Goal: Task Accomplishment & Management: Manage account settings

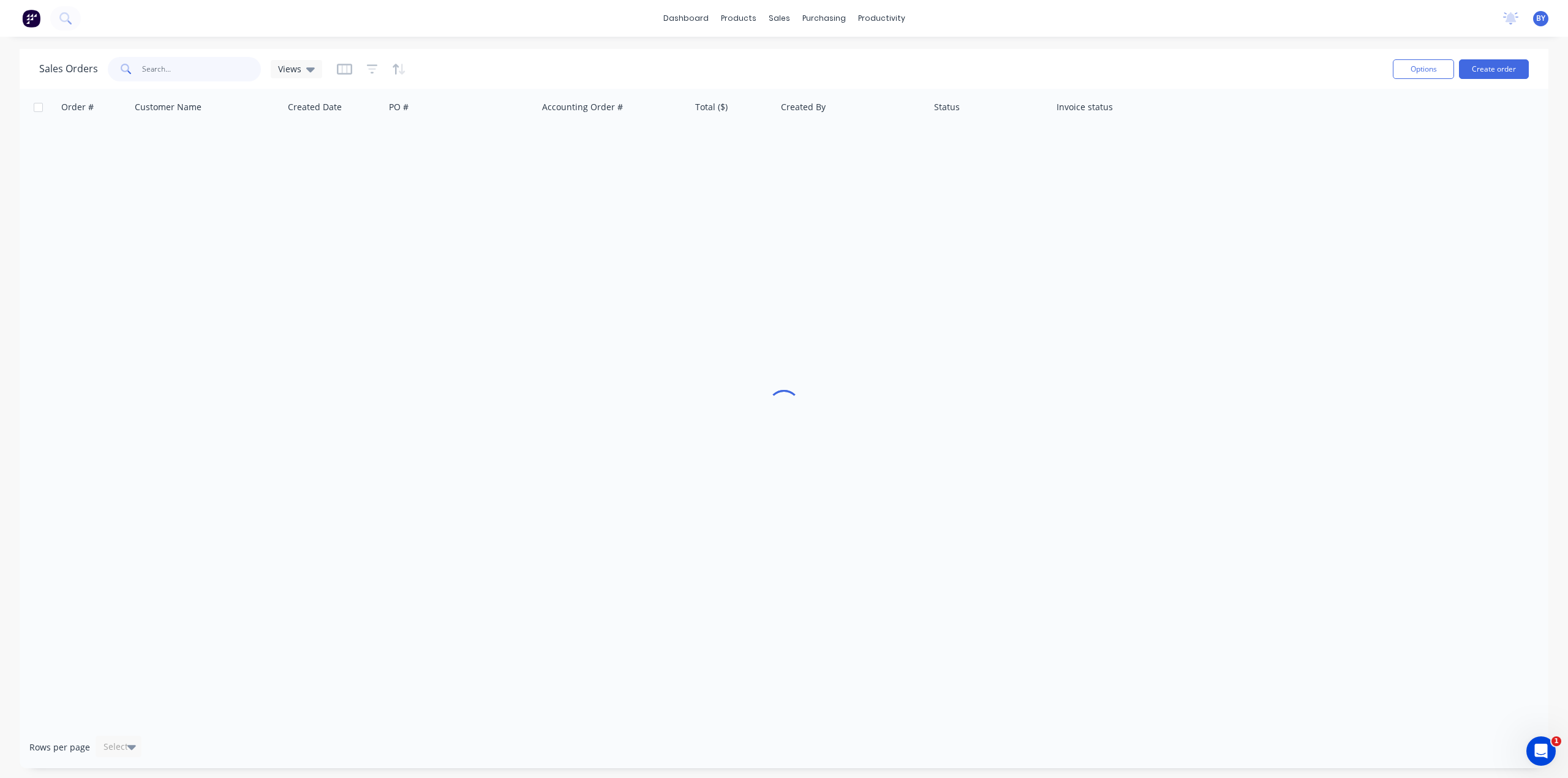
click at [196, 74] on input "text" at bounding box center [201, 69] width 119 height 25
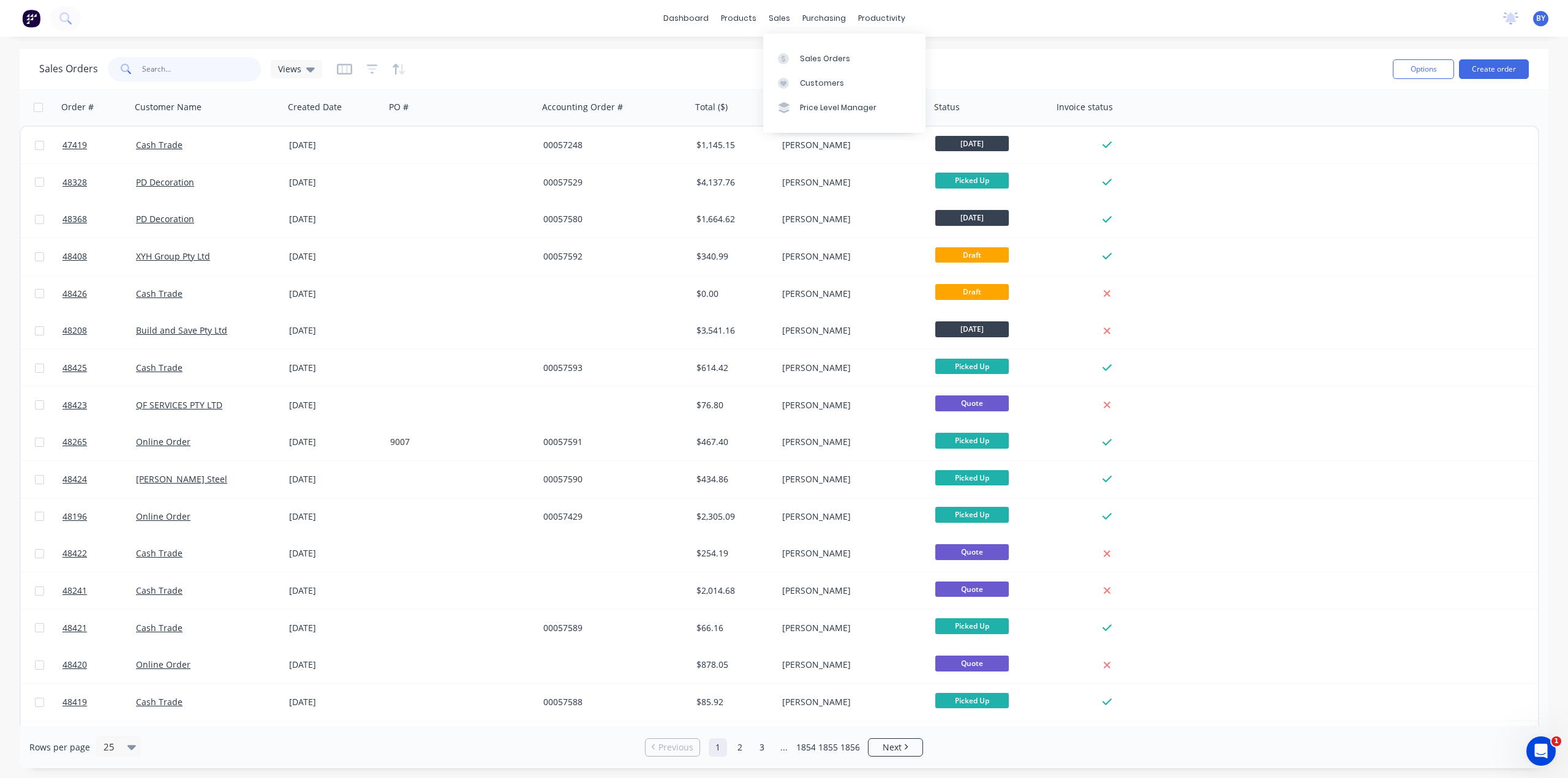
click at [163, 66] on input "text" at bounding box center [201, 69] width 119 height 25
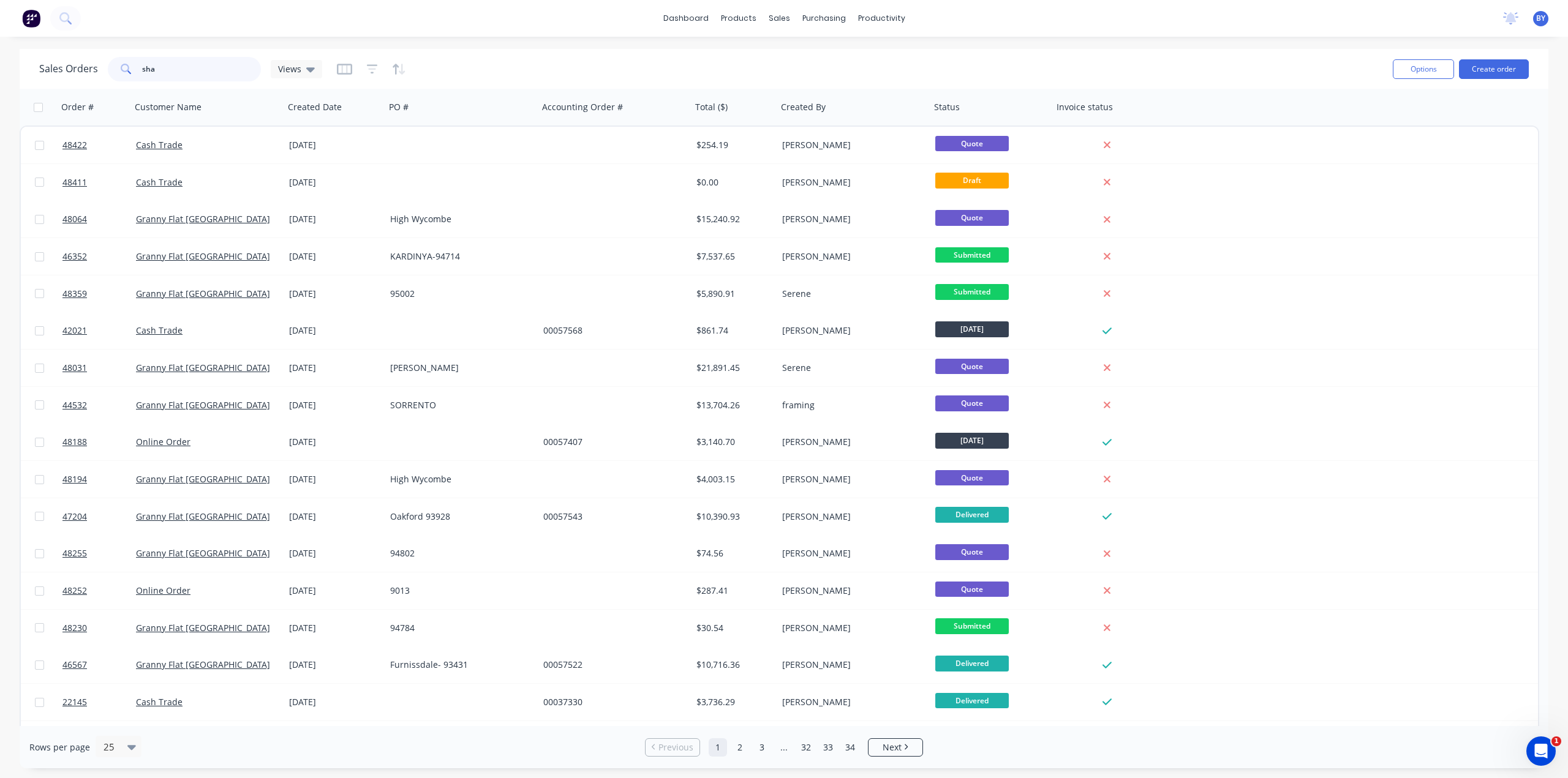
type input "sha"
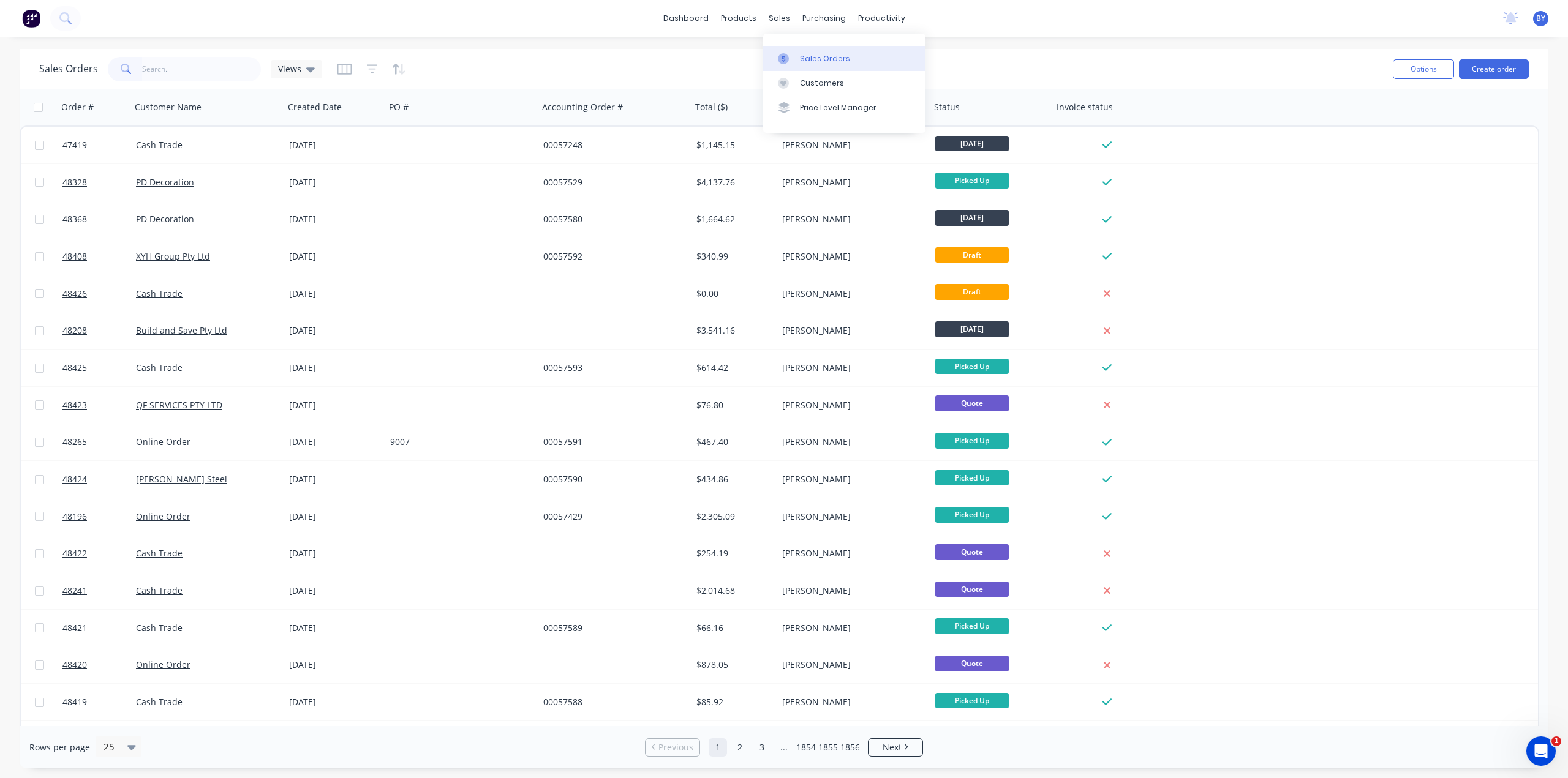
click at [815, 55] on div "Sales Orders" at bounding box center [825, 58] width 50 height 11
click at [224, 63] on input "text" at bounding box center [201, 69] width 119 height 25
click at [225, 63] on input "text" at bounding box center [201, 69] width 119 height 25
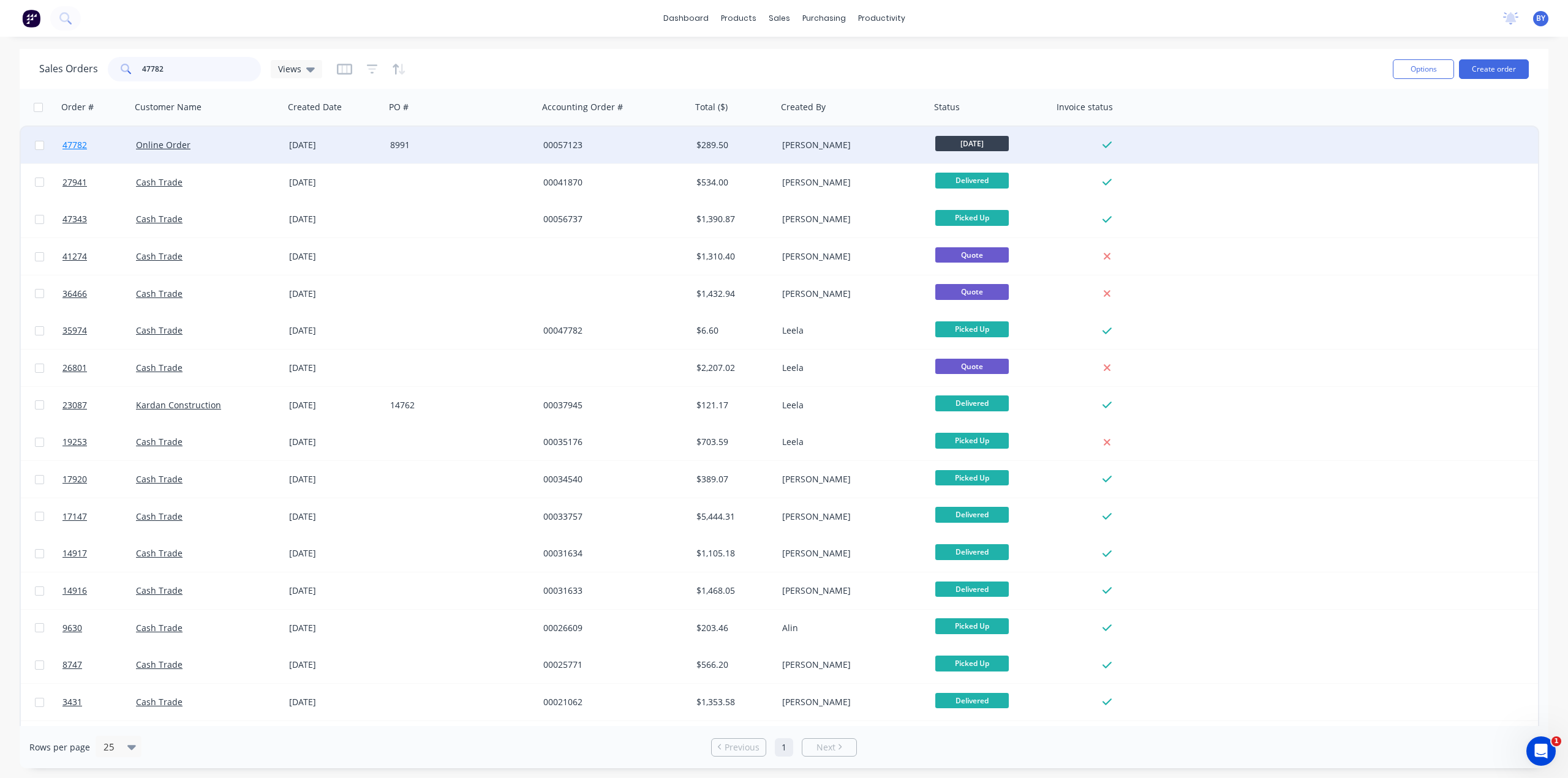
type input "47782"
click at [72, 149] on span "47782" at bounding box center [75, 145] width 25 height 12
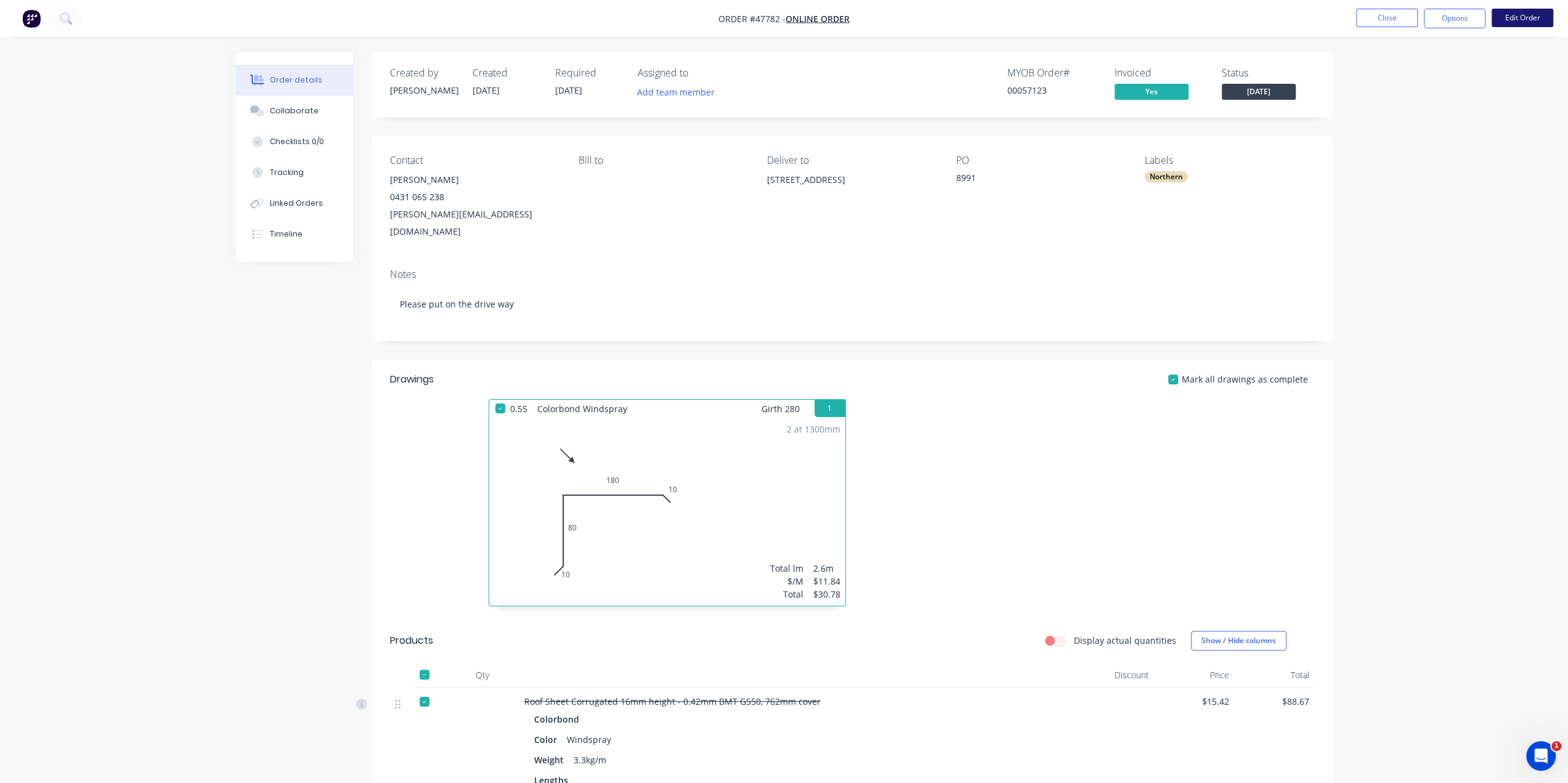
click at [1534, 18] on button "Edit Order" at bounding box center [1522, 17] width 61 height 18
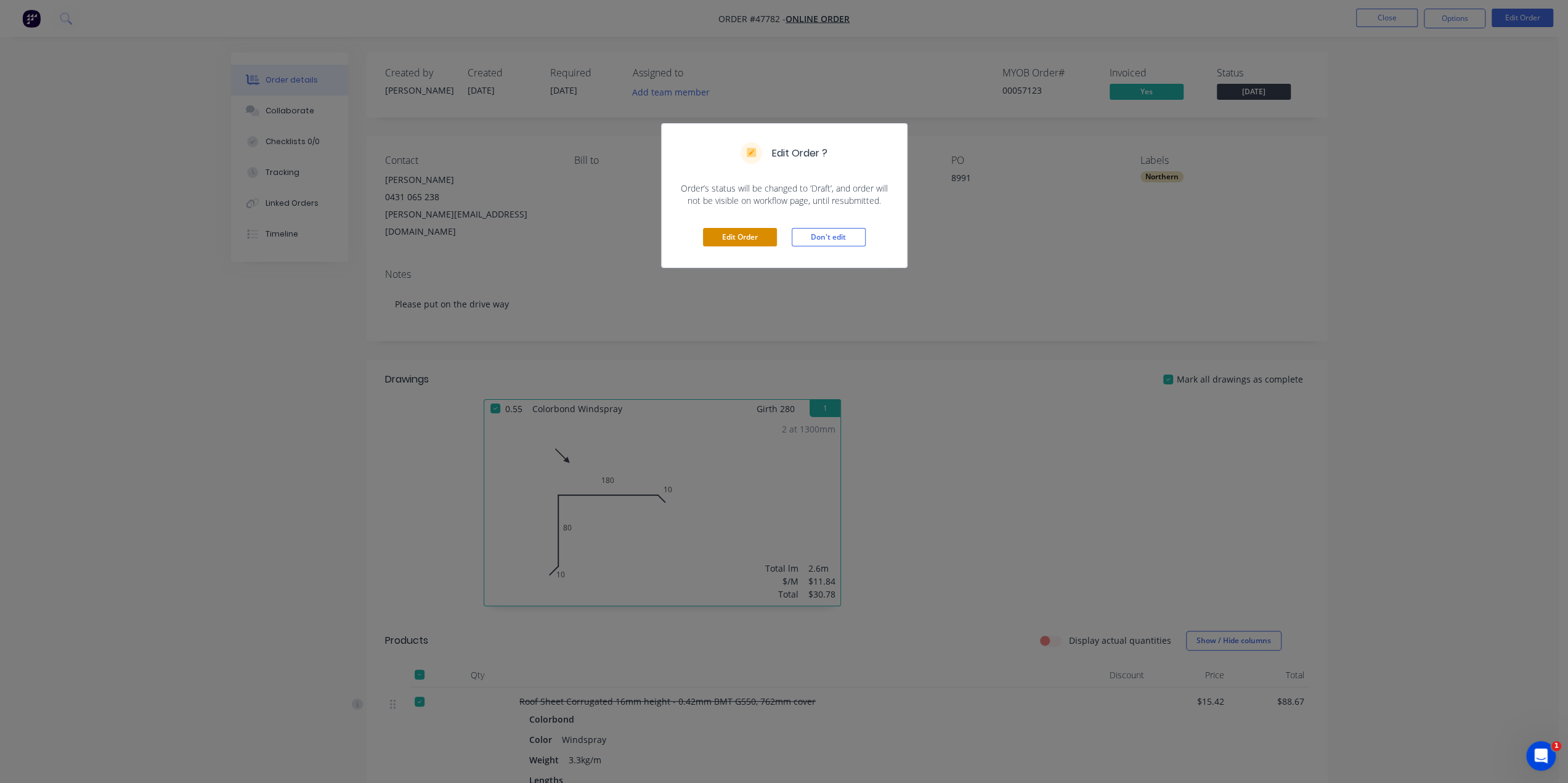
click at [769, 229] on button "Edit Order" at bounding box center [740, 237] width 74 height 18
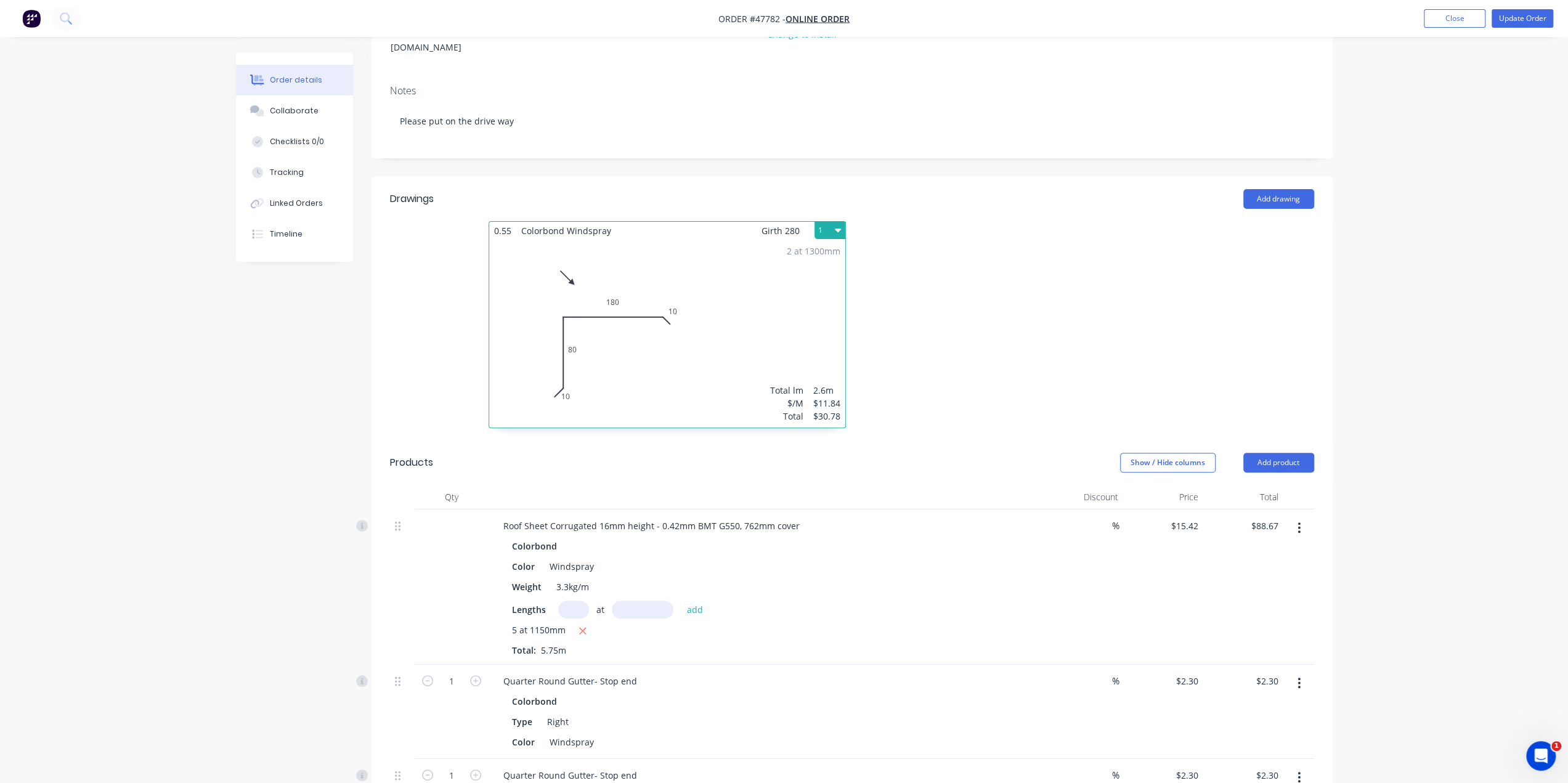
scroll to position [226, 0]
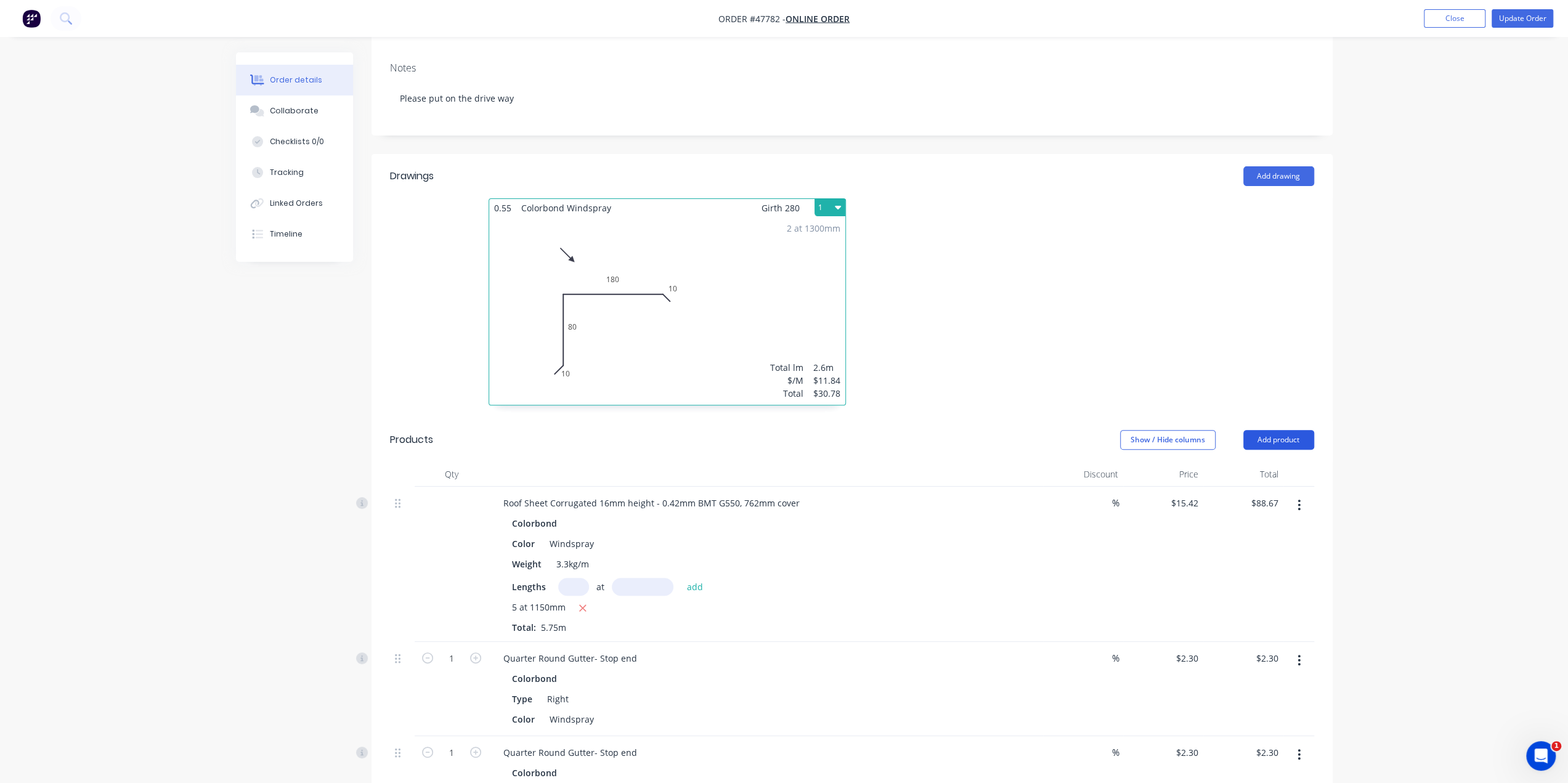
click at [1282, 430] on button "Add product" at bounding box center [1278, 440] width 71 height 20
click at [1284, 462] on div "Product catalogue" at bounding box center [1256, 471] width 95 height 18
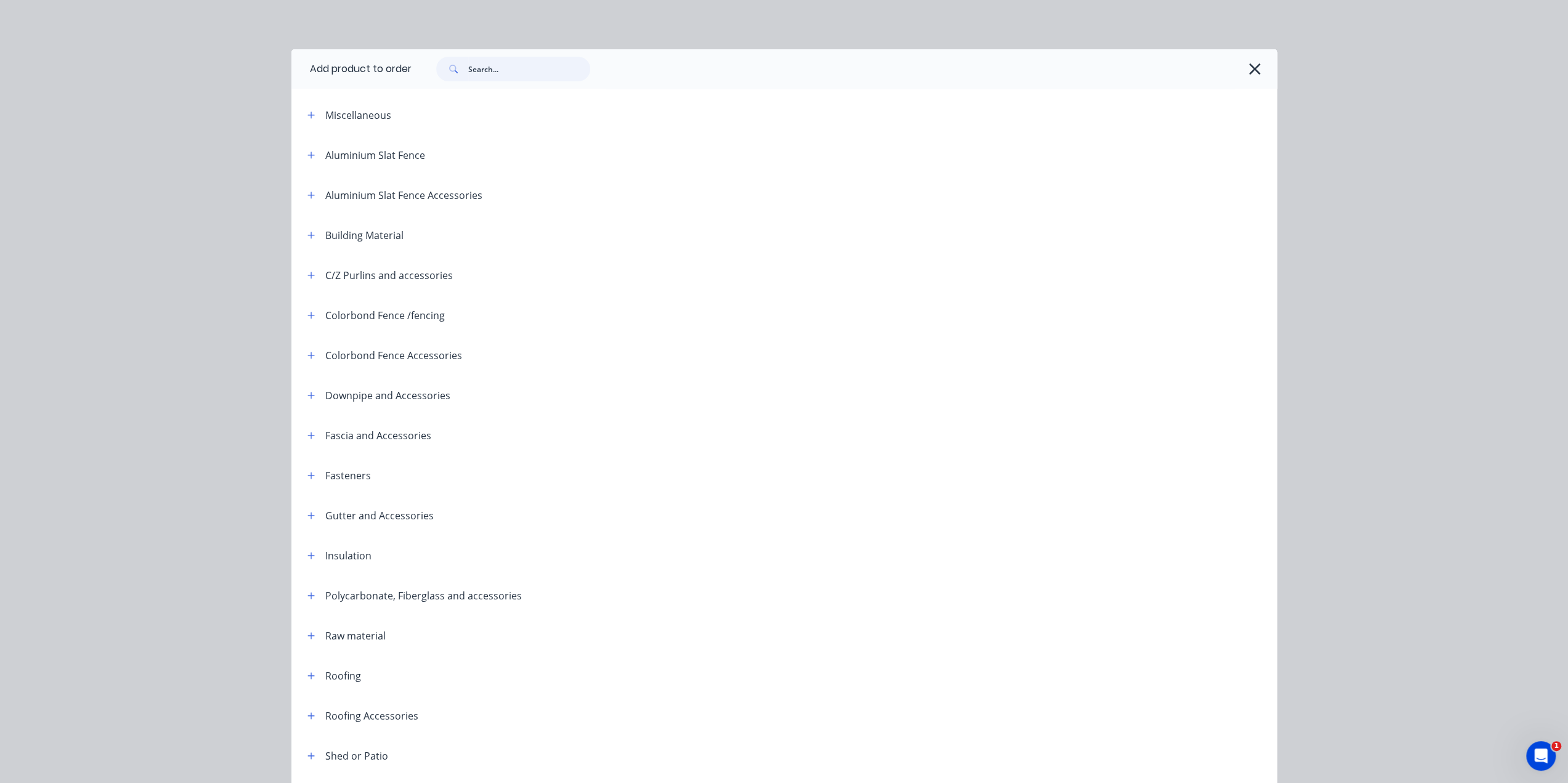
click at [512, 77] on input "text" at bounding box center [529, 69] width 122 height 25
click at [513, 76] on input "text" at bounding box center [529, 69] width 122 height 25
click at [1263, 71] on div at bounding box center [844, 69] width 865 height 40
click at [1249, 73] on icon "button" at bounding box center [1254, 68] width 11 height 11
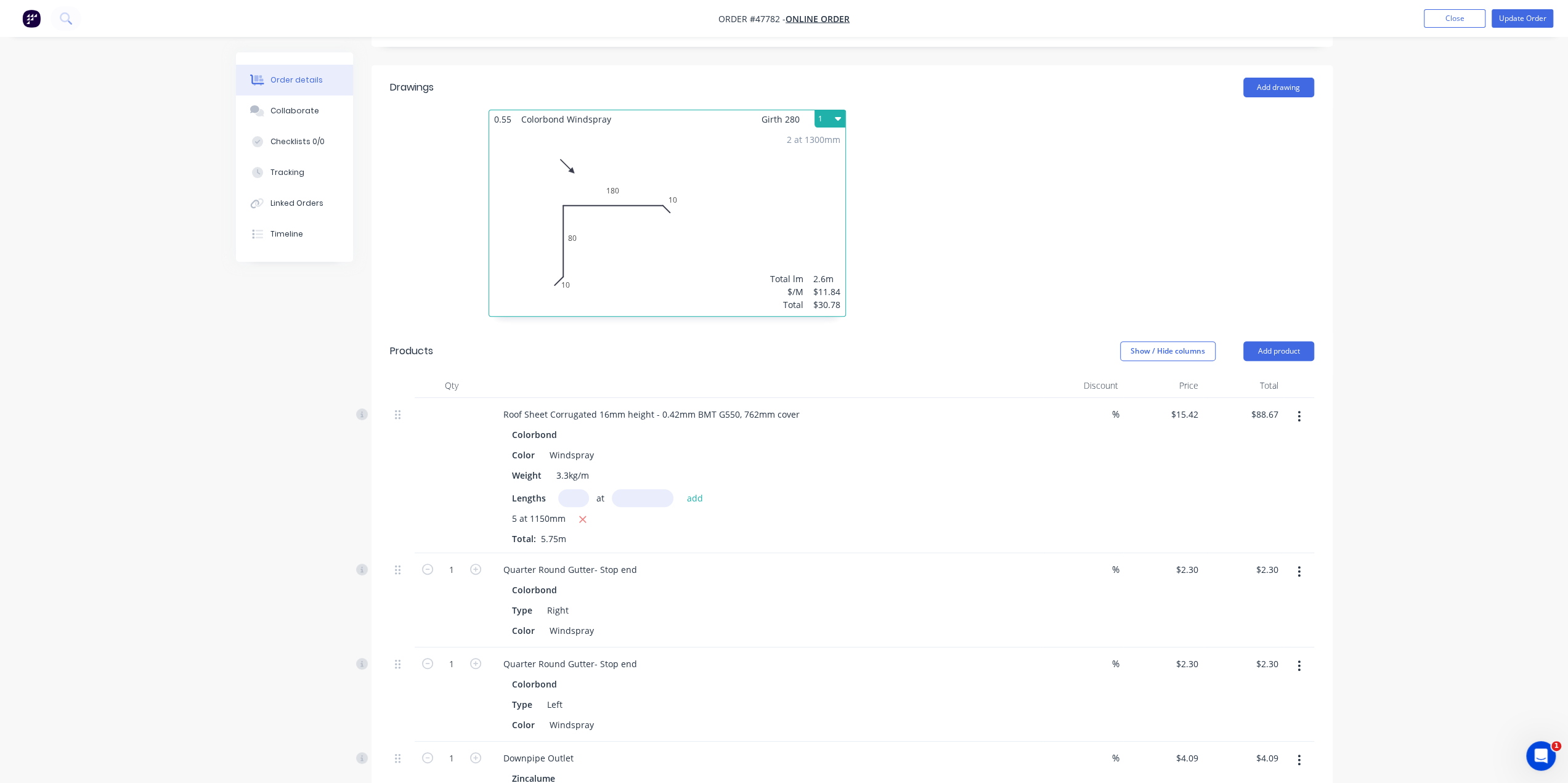
scroll to position [328, 0]
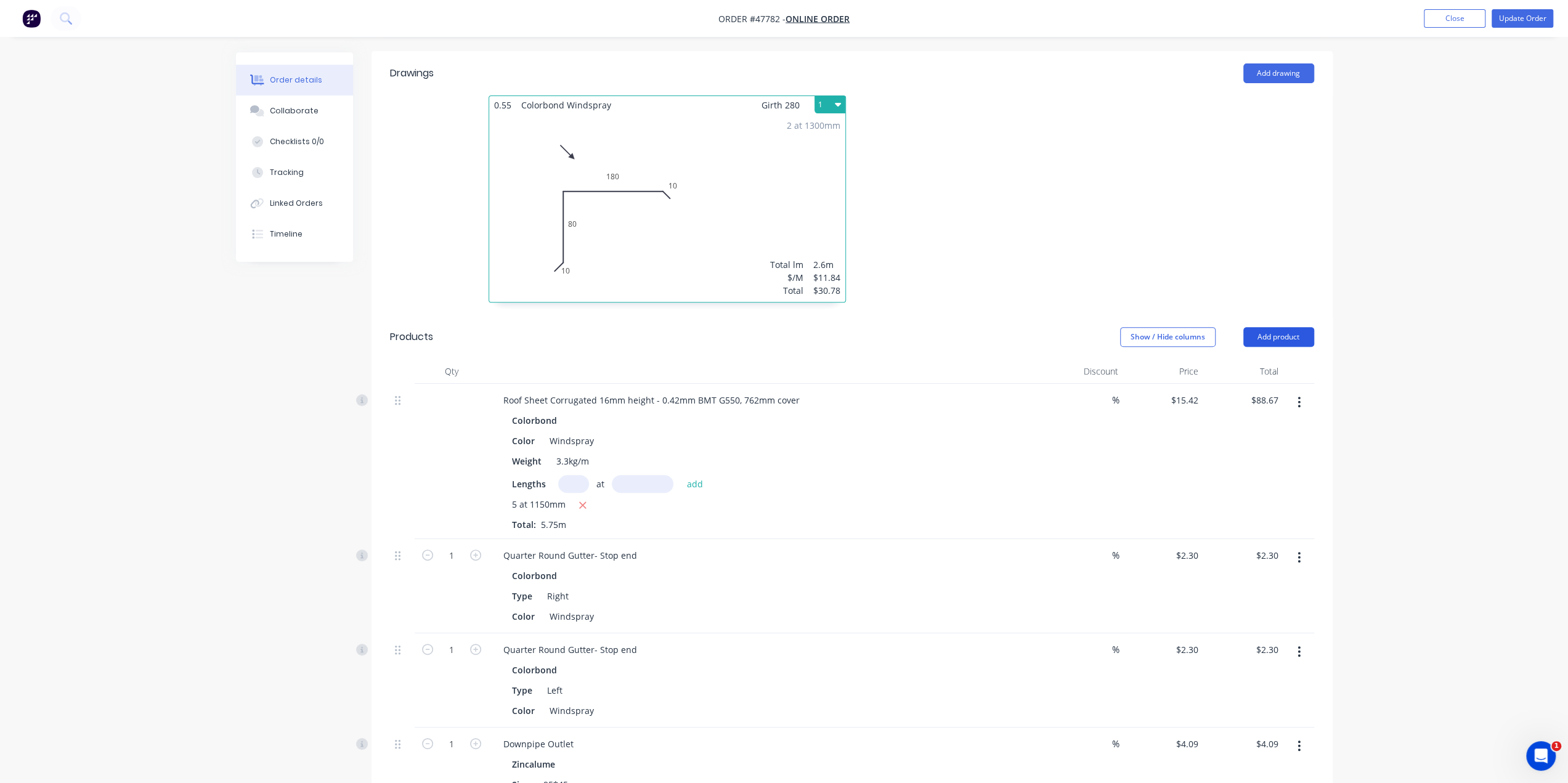
click at [1272, 327] on button "Add product" at bounding box center [1278, 336] width 71 height 20
click at [1273, 360] on div "Product catalogue" at bounding box center [1256, 368] width 95 height 18
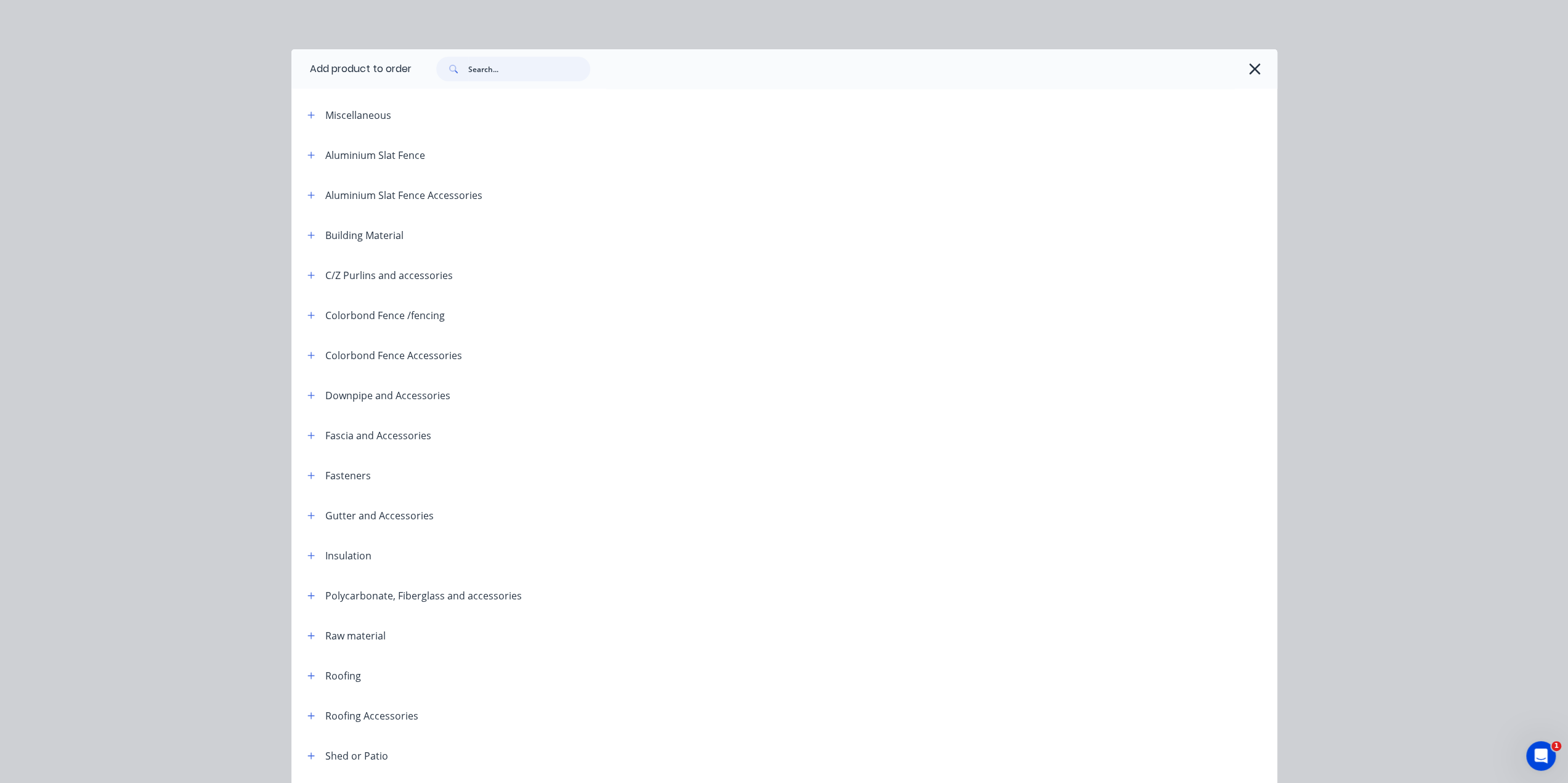
click at [561, 72] on input "text" at bounding box center [529, 69] width 122 height 25
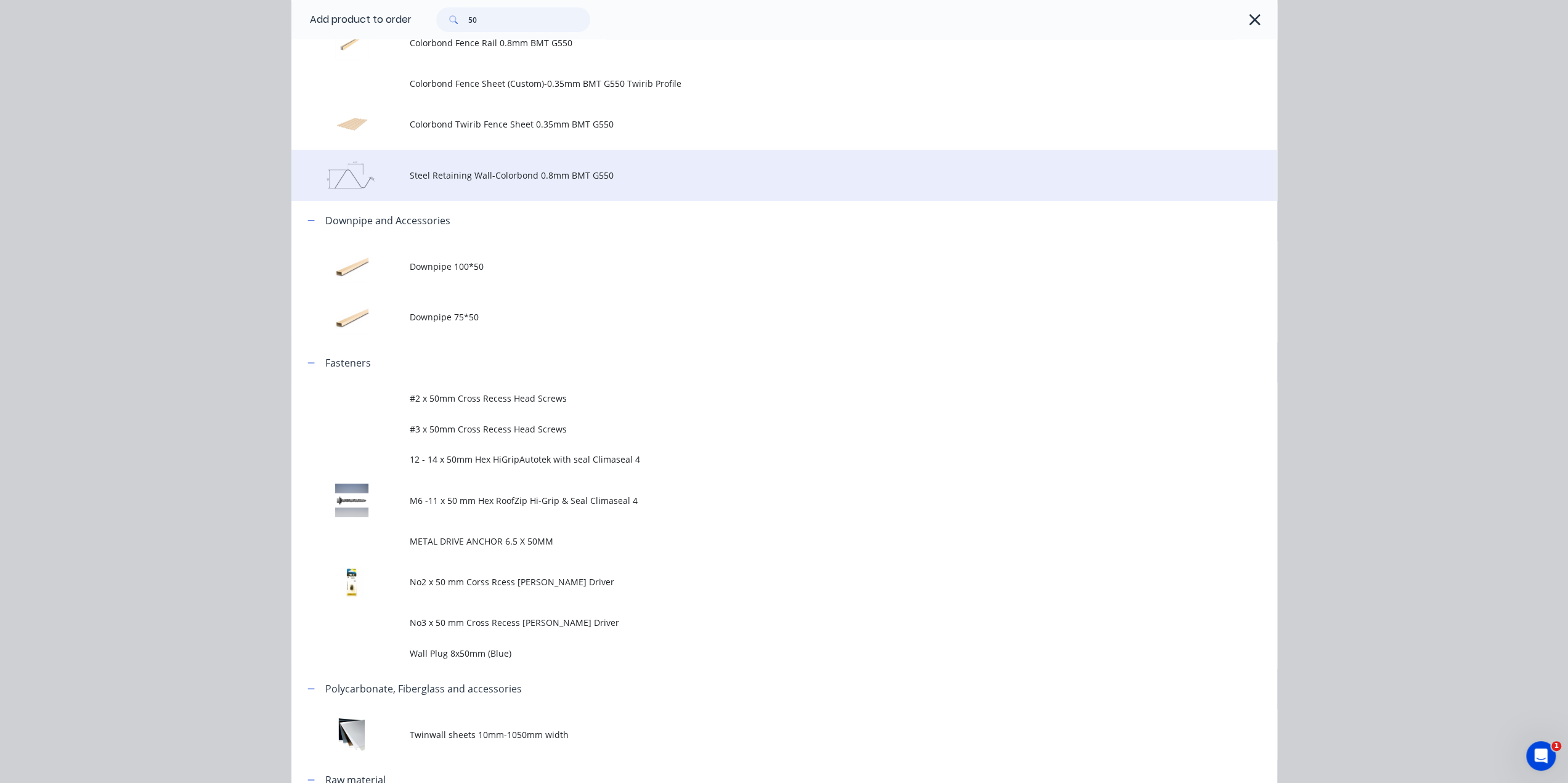
scroll to position [493, 0]
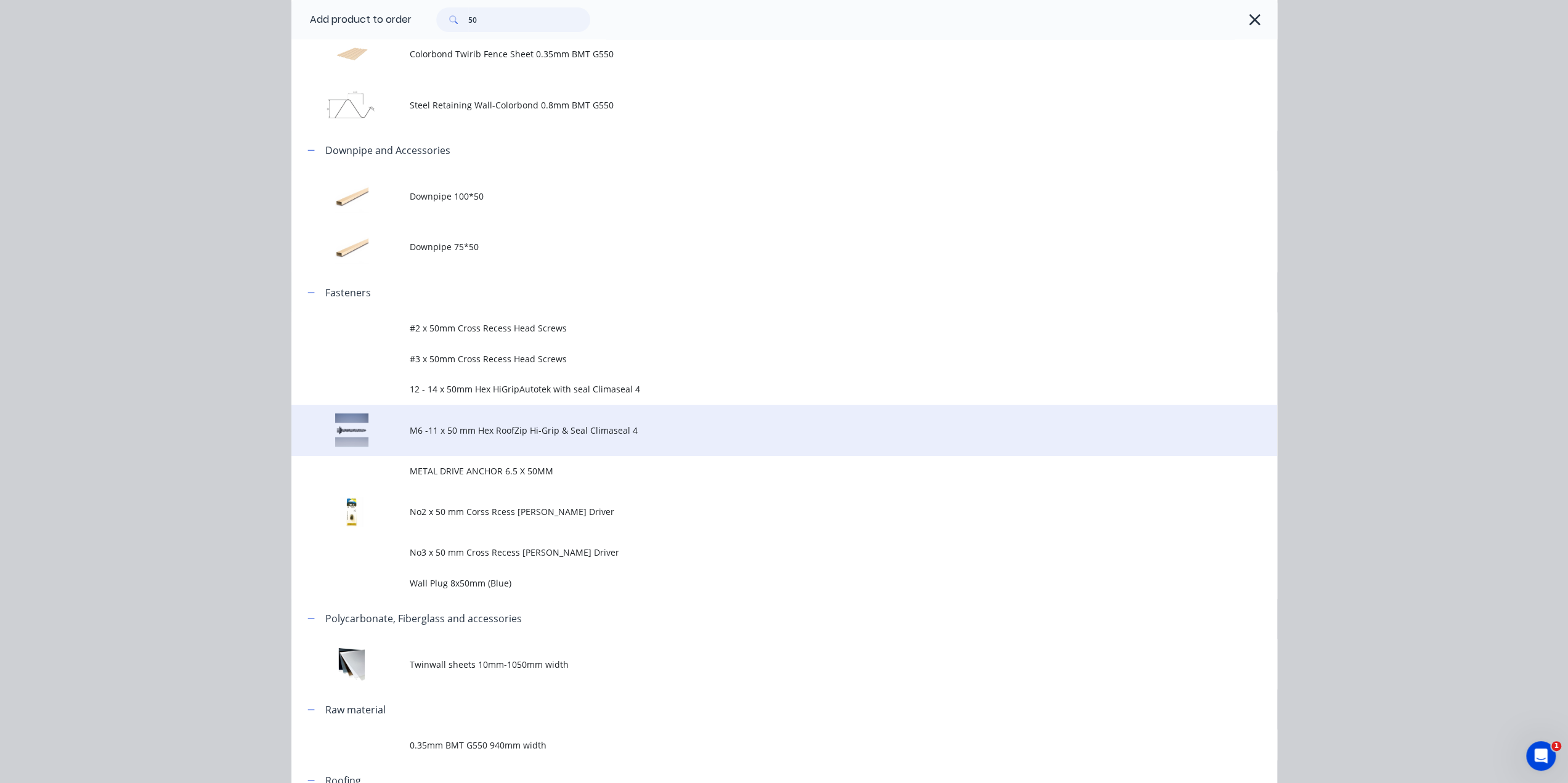
type input "50"
click at [520, 435] on span "M6 -11 x 50 mm Hex RoofZip Hi-Grip & Seal Climaseal 4" at bounding box center [756, 430] width 694 height 13
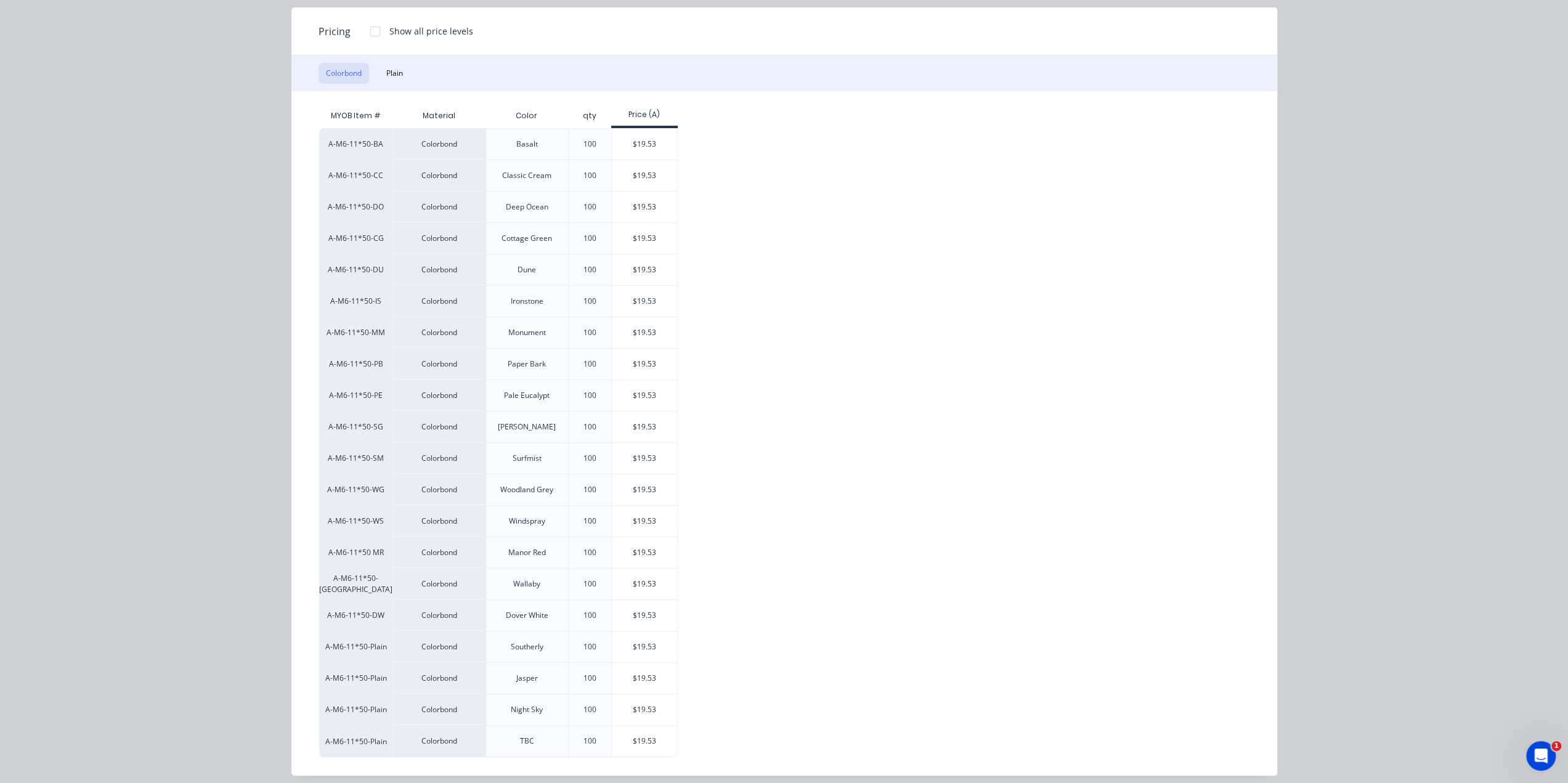
scroll to position [151, 0]
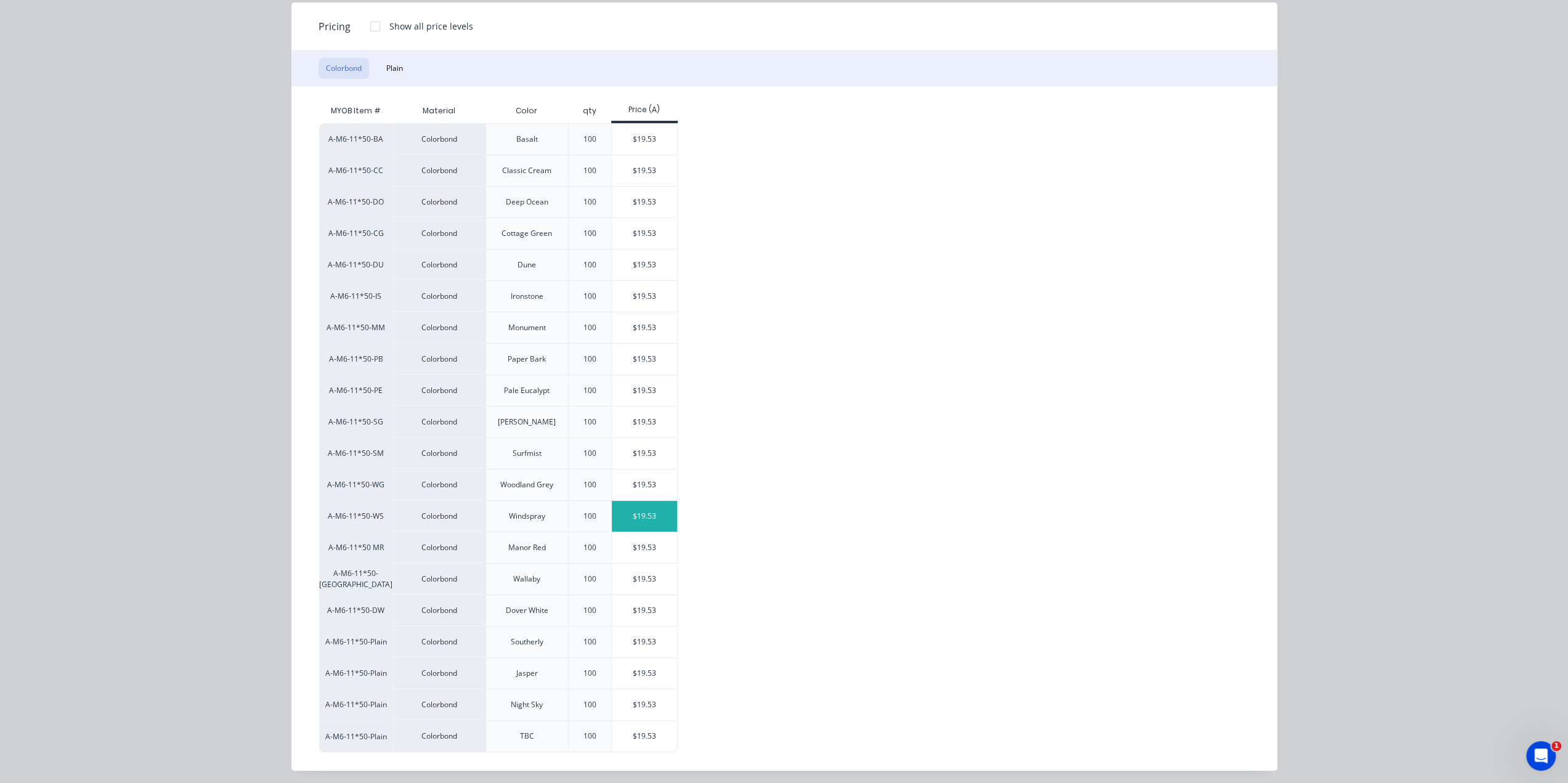
click at [650, 517] on div "$19.53" at bounding box center [645, 516] width 66 height 31
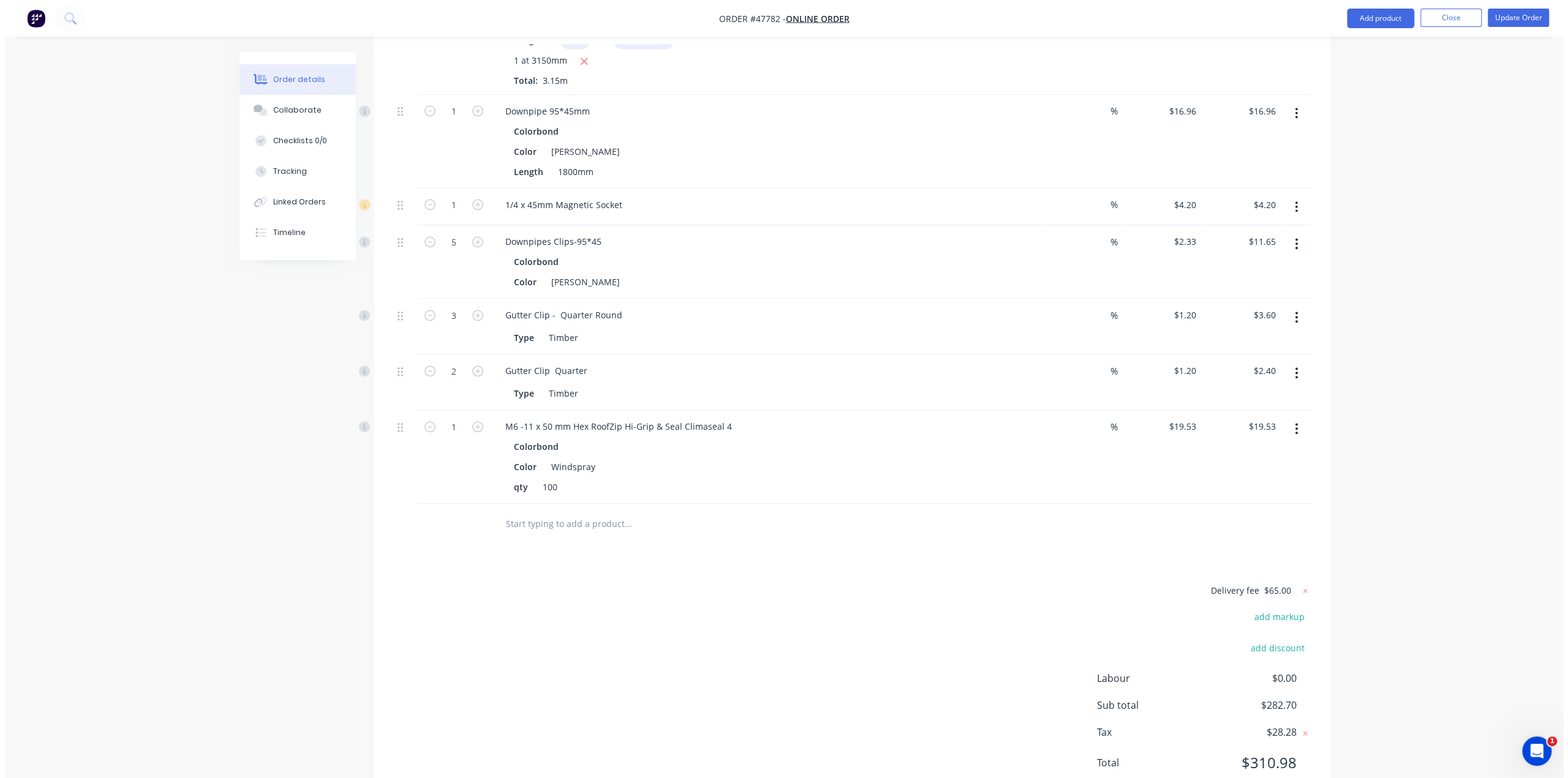
scroll to position [1208, 0]
type input "0.9"
type input "$17.58"
drag, startPoint x: 899, startPoint y: 522, endPoint x: 901, endPoint y: 472, distance: 50.0
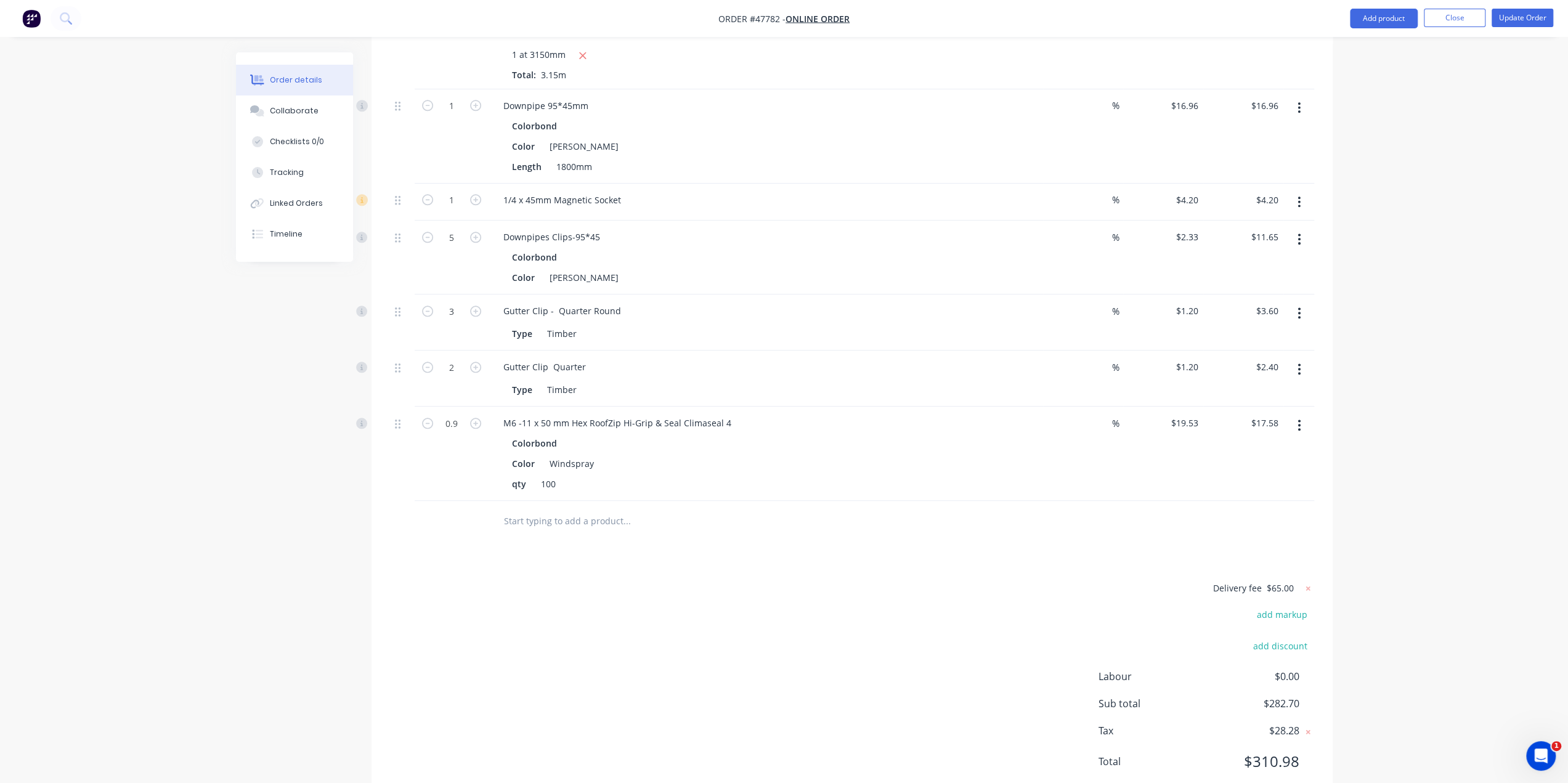
click at [906, 508] on div at bounding box center [711, 520] width 434 height 25
click at [907, 508] on div at bounding box center [711, 520] width 434 height 25
click at [1515, 12] on button "Update Order" at bounding box center [1522, 17] width 61 height 18
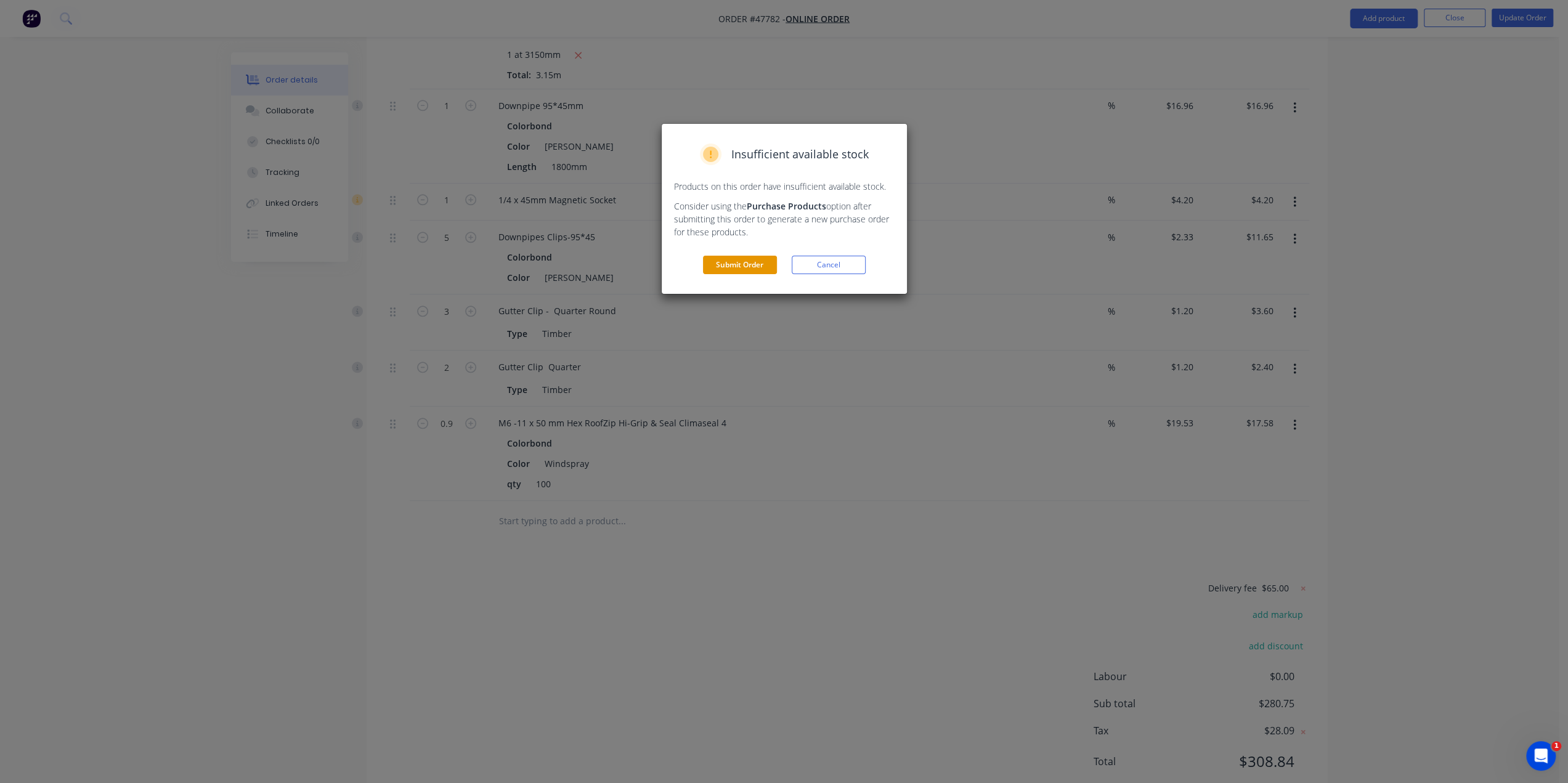
click at [759, 257] on button "Submit Order" at bounding box center [740, 264] width 74 height 18
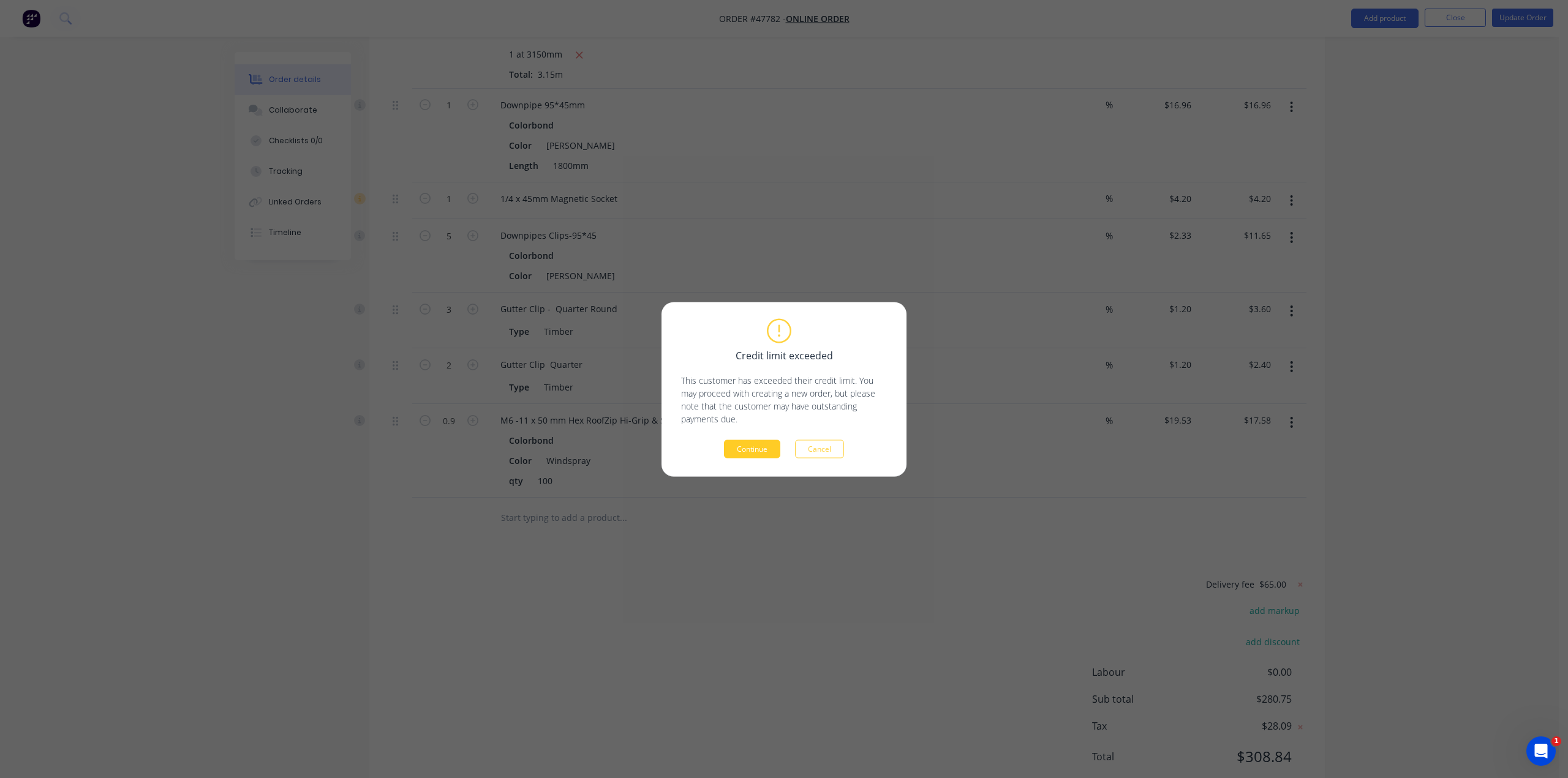
click at [748, 447] on button "Continue" at bounding box center [752, 448] width 57 height 18
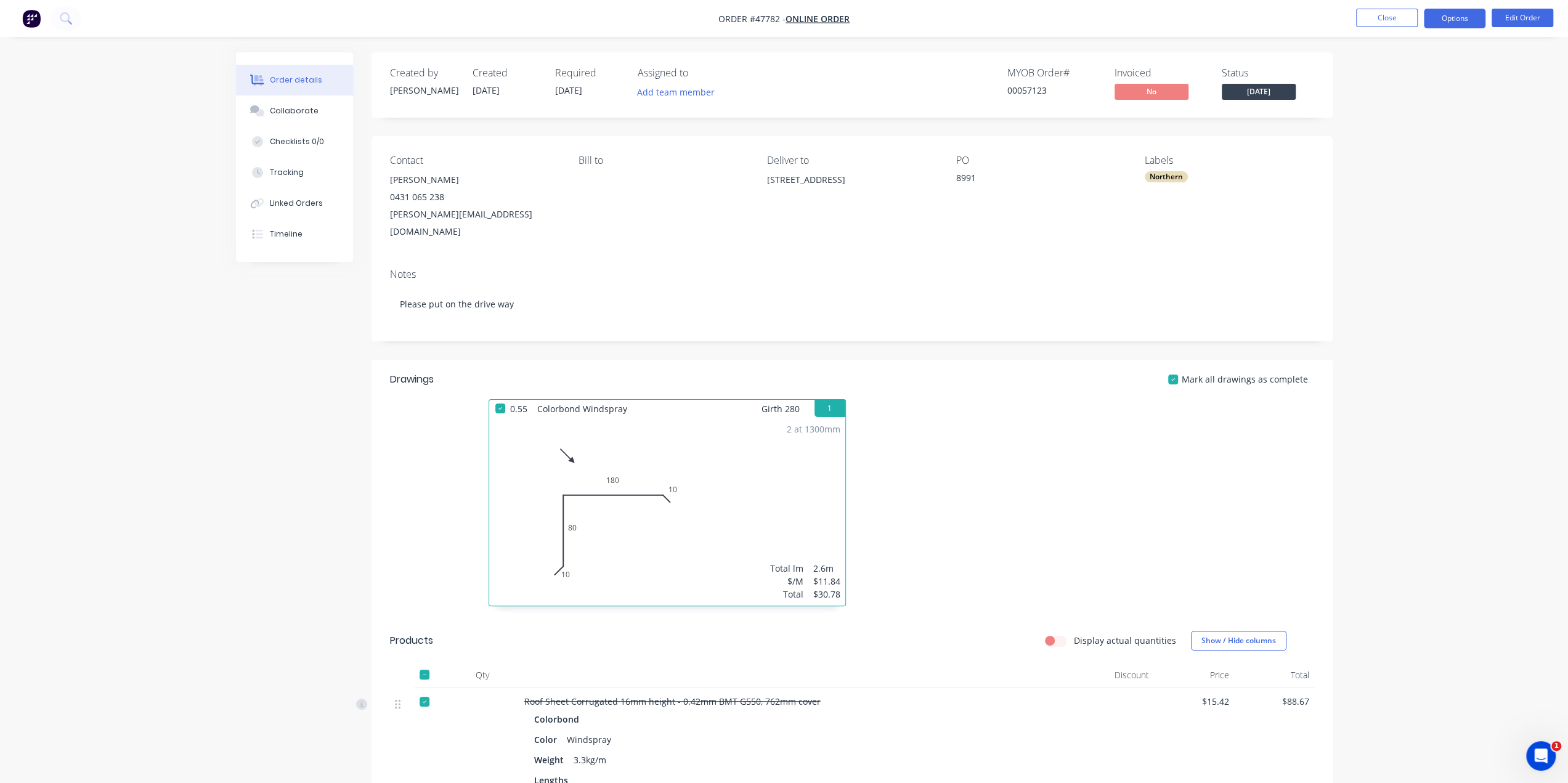
click at [1456, 27] on button "Options" at bounding box center [1454, 18] width 61 height 20
click at [1434, 65] on button "Invoice" at bounding box center [1418, 74] width 136 height 25
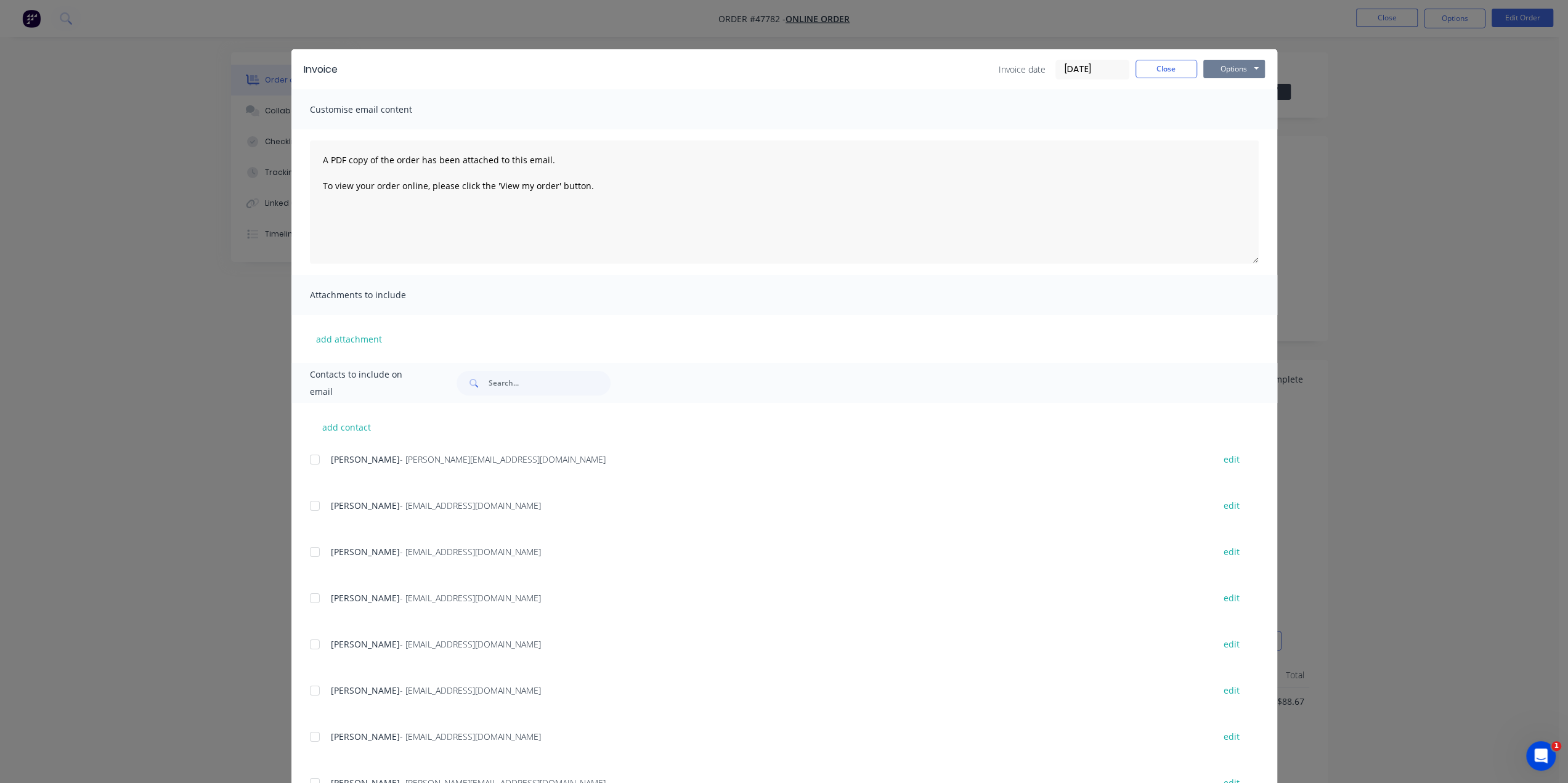
click at [1239, 70] on button "Options" at bounding box center [1233, 68] width 61 height 18
click at [1239, 106] on button "Print" at bounding box center [1242, 111] width 79 height 21
click at [218, 63] on div "Invoice Invoice date 25/08/25 Close Options Preview Print Email Customise email…" at bounding box center [784, 392] width 1568 height 783
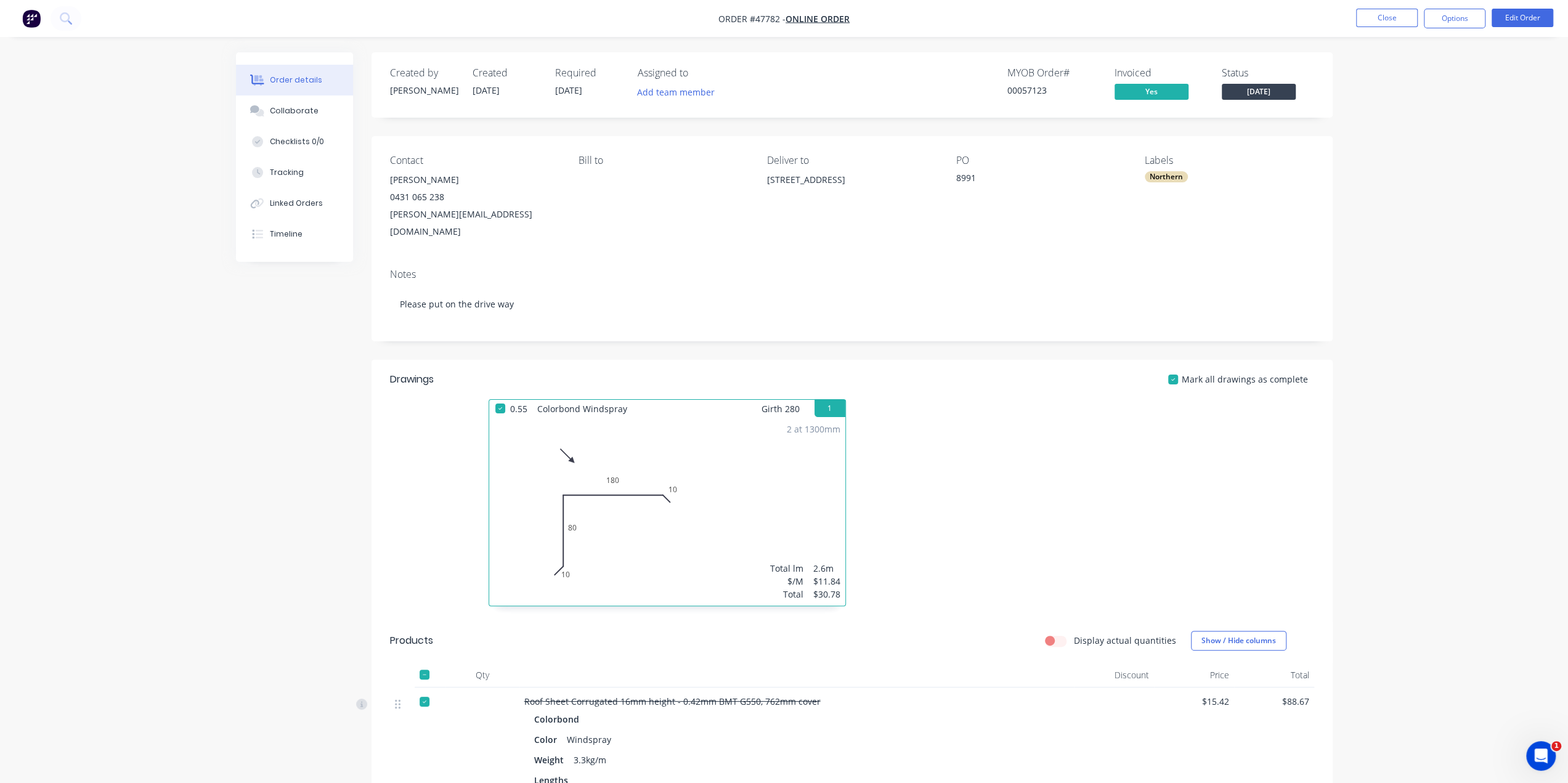
click at [34, 19] on img "button" at bounding box center [31, 18] width 18 height 18
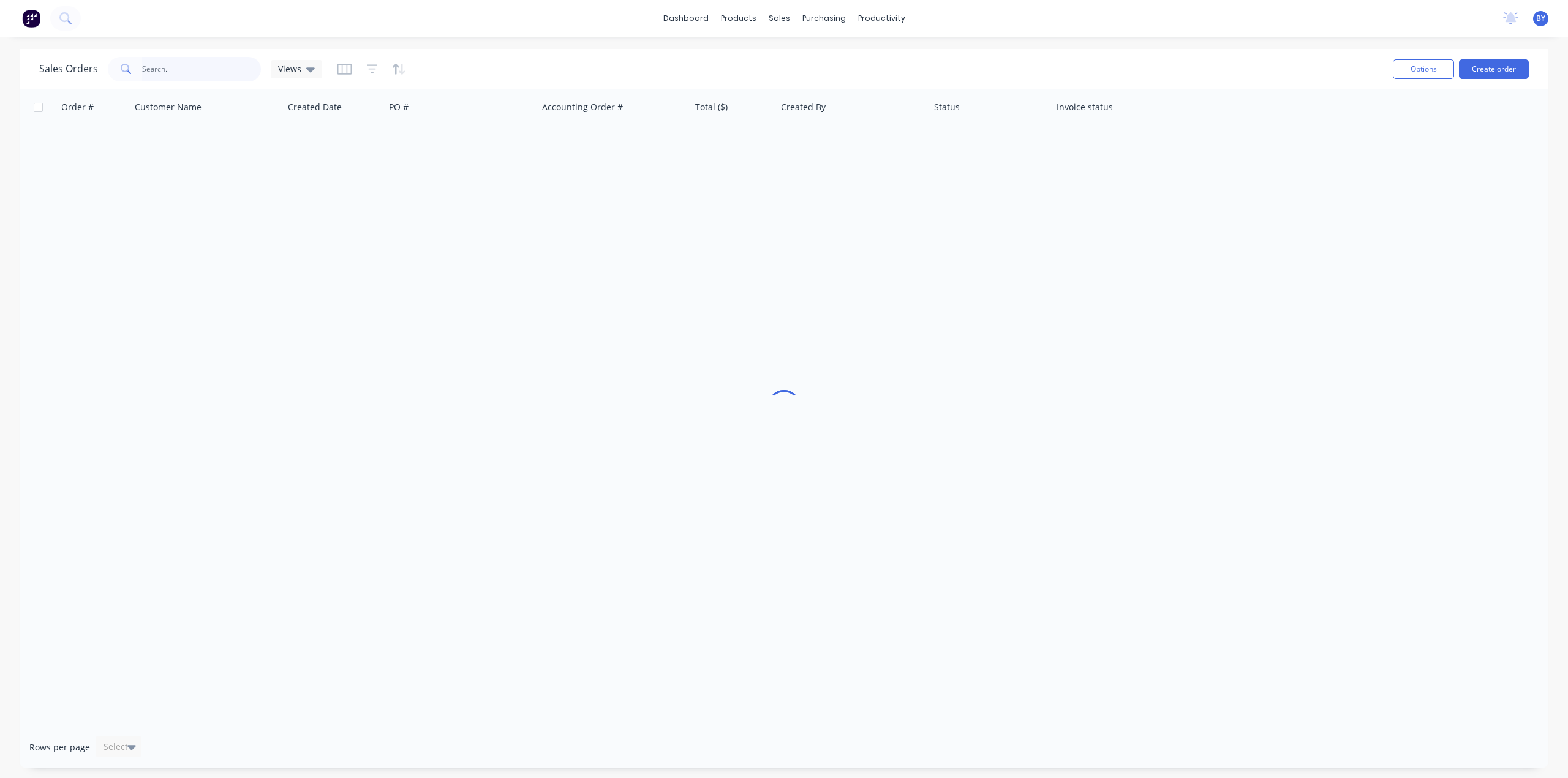
click at [170, 64] on input "text" at bounding box center [201, 69] width 119 height 25
type input "48389"
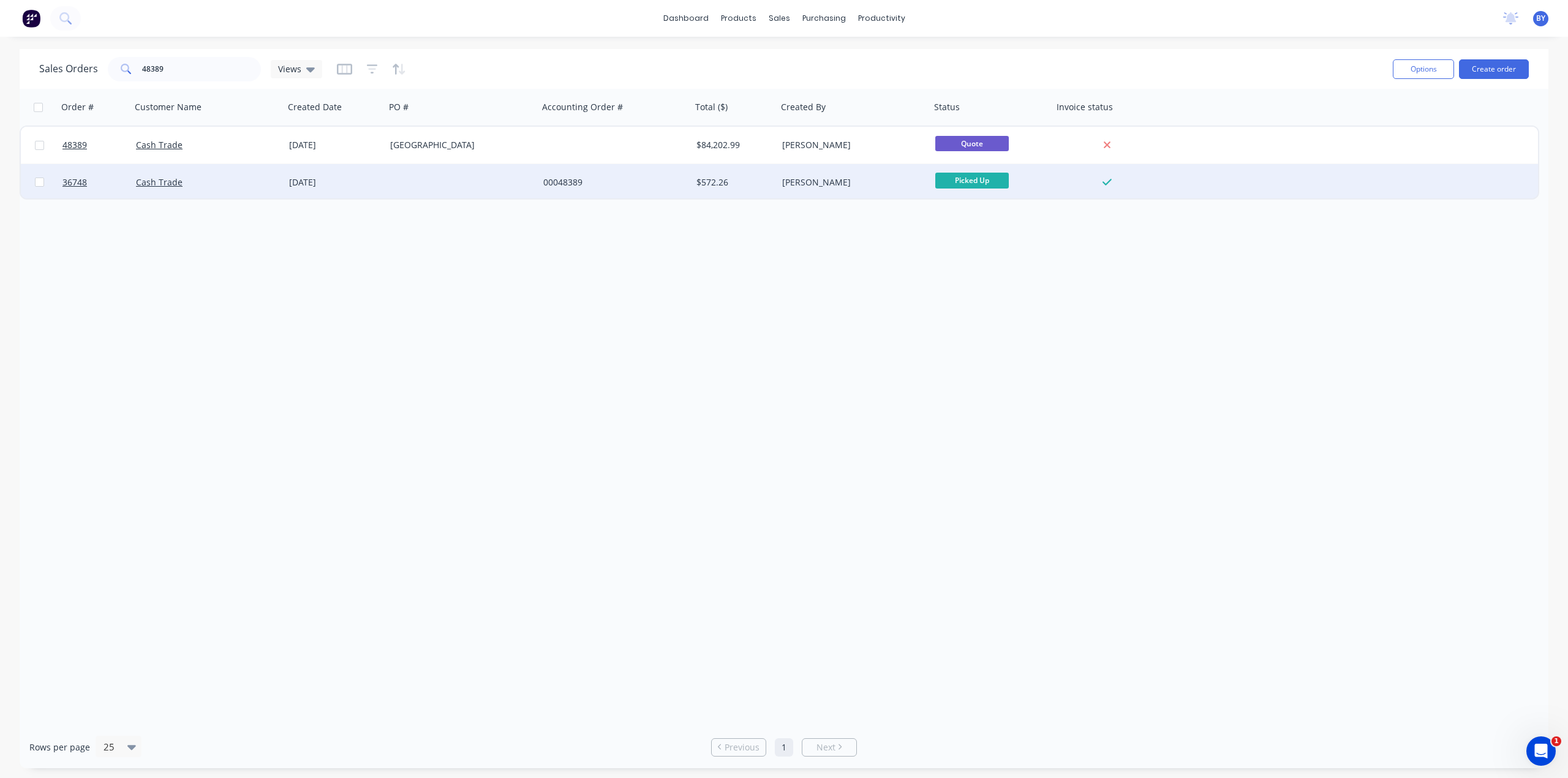
drag, startPoint x: 568, startPoint y: 364, endPoint x: 195, endPoint y: 189, distance: 412.0
click at [566, 363] on div "Order # Customer Name Created Date PO # Accounting Order # Total ($) Created By…" at bounding box center [784, 407] width 1528 height 637
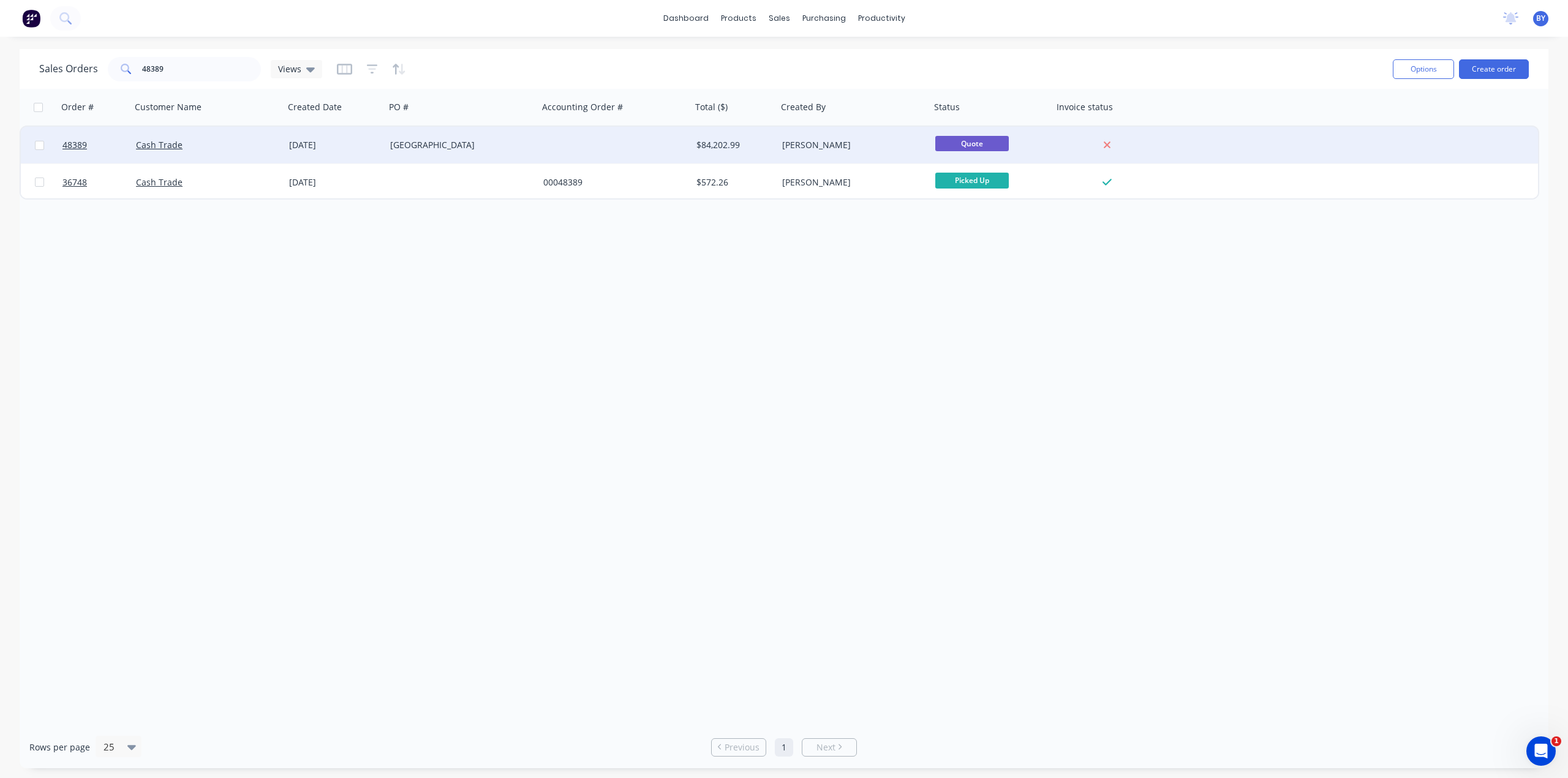
click at [240, 148] on div "Cash Trade" at bounding box center [204, 145] width 136 height 12
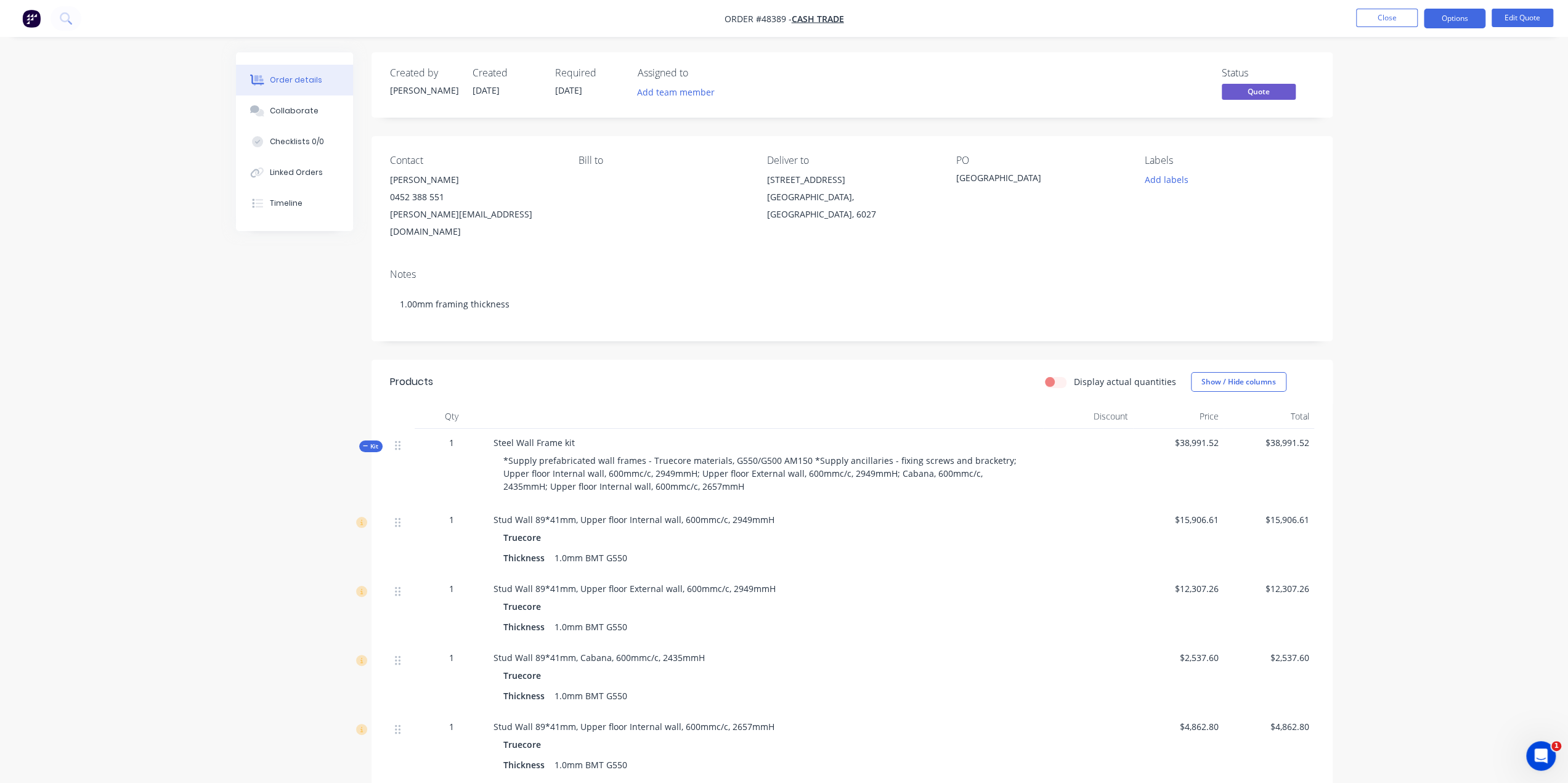
click at [784, 258] on div "Notes 1.00mm framing thickness" at bounding box center [852, 300] width 961 height 83
click at [1451, 21] on button "Options" at bounding box center [1454, 18] width 61 height 20
click at [1404, 218] on div "Duplicate" at bounding box center [1417, 222] width 113 height 18
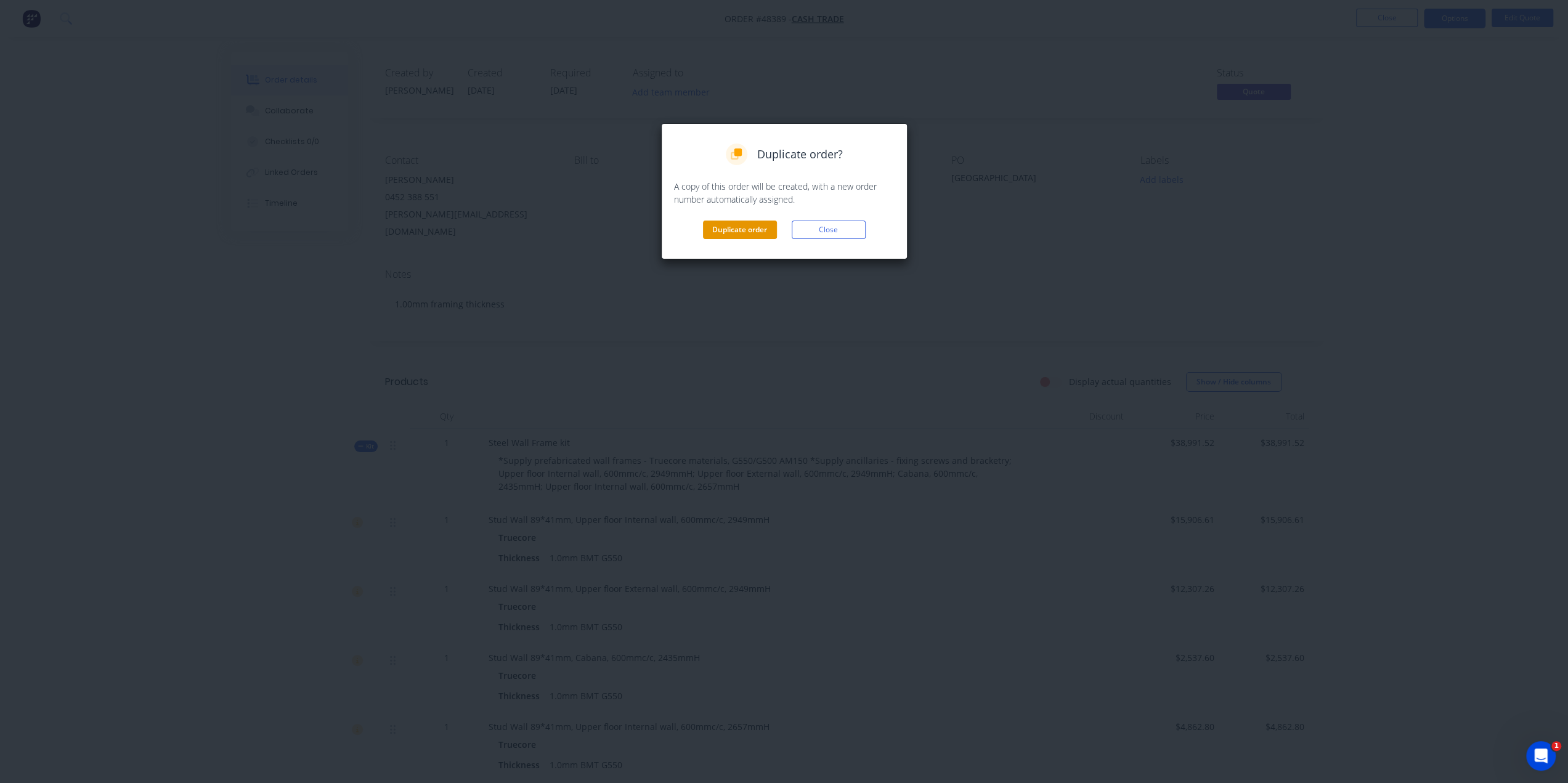
click at [729, 230] on button "Duplicate order" at bounding box center [740, 229] width 74 height 18
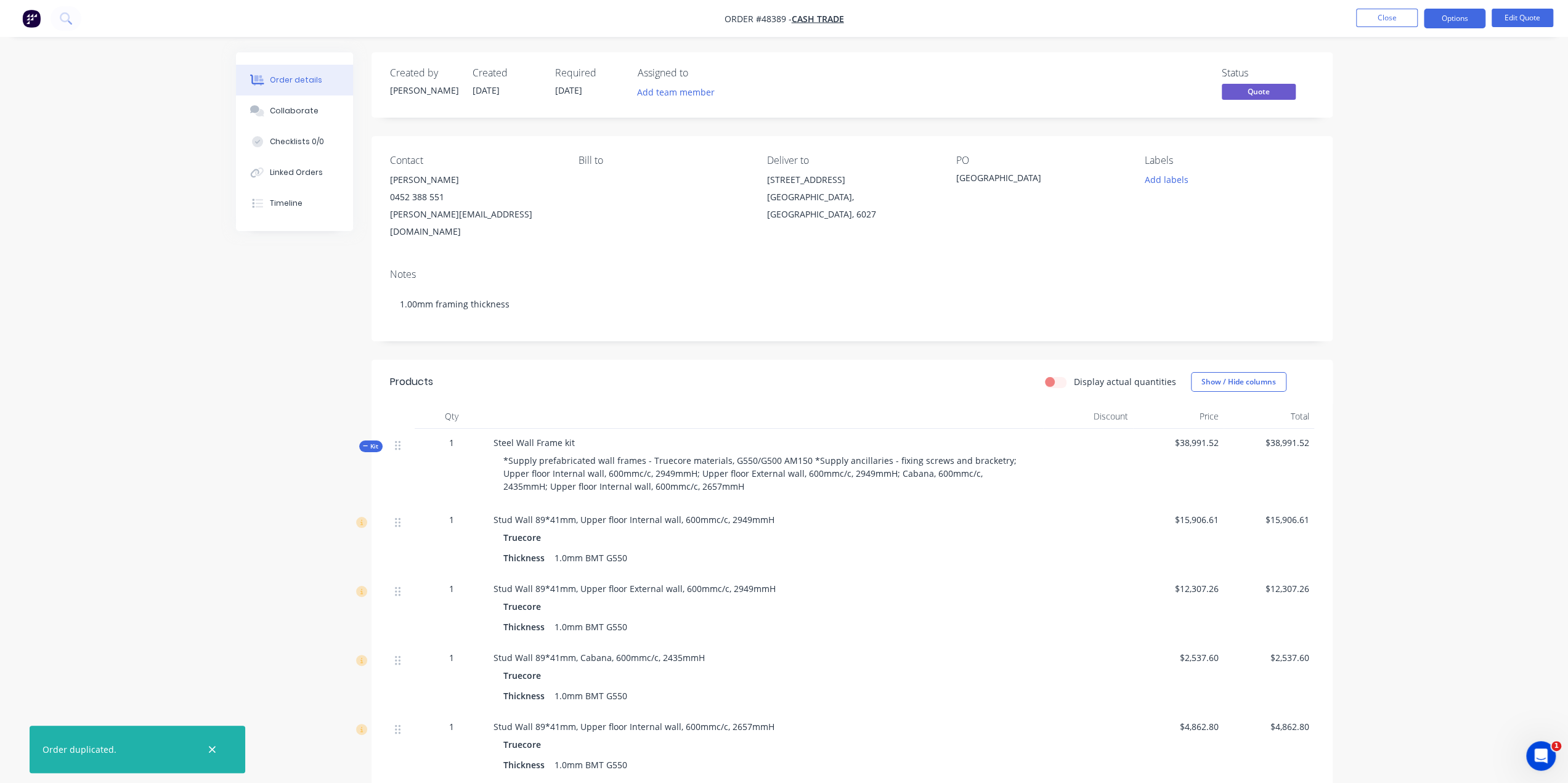
click at [33, 24] on img "button" at bounding box center [31, 18] width 18 height 18
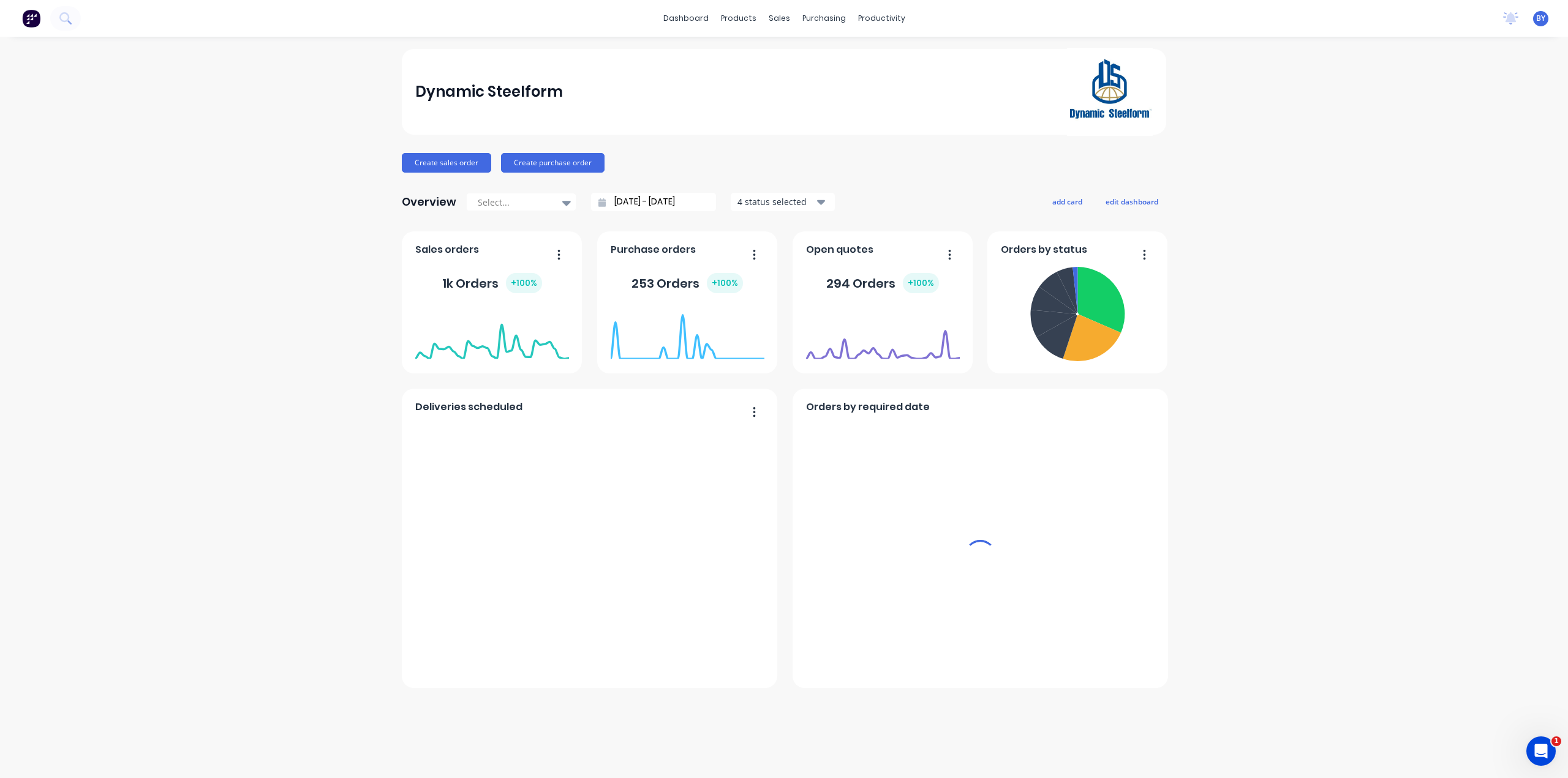
click at [775, 20] on div "sales" at bounding box center [778, 18] width 34 height 18
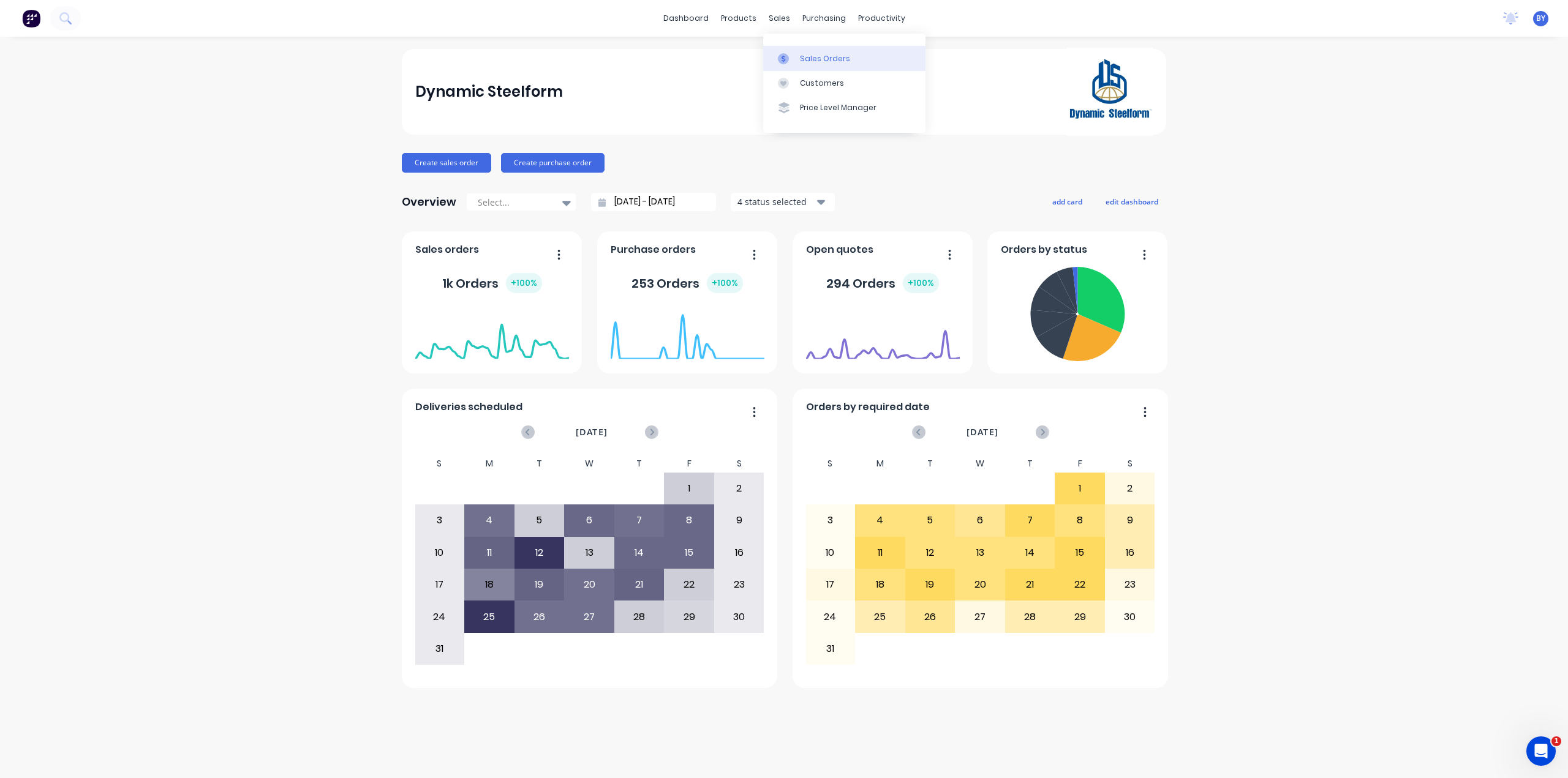
click at [796, 52] on link "Sales Orders" at bounding box center [844, 58] width 162 height 25
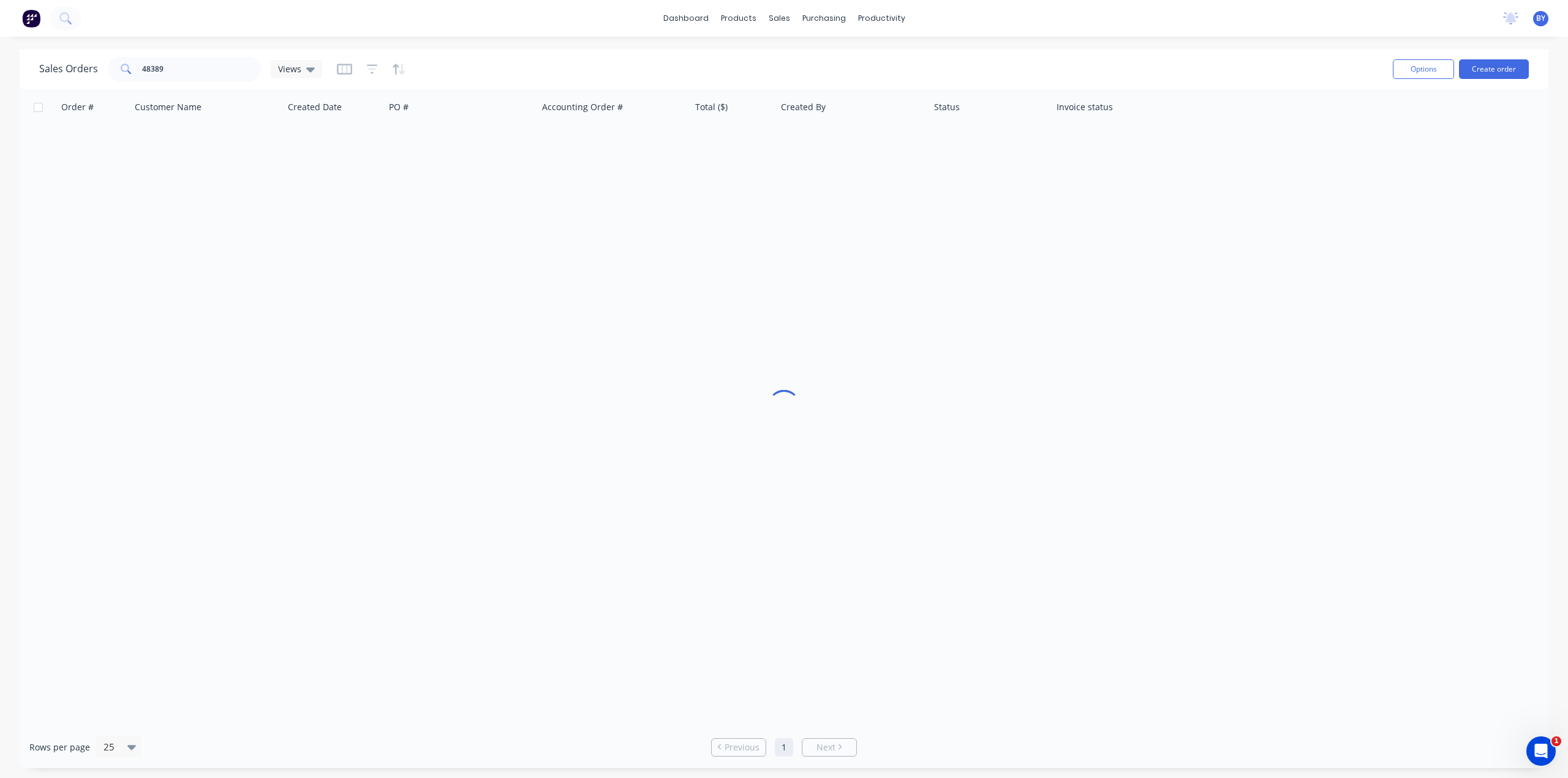
drag, startPoint x: 146, startPoint y: 84, endPoint x: 44, endPoint y: 82, distance: 102.0
click at [39, 82] on div "Sales Orders 48389 Views Options Create order" at bounding box center [784, 69] width 1528 height 40
click at [173, 75] on input "48389" at bounding box center [201, 69] width 119 height 25
click at [25, 71] on div "Sales Orders 48389 Views Options Create order" at bounding box center [784, 69] width 1528 height 40
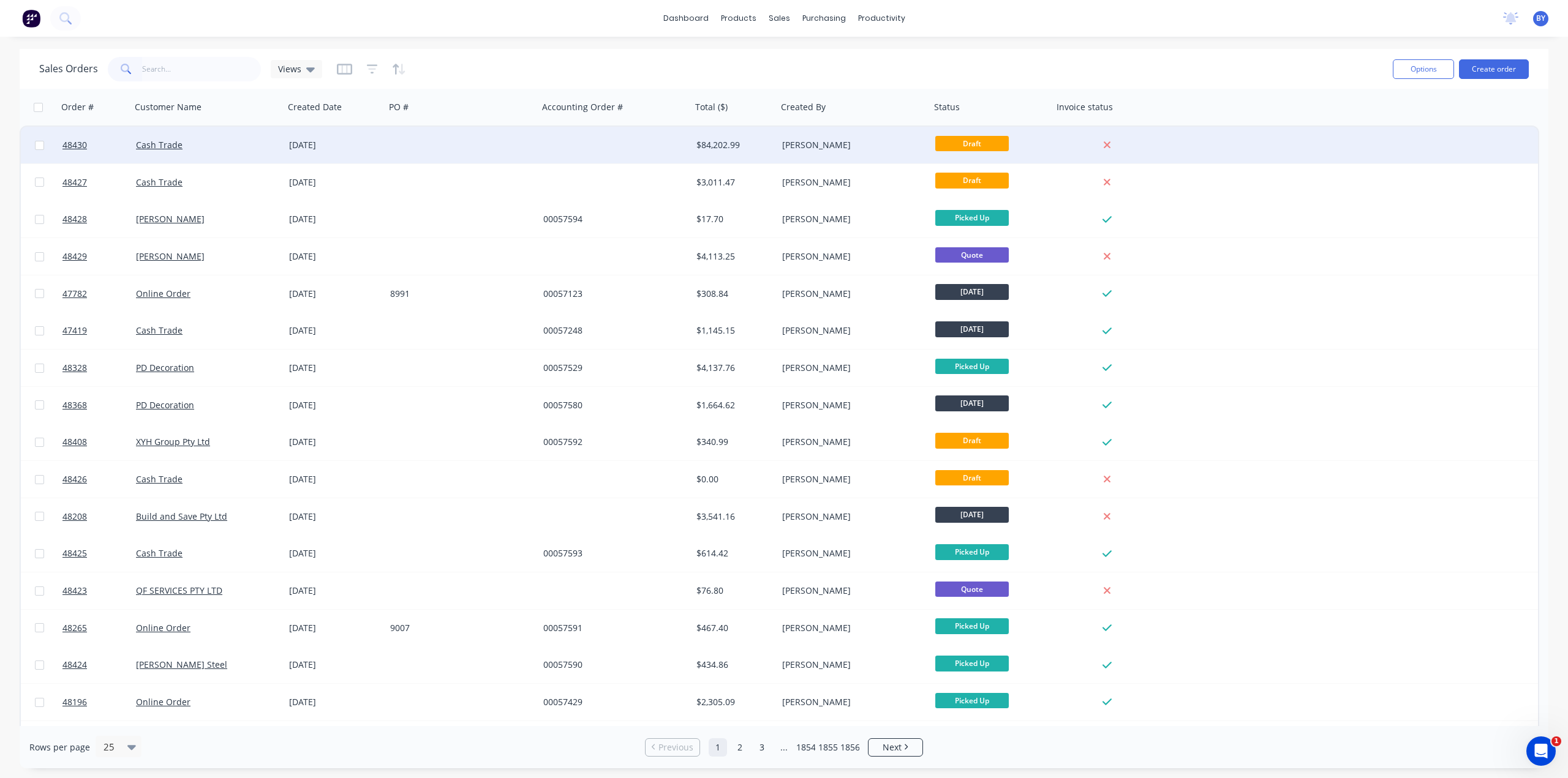
click at [238, 148] on div "Cash Trade" at bounding box center [204, 145] width 136 height 12
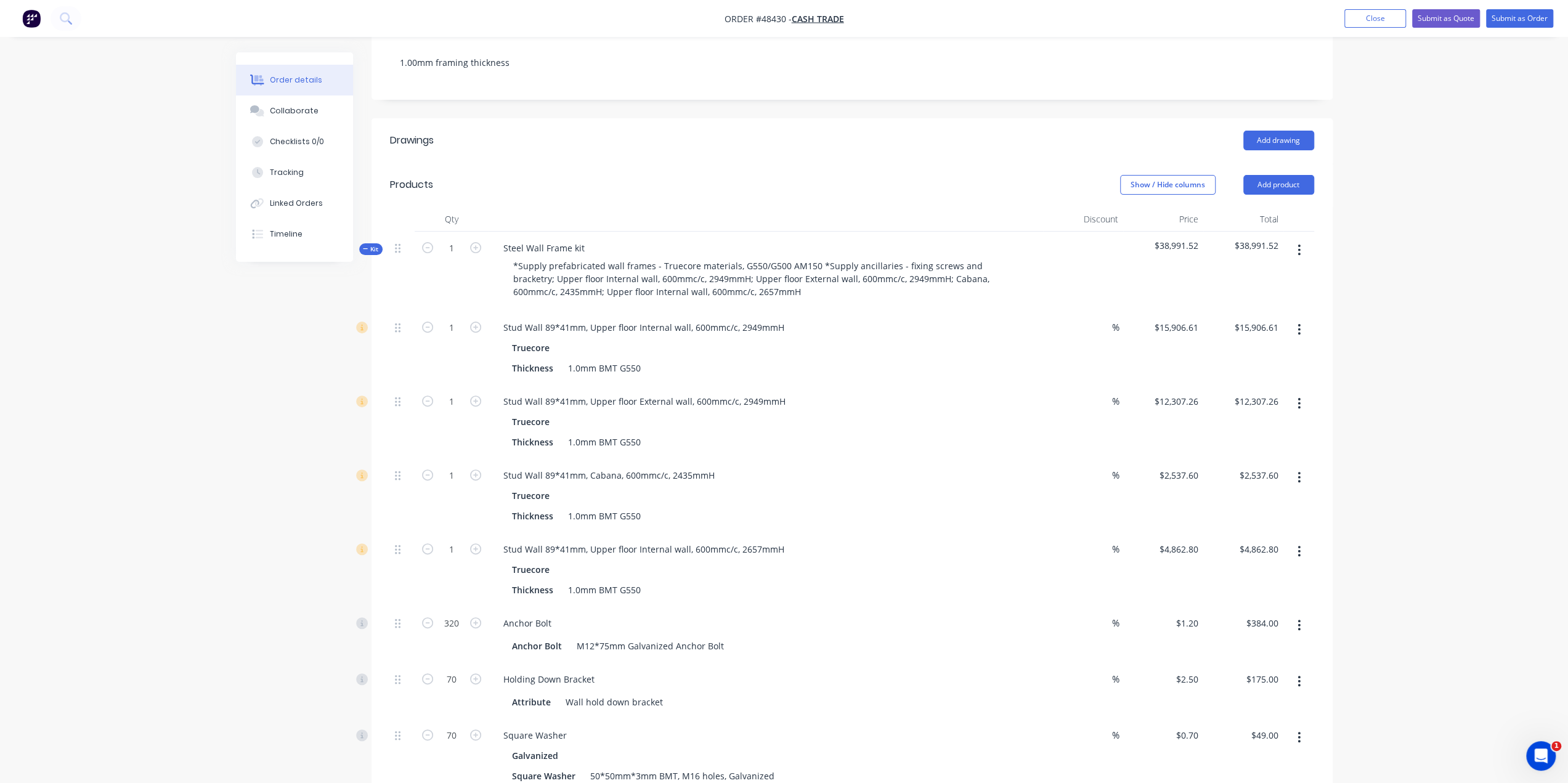
scroll to position [125, 0]
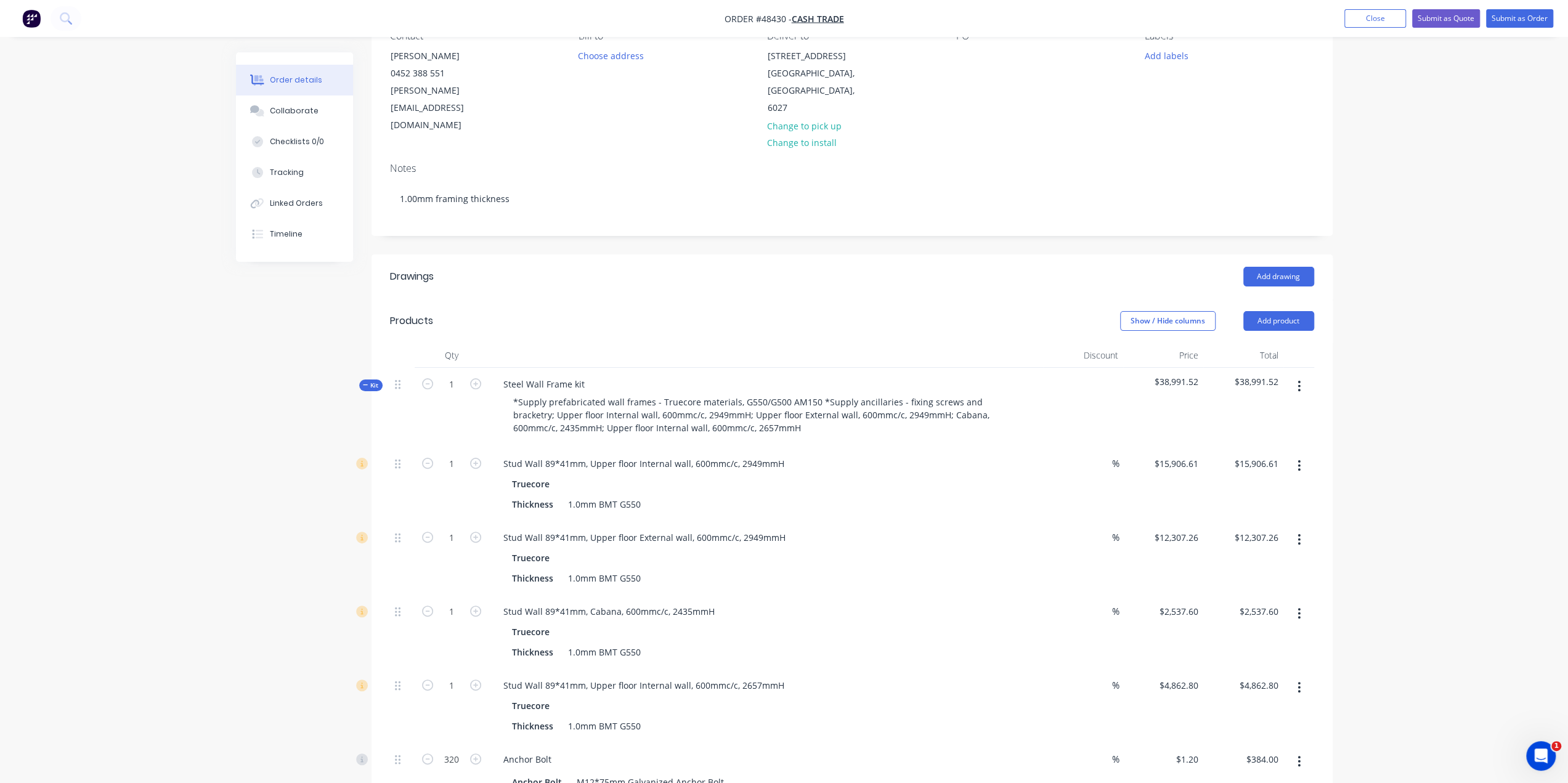
click at [1297, 375] on button "button" at bounding box center [1298, 386] width 29 height 22
click at [1259, 484] on div "Delete" at bounding box center [1256, 493] width 95 height 18
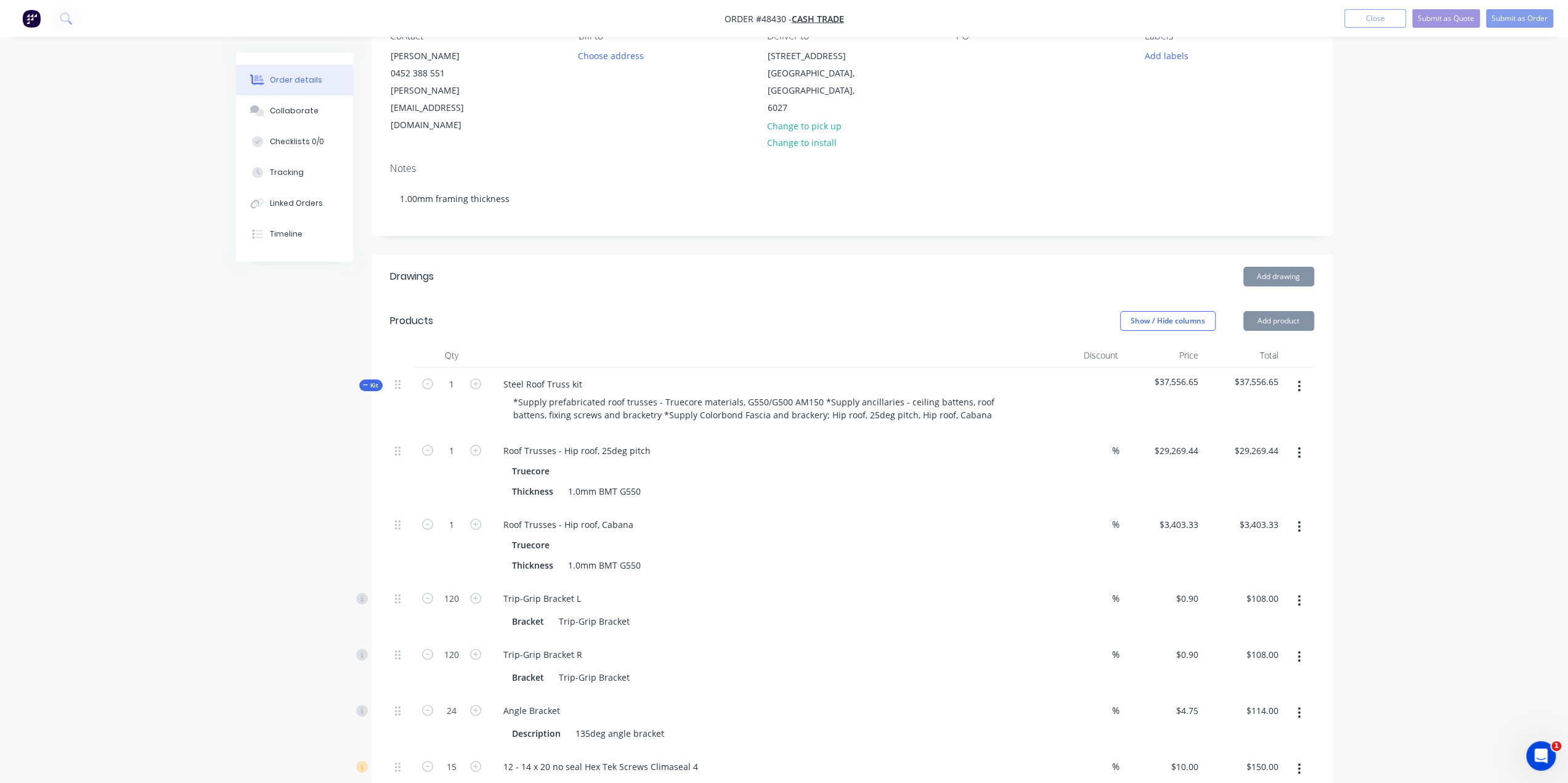
click at [1298, 380] on icon "button" at bounding box center [1299, 385] width 3 height 11
click at [1269, 480] on button "Delete" at bounding box center [1255, 492] width 117 height 25
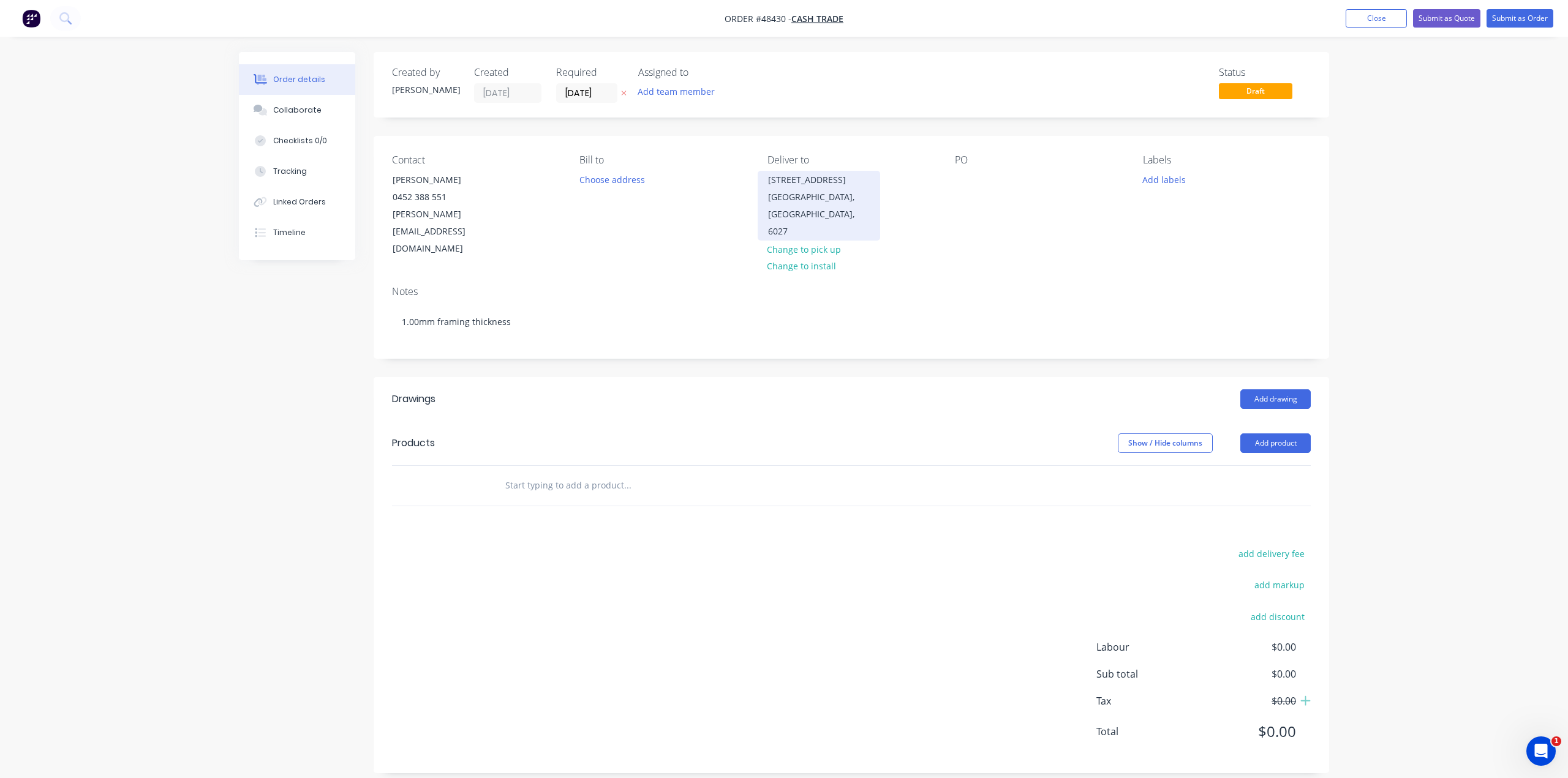
click at [809, 185] on div "38 Southern Cross Cir" at bounding box center [819, 180] width 101 height 17
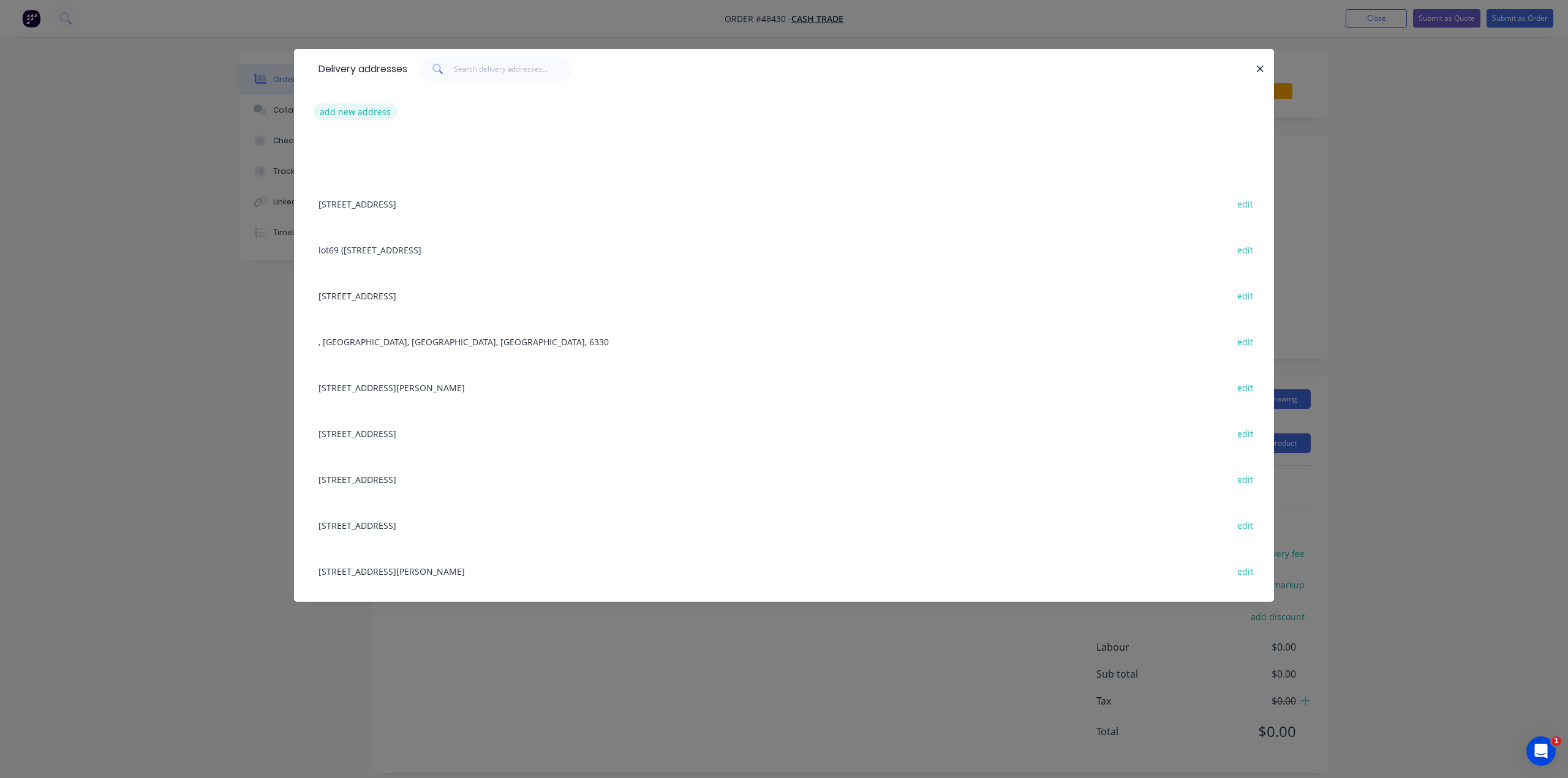
click at [345, 117] on button "add new address" at bounding box center [356, 111] width 84 height 16
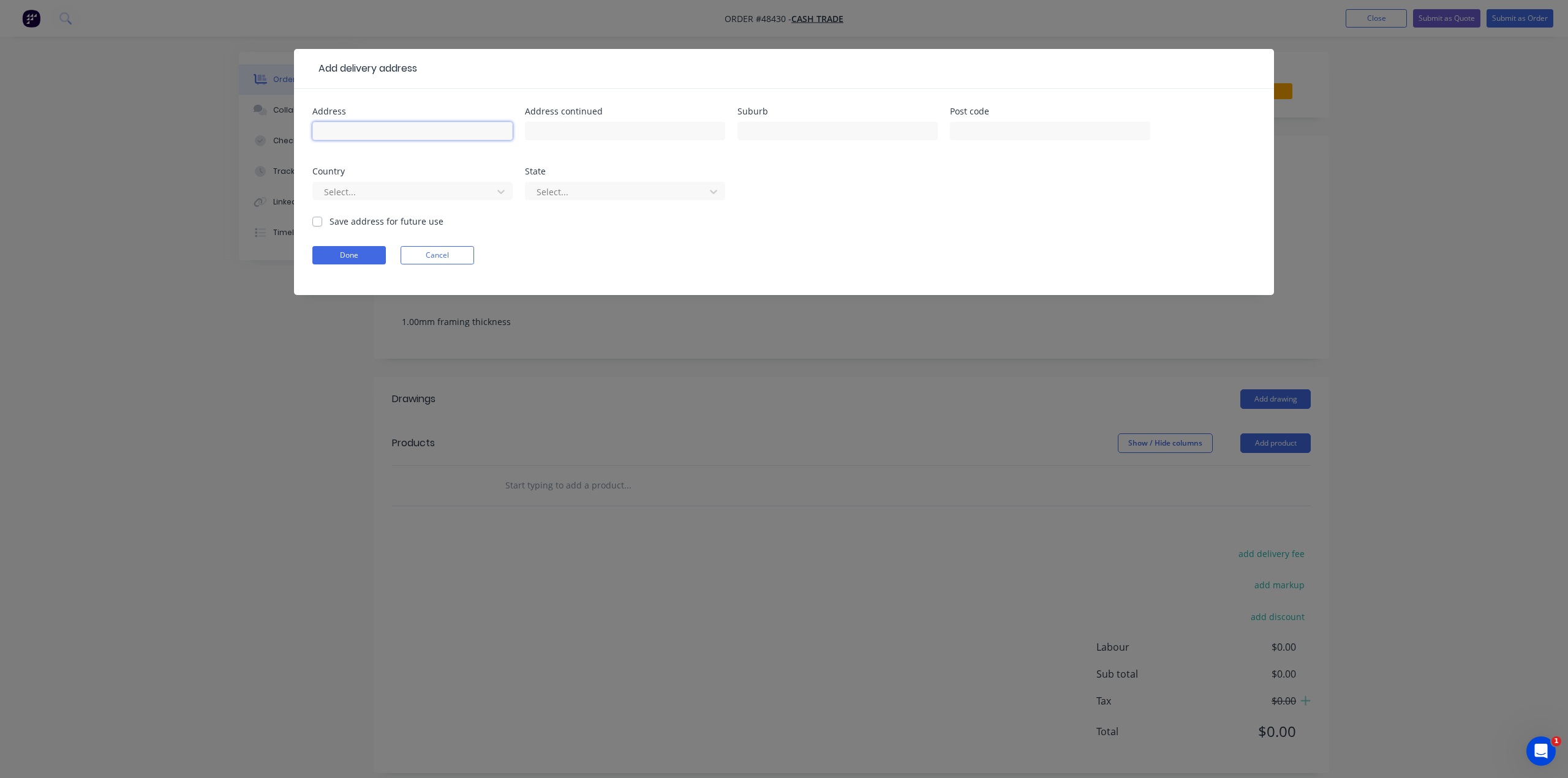
click at [357, 133] on input "text" at bounding box center [412, 131] width 200 height 18
paste input "1B Dandenong Parade, Clarkson WA 6030"
type input "1B Dandenong Parade, Clarkson WA 6030"
click at [1007, 131] on input "text" at bounding box center [1049, 131] width 200 height 18
type input "6030"
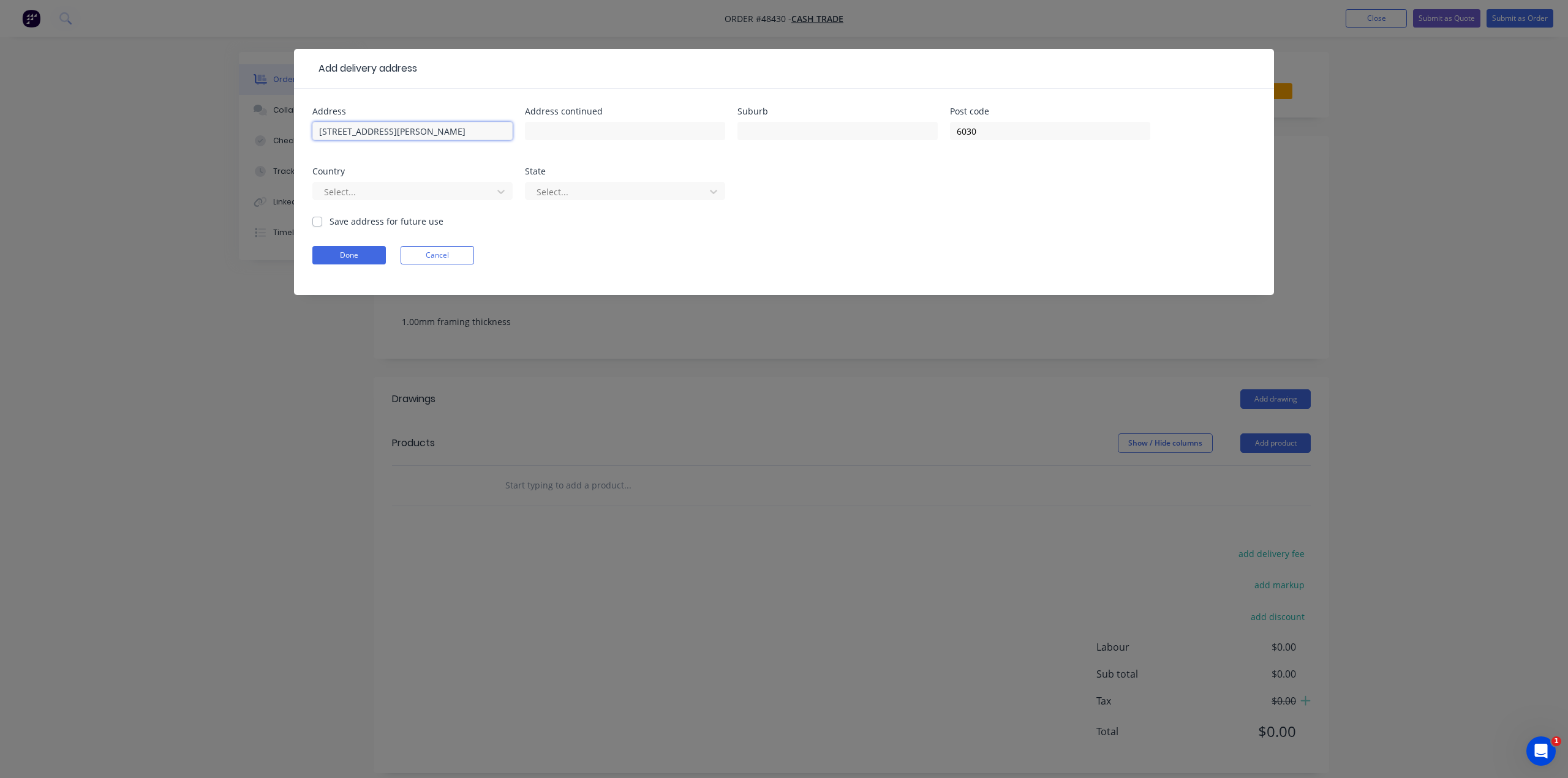
drag, startPoint x: 412, startPoint y: 131, endPoint x: 445, endPoint y: 130, distance: 33.0
click at [445, 130] on input "1B Dandenong Parade, Clarkson WA 6030" at bounding box center [412, 131] width 200 height 18
click at [802, 127] on input "text" at bounding box center [837, 131] width 200 height 18
paste input "Clarkson"
type input "Clarkson"
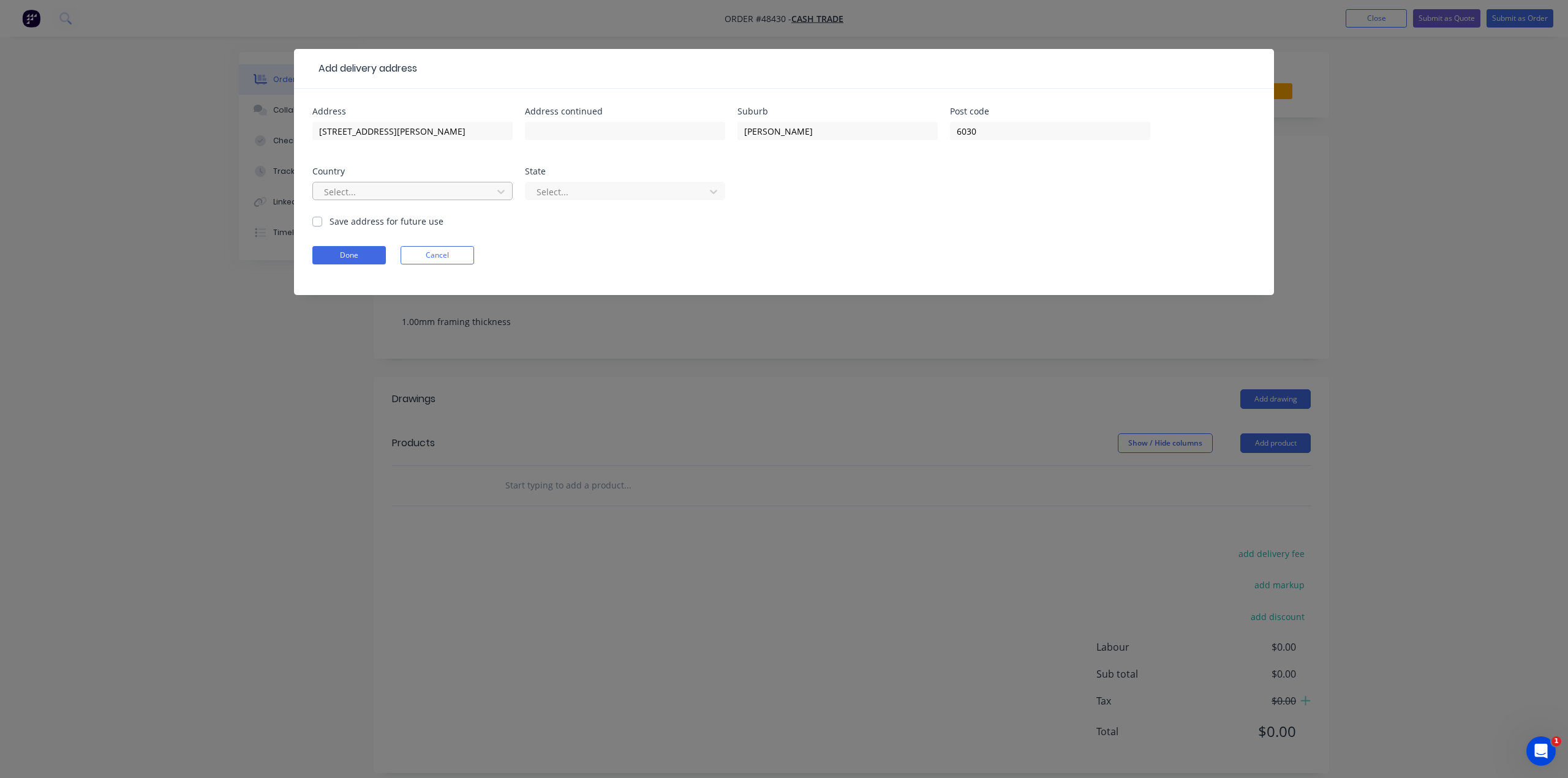
click at [428, 185] on div at bounding box center [405, 192] width 163 height 15
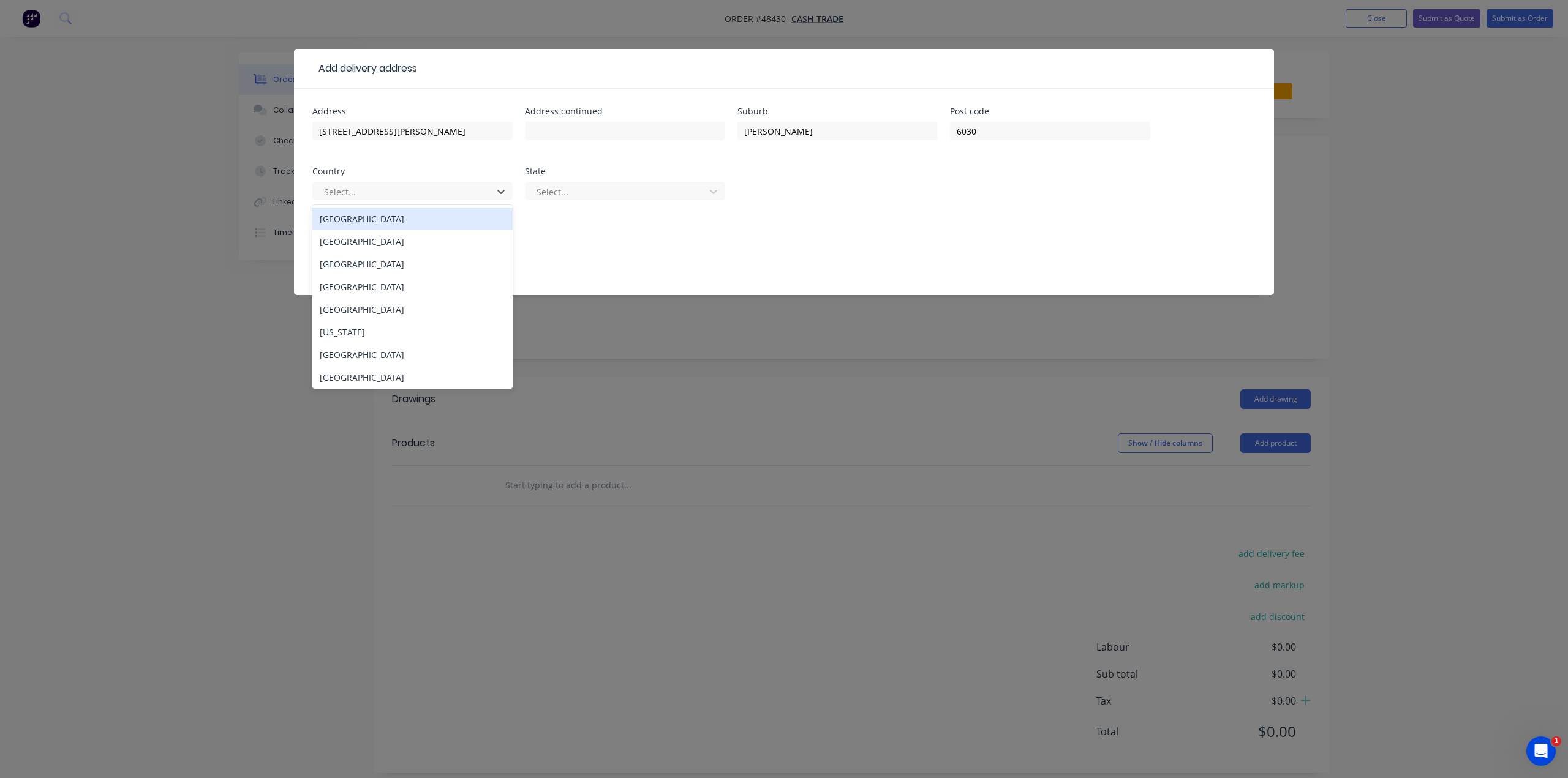
click at [358, 216] on div "Australia" at bounding box center [412, 219] width 200 height 22
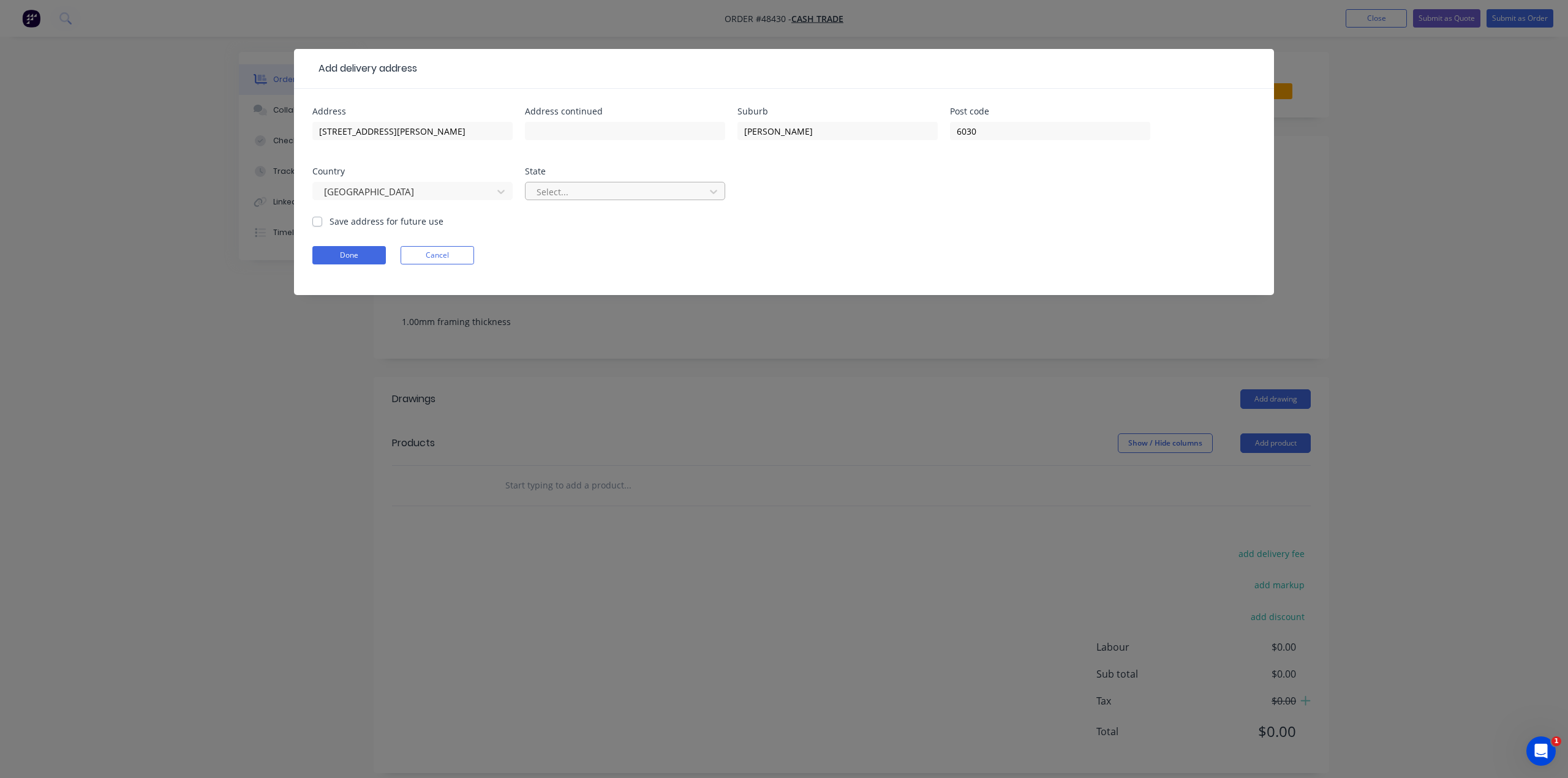
click at [637, 193] on div at bounding box center [617, 192] width 163 height 15
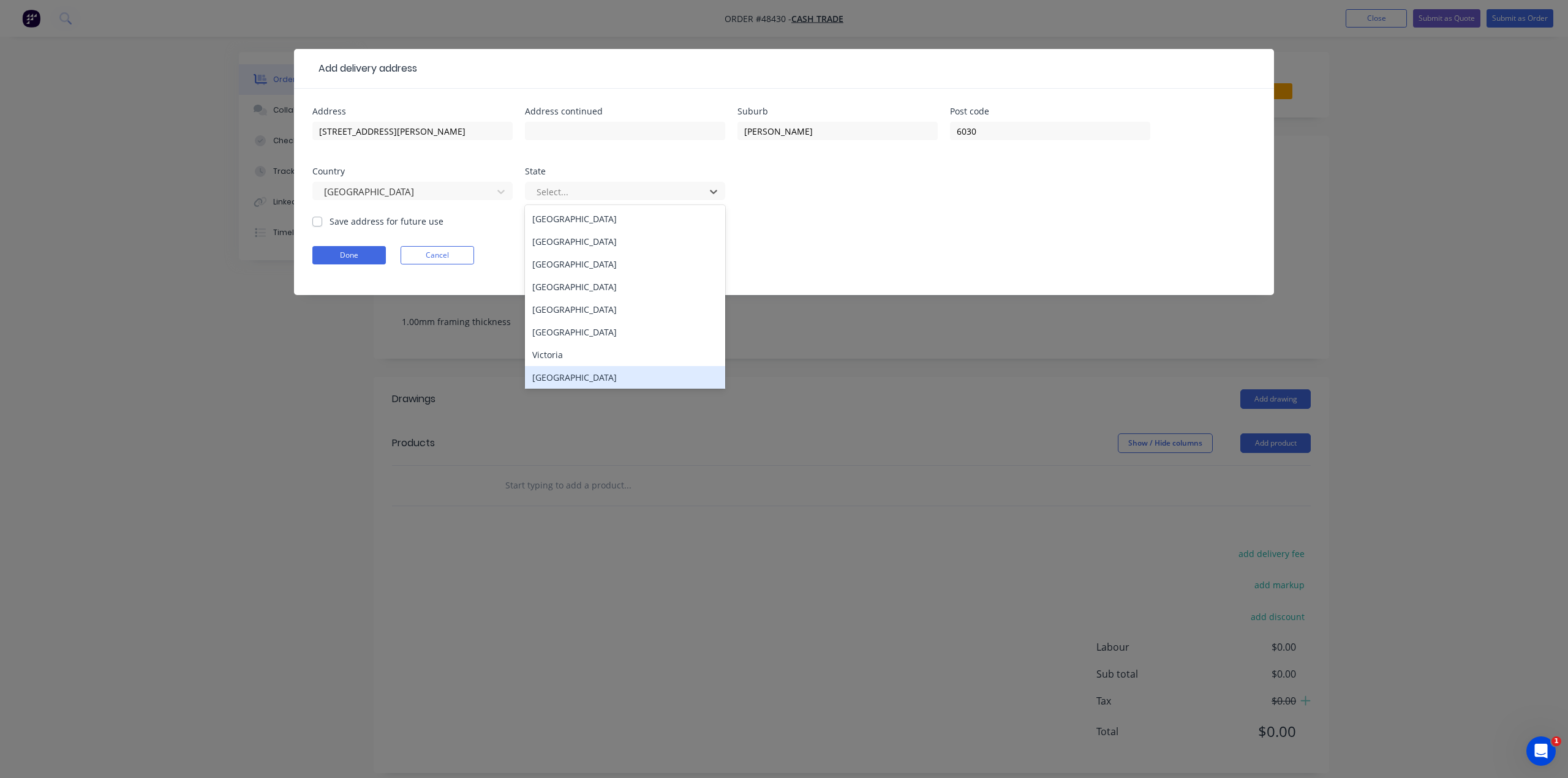
drag, startPoint x: 583, startPoint y: 373, endPoint x: 552, endPoint y: 330, distance: 53.0
click at [583, 373] on div "Western Australia" at bounding box center [625, 377] width 200 height 22
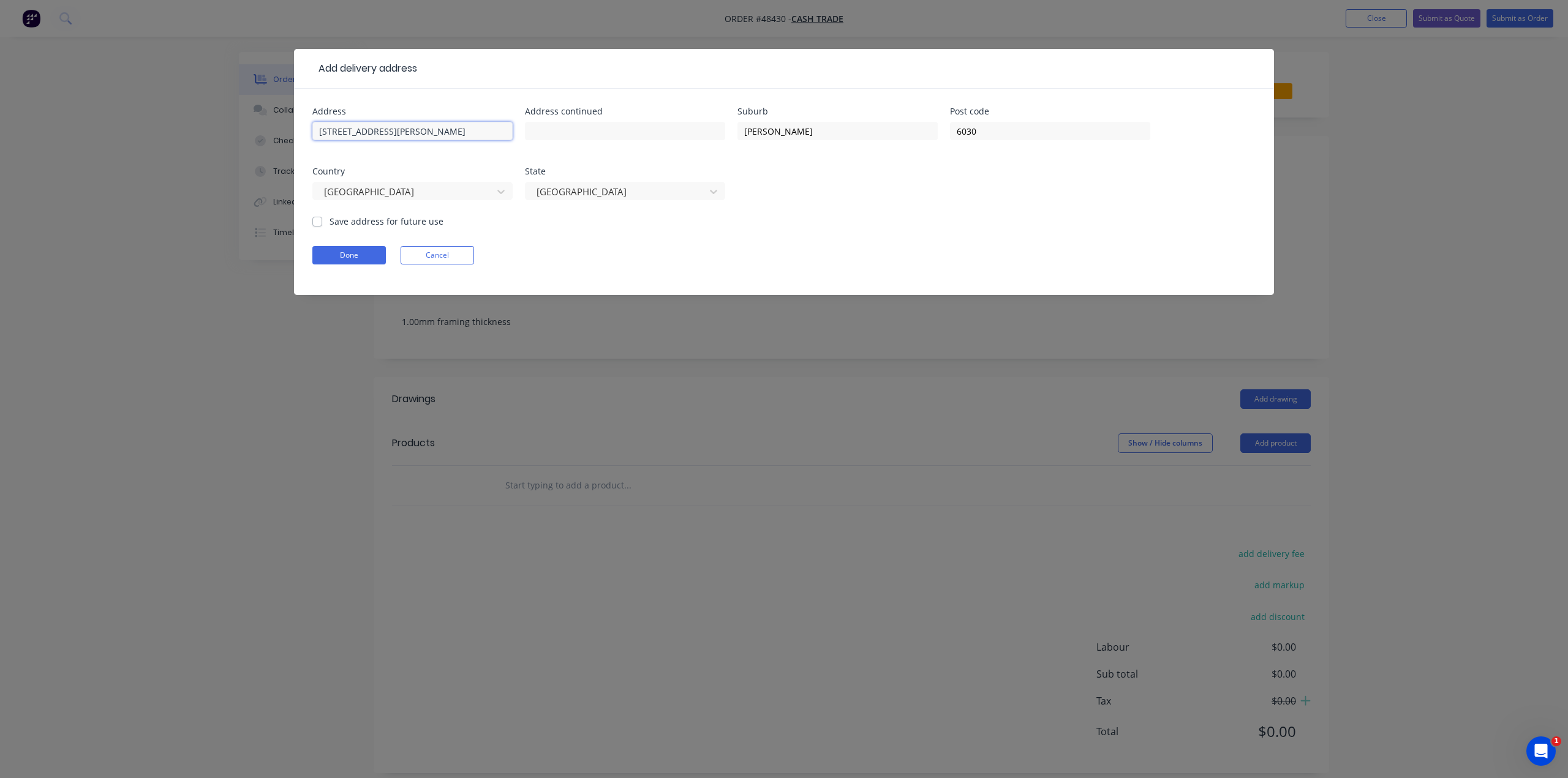
drag, startPoint x: 488, startPoint y: 129, endPoint x: 408, endPoint y: 137, distance: 80.4
click at [408, 137] on input "1B Dandenong Parade, Clarkson WA 6030" at bounding box center [412, 131] width 200 height 18
type input "1B Dandenong Parade"
click at [361, 258] on button "Done" at bounding box center [350, 255] width 74 height 18
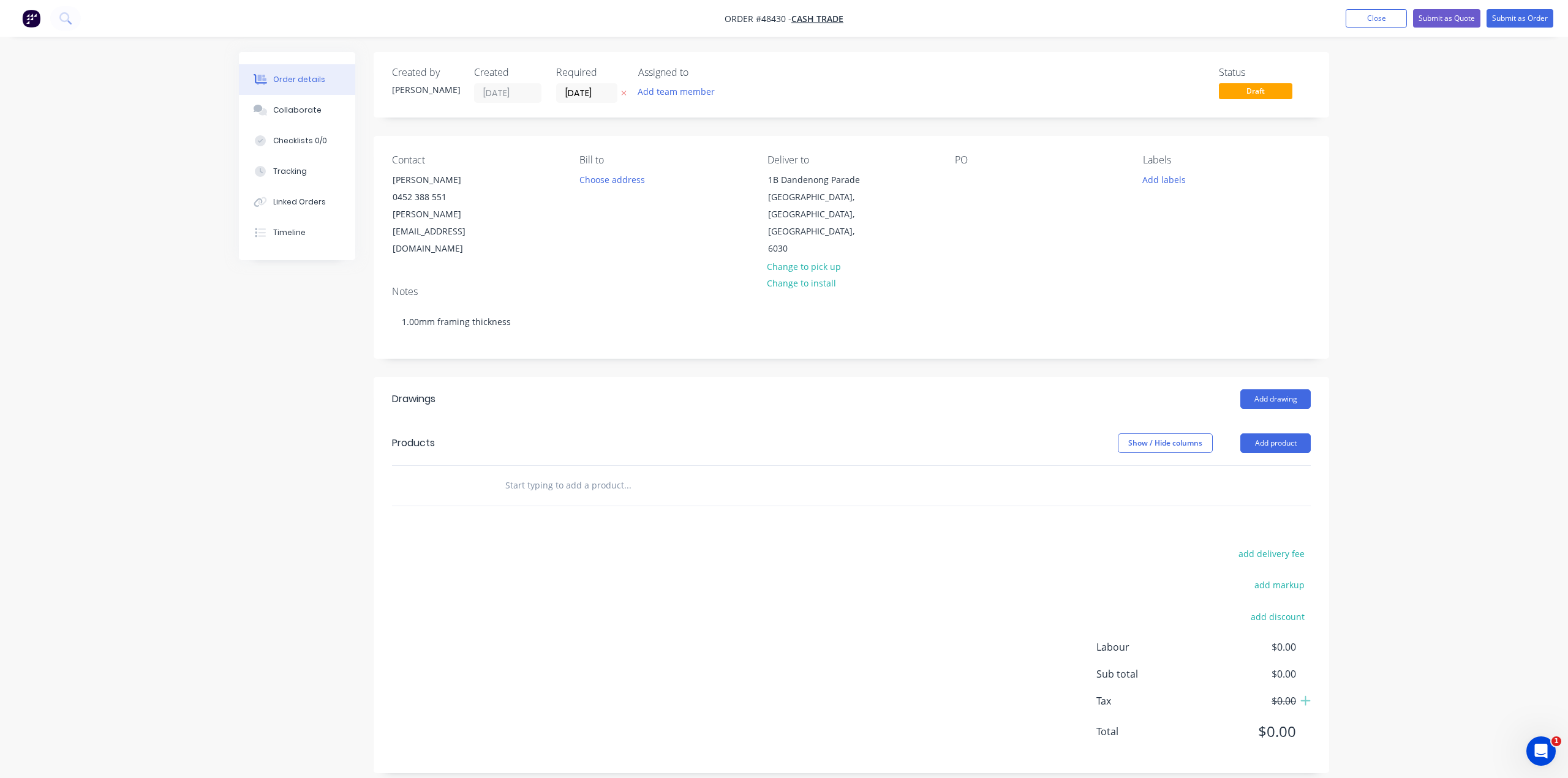
click at [976, 172] on div "PO" at bounding box center [1038, 206] width 168 height 103
click at [970, 179] on div at bounding box center [964, 179] width 20 height 18
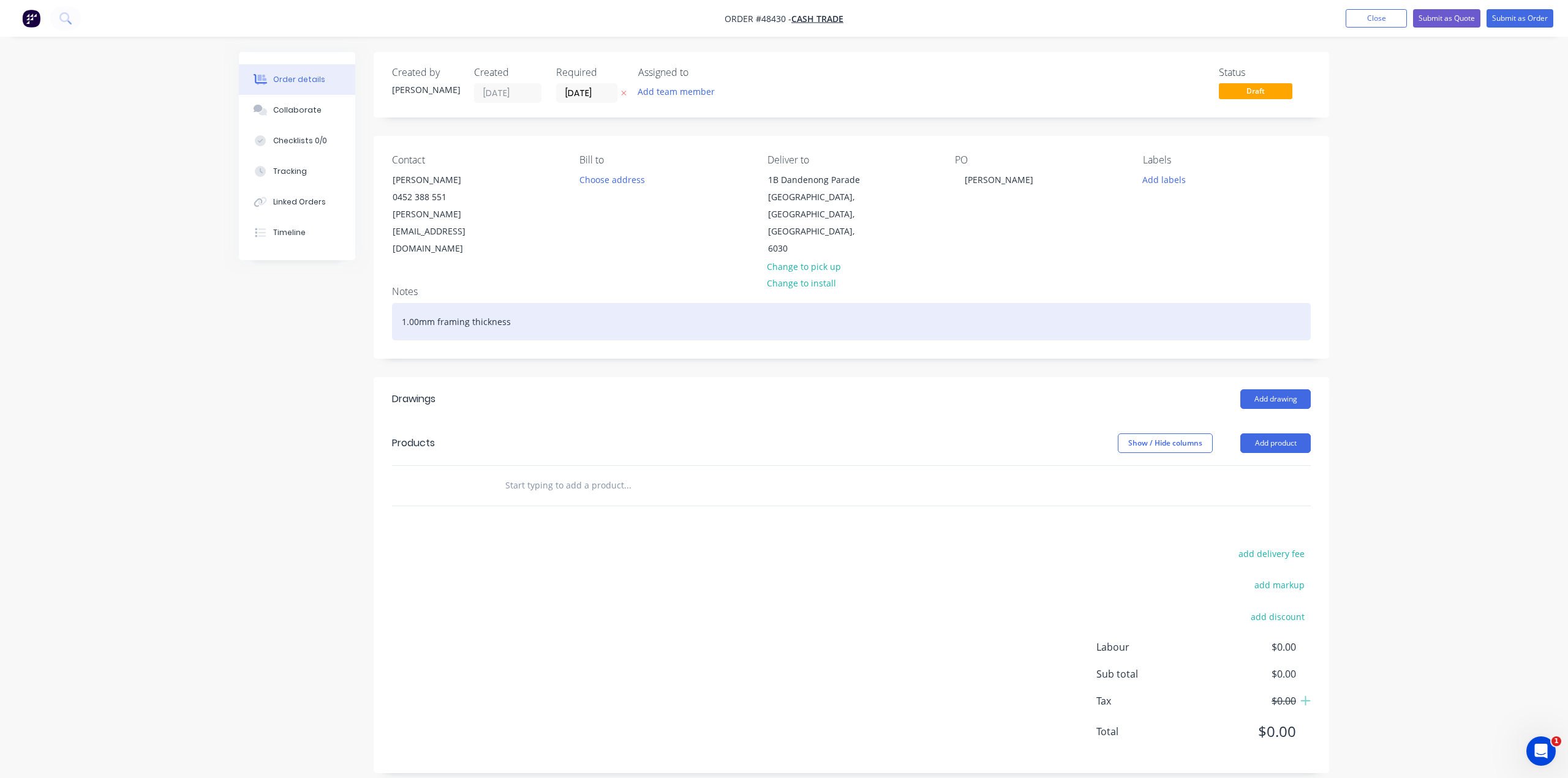
click at [912, 303] on div "1.00mm framing thickness" at bounding box center [851, 321] width 918 height 37
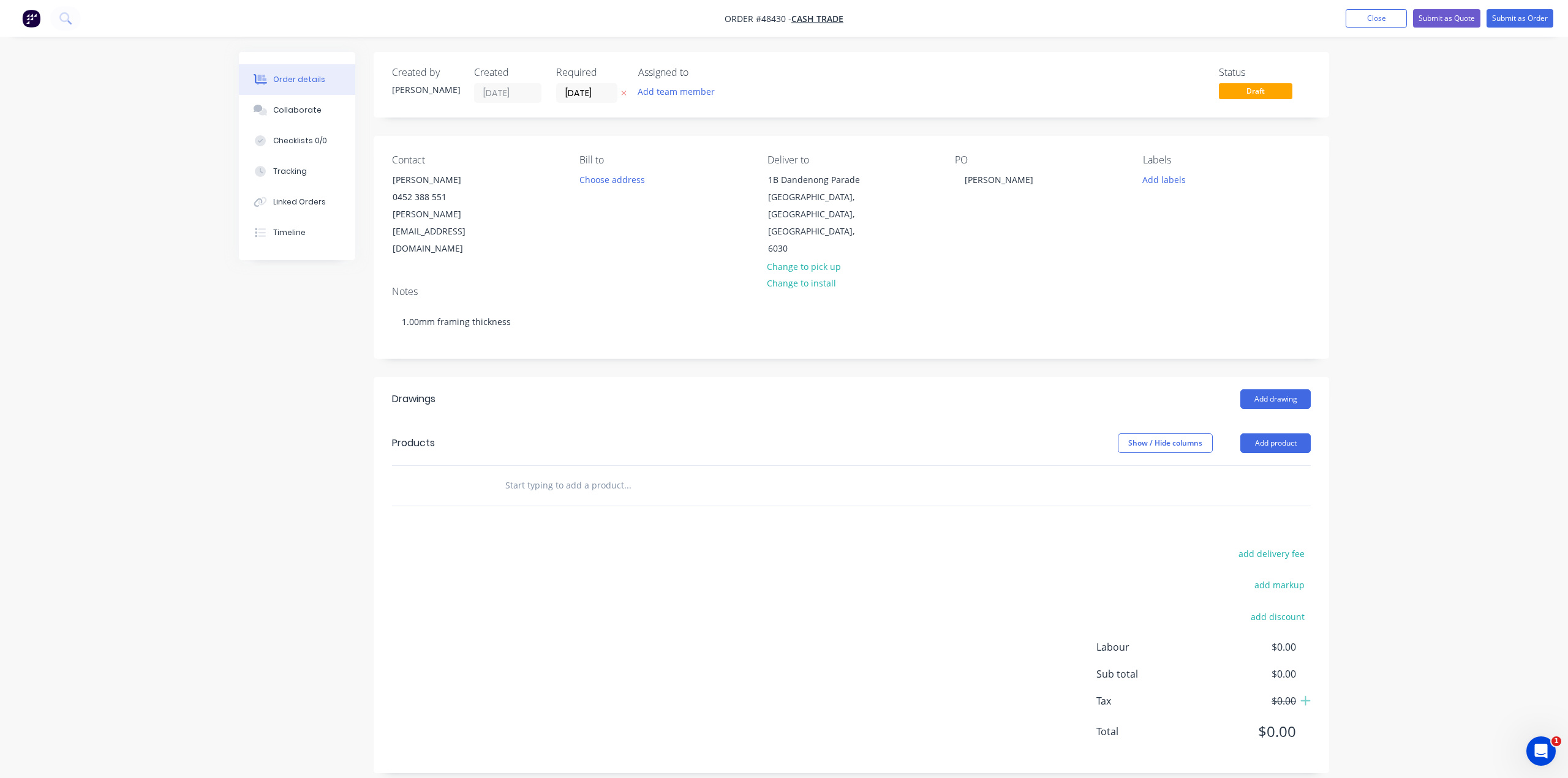
click at [844, 421] on header "Products Show / Hide columns Add product" at bounding box center [851, 442] width 955 height 44
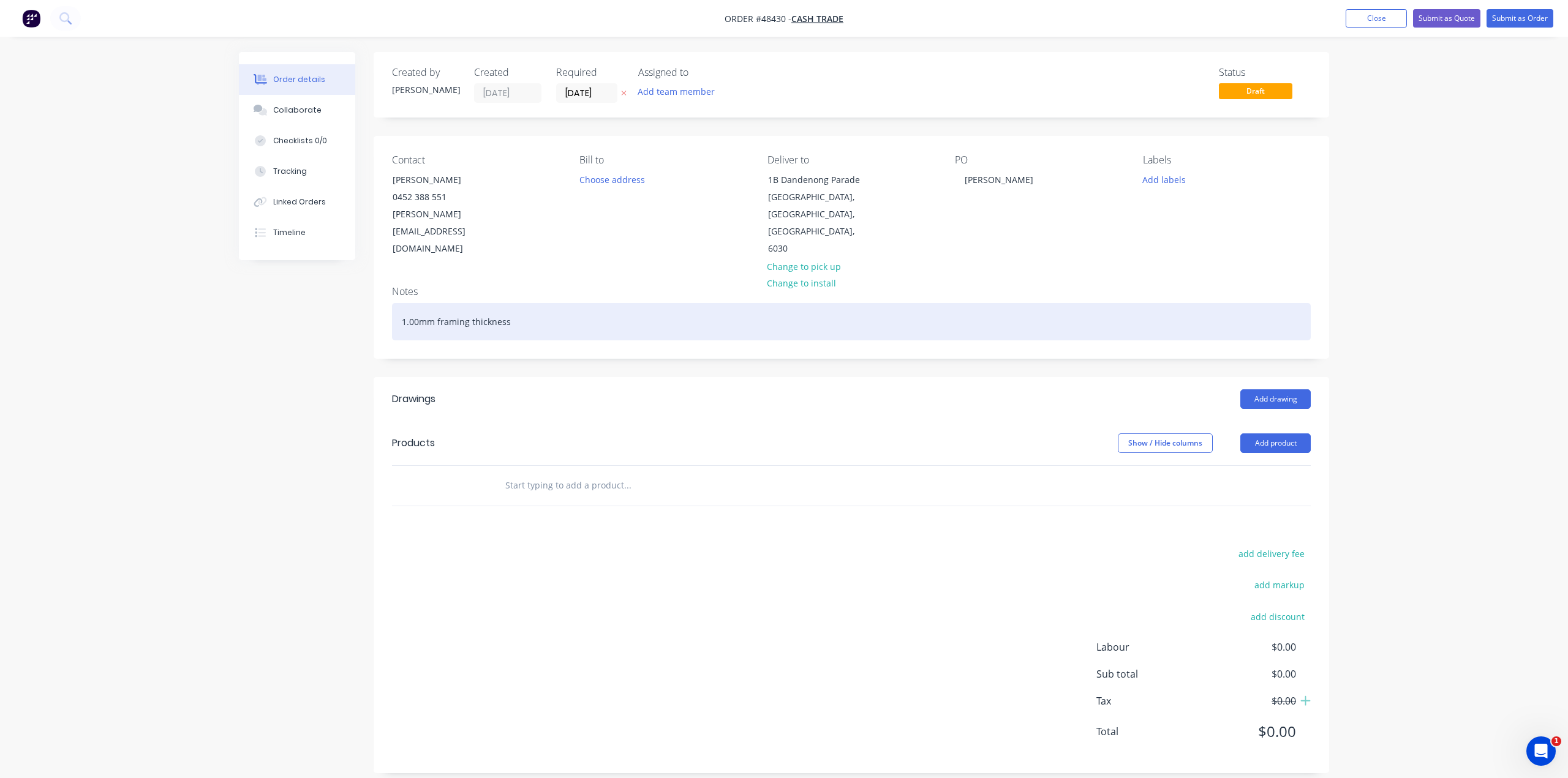
click at [605, 303] on div "1.00mm framing thickness" at bounding box center [851, 321] width 918 height 37
drag, startPoint x: 575, startPoint y: 280, endPoint x: 5, endPoint y: 282, distance: 570.0
click at [34, 277] on div "Order details Collaborate Checklists 0/0 Tracking Linked Orders Timeline Order …" at bounding box center [784, 396] width 1568 height 792
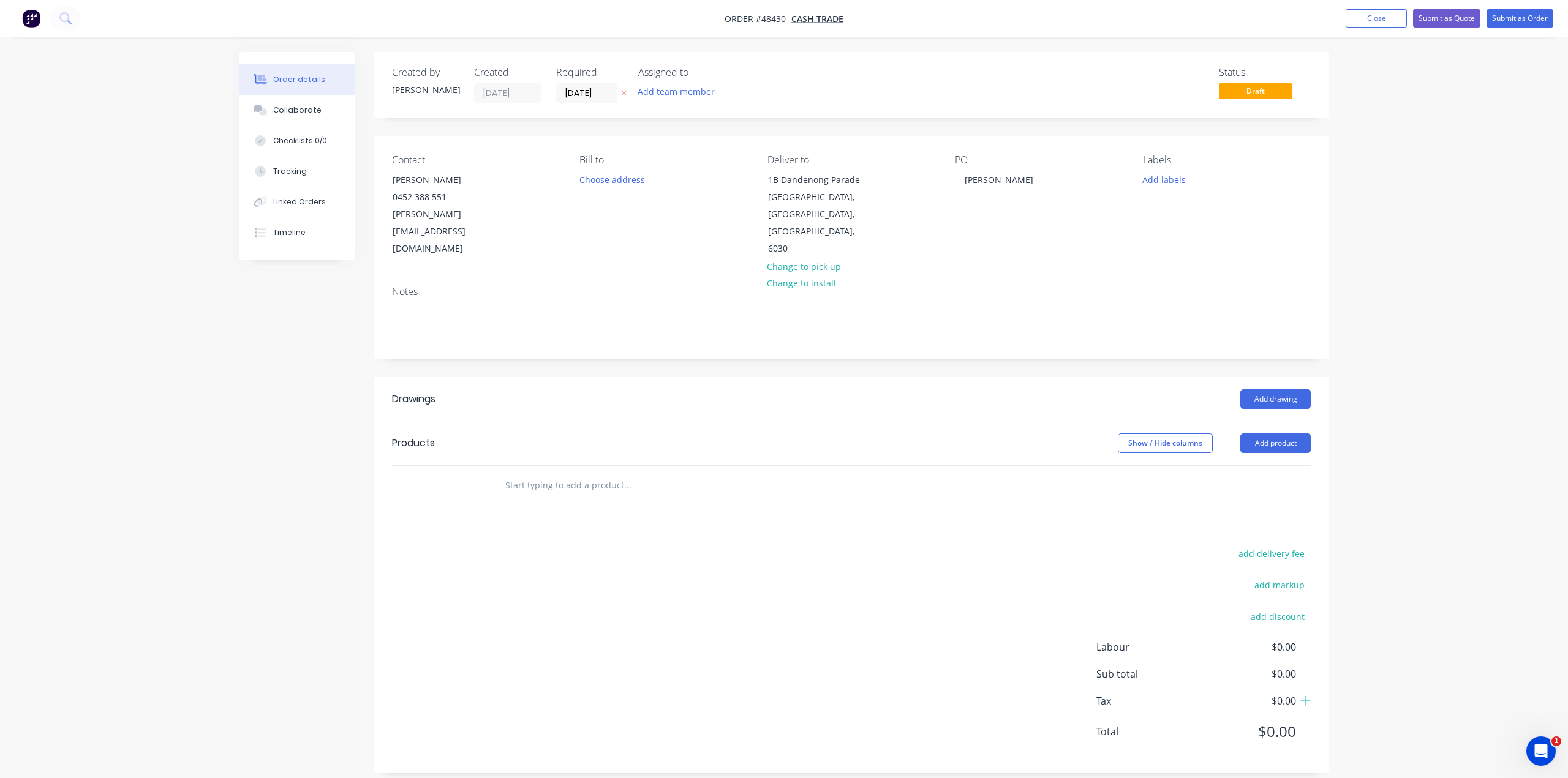
click at [297, 401] on div "Created by Bob Created 25/08/25 Required 25/08/25 Assigned to Add team member S…" at bounding box center [784, 422] width 1090 height 739
click at [1277, 434] on button "Add product" at bounding box center [1275, 443] width 70 height 20
click at [1280, 465] on div "Product catalogue" at bounding box center [1253, 474] width 95 height 18
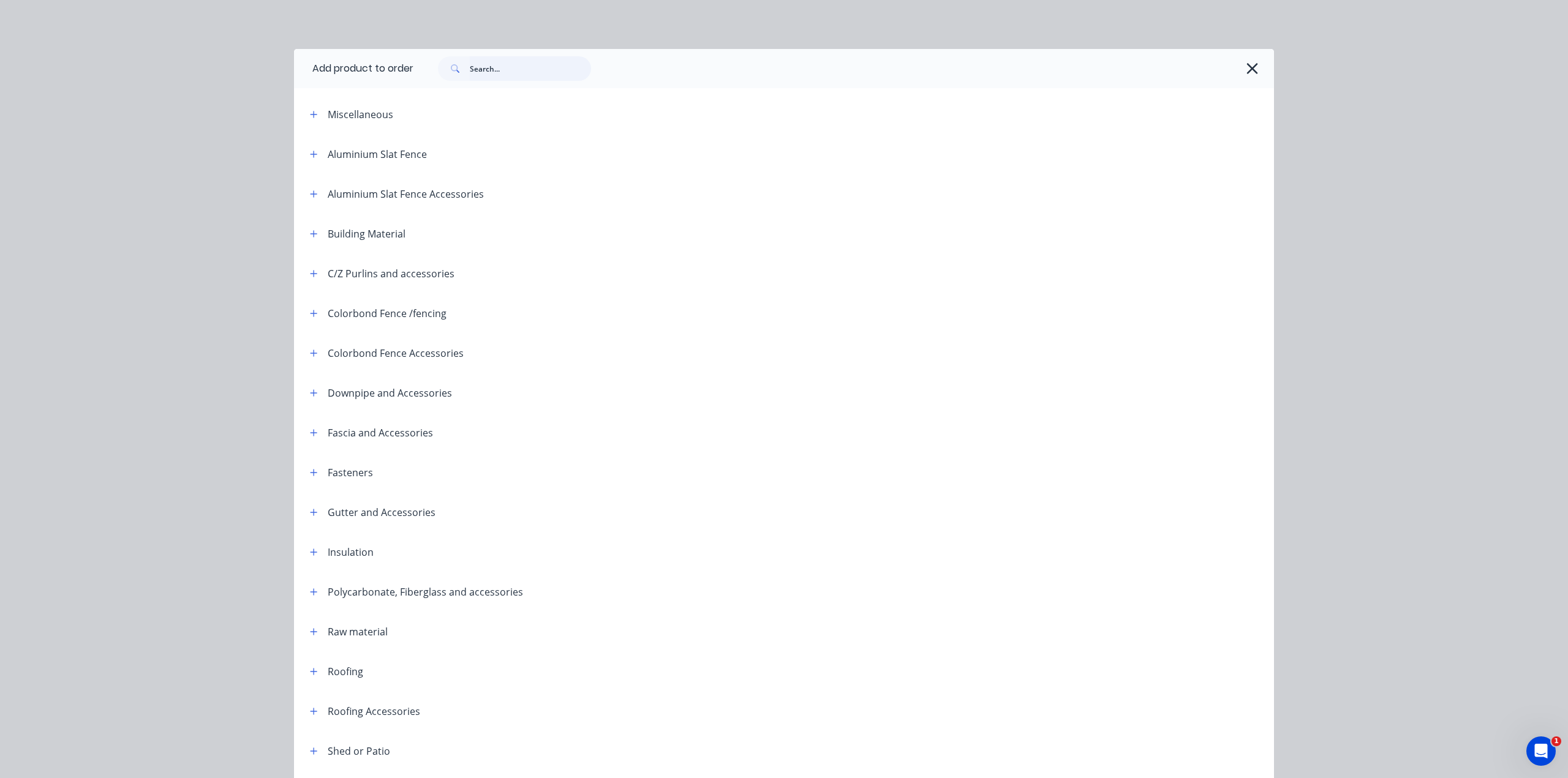
click at [509, 71] on input "text" at bounding box center [530, 69] width 121 height 25
click at [485, 73] on input "text" at bounding box center [530, 69] width 121 height 25
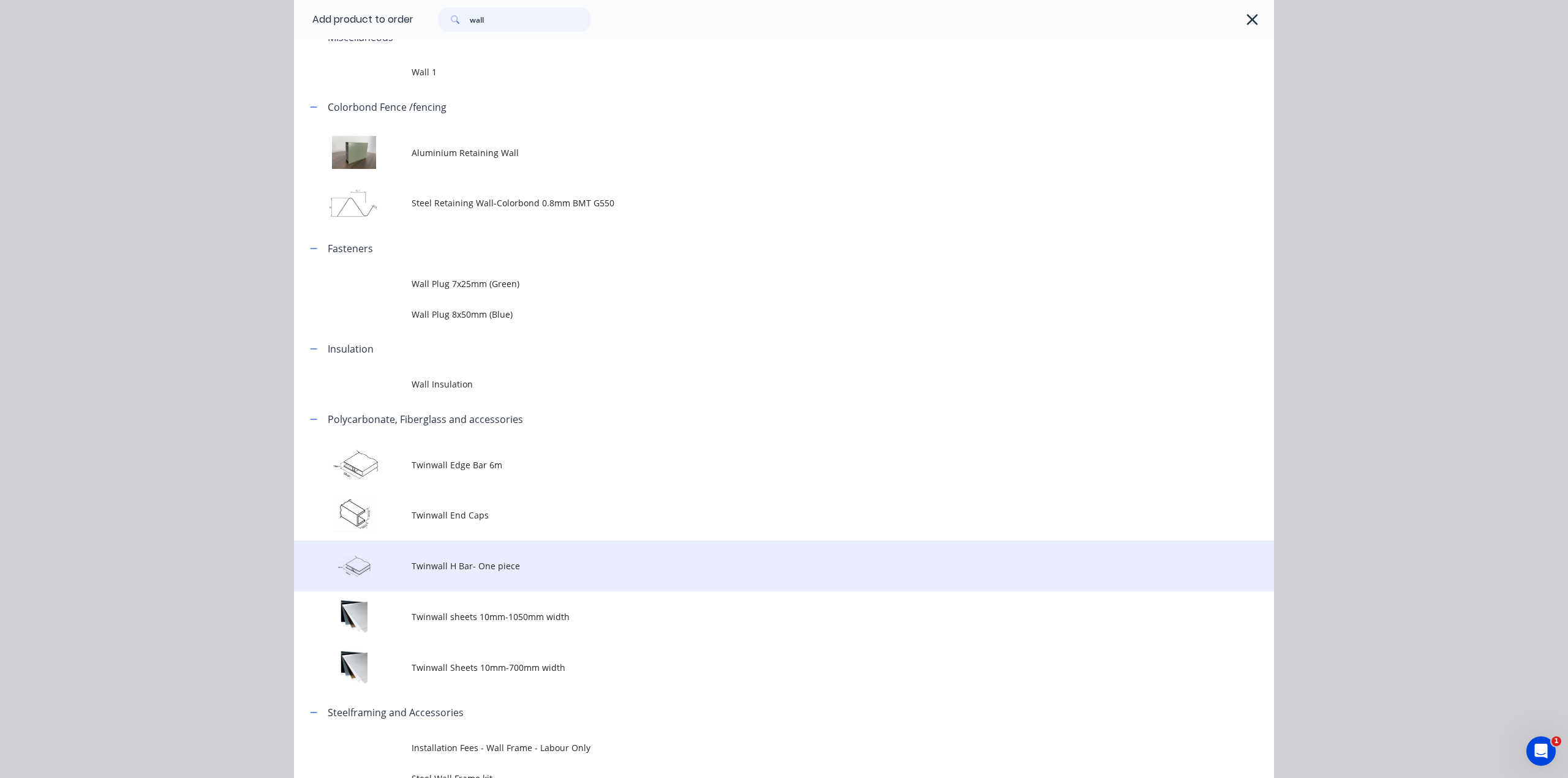
scroll to position [176, 0]
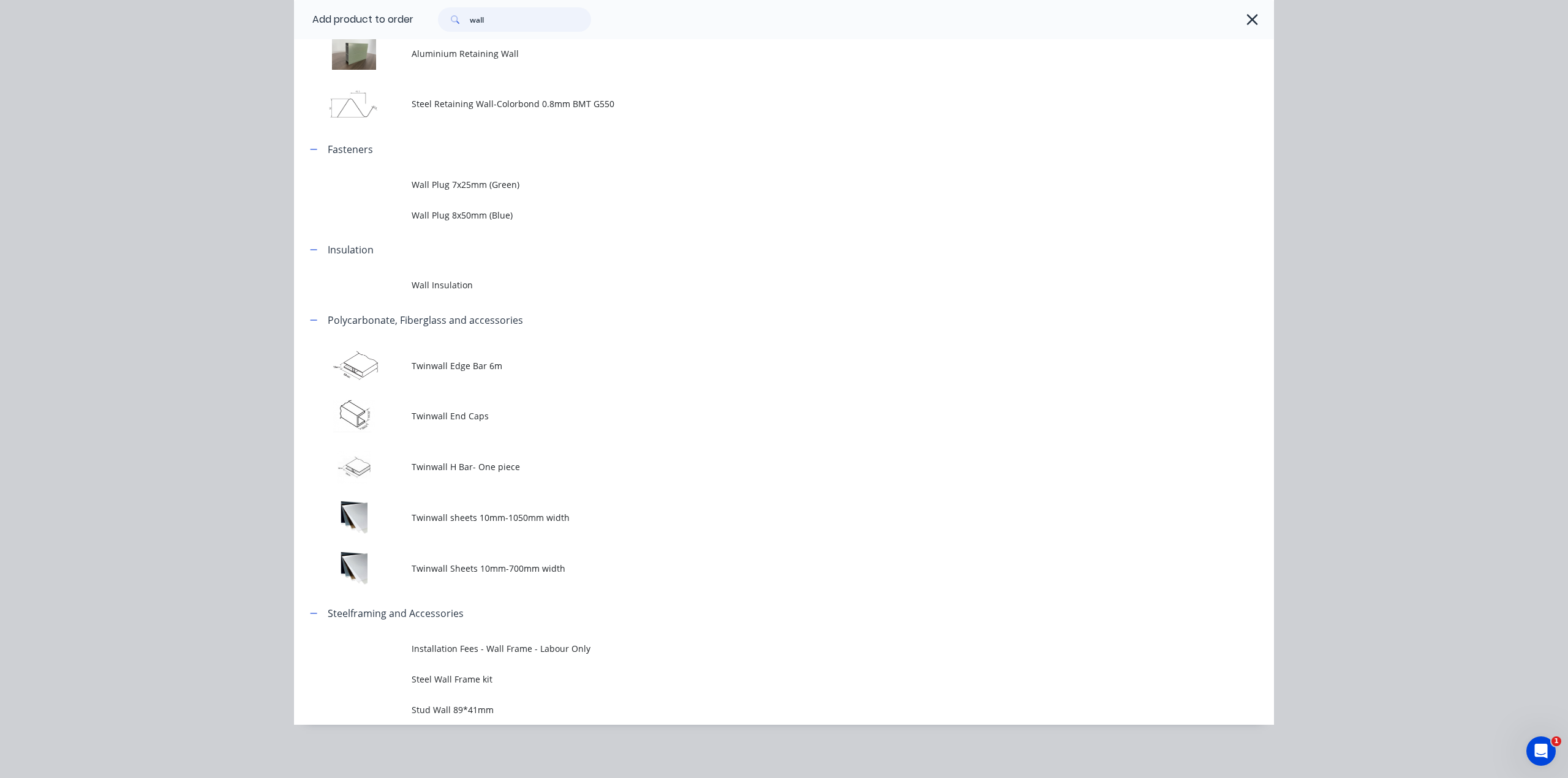
type input "wall"
click at [504, 680] on span "Steel Wall Frame kit" at bounding box center [756, 678] width 690 height 13
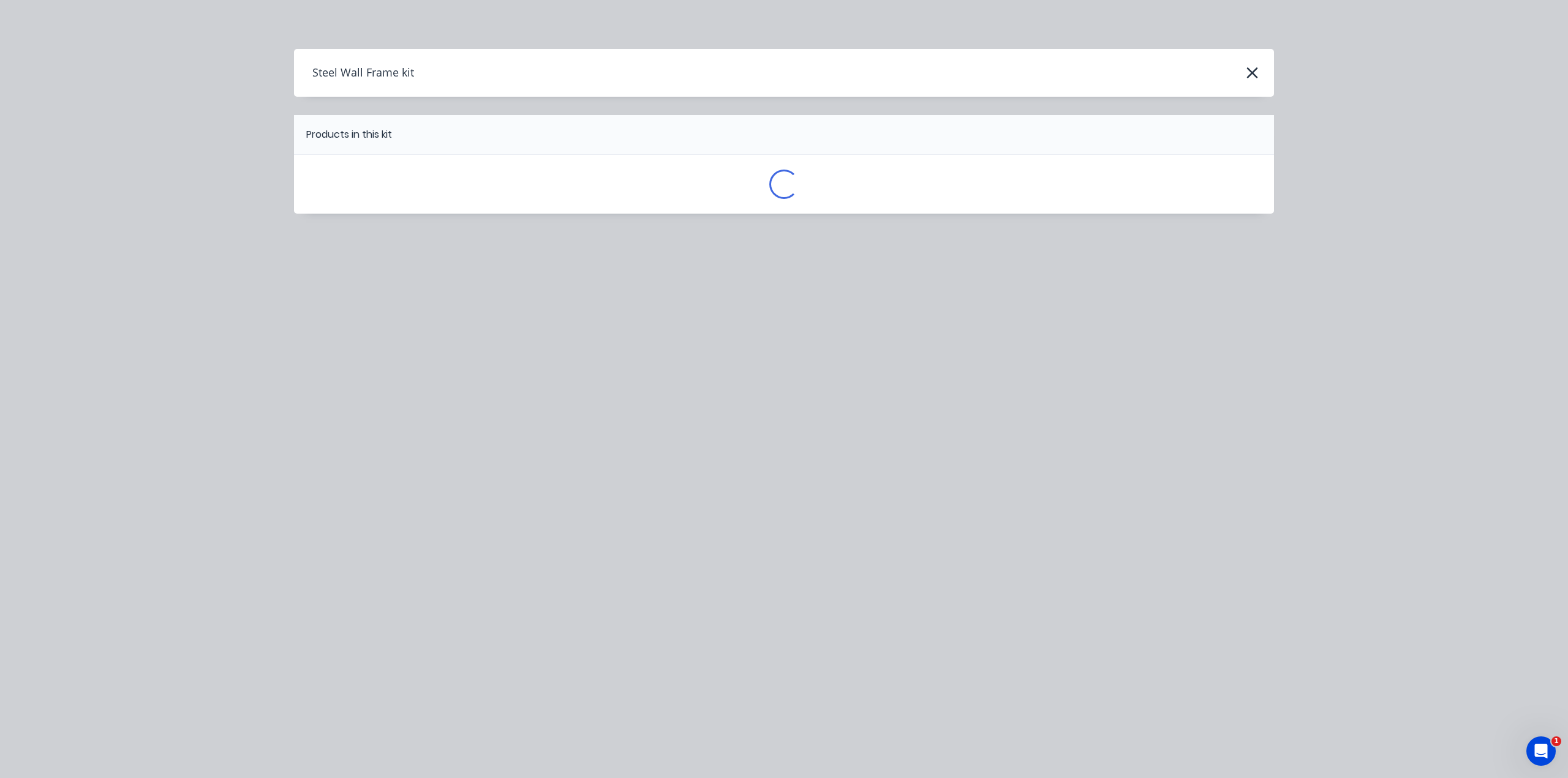
scroll to position [0, 0]
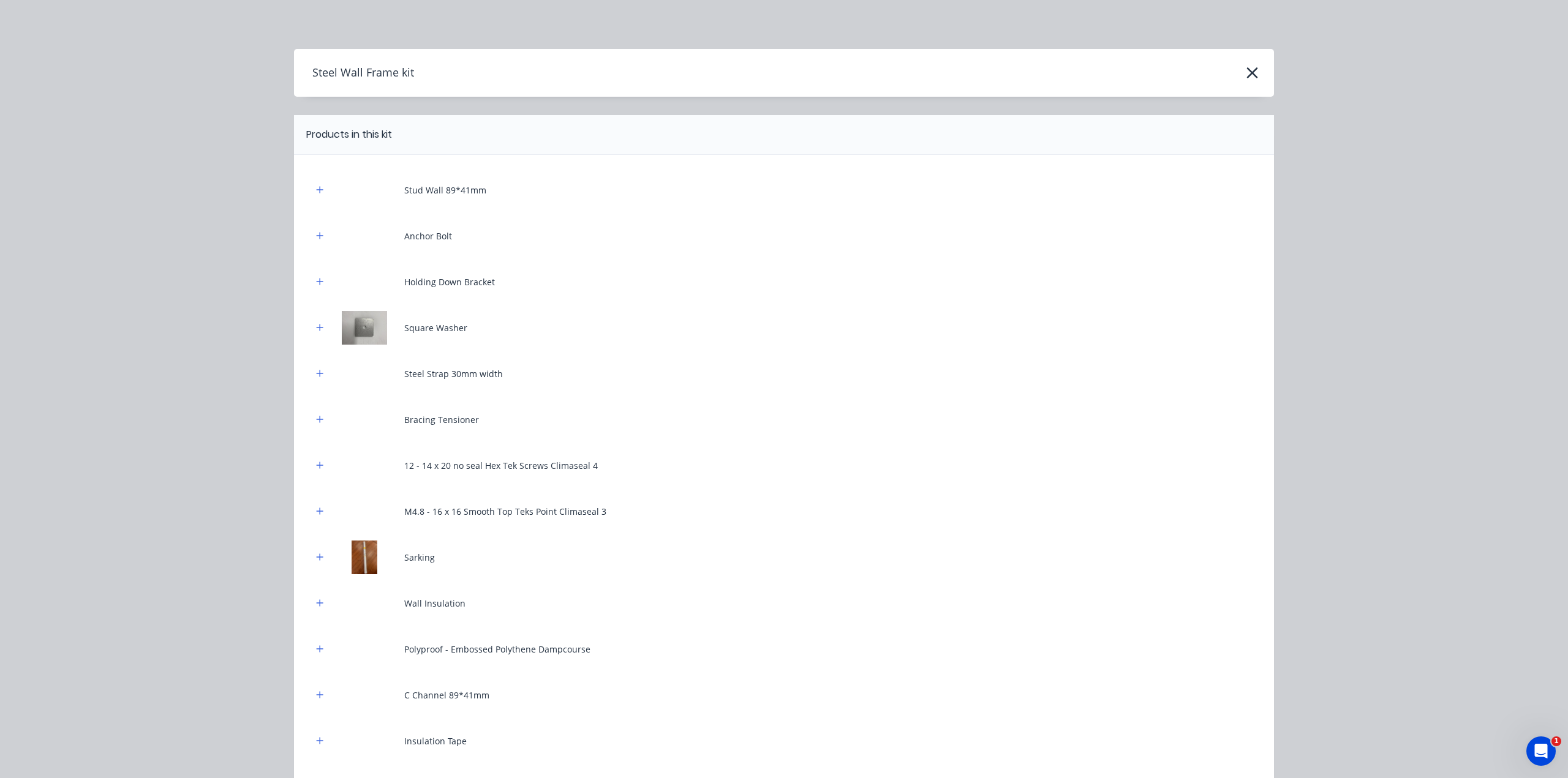
click at [300, 194] on div "Stud Wall 89*41mm Anchor Bolt Holding Down Bracket Square Washer Steel Strap 30…" at bounding box center [784, 487] width 979 height 666
click at [306, 188] on div "Stud Wall 89*41mm Anchor Bolt Holding Down Bracket Square Washer Steel Strap 30…" at bounding box center [784, 487] width 979 height 666
click at [313, 198] on div "Stud Wall 89*41mm" at bounding box center [784, 190] width 943 height 33
click at [299, 181] on div "Stud Wall 89*41mm Anchor Bolt Holding Down Bracket Square Washer Steel Strap 30…" at bounding box center [784, 487] width 979 height 666
click at [302, 186] on div "Stud Wall 89*41mm Anchor Bolt Holding Down Bracket Square Washer Steel Strap 30…" at bounding box center [784, 487] width 979 height 666
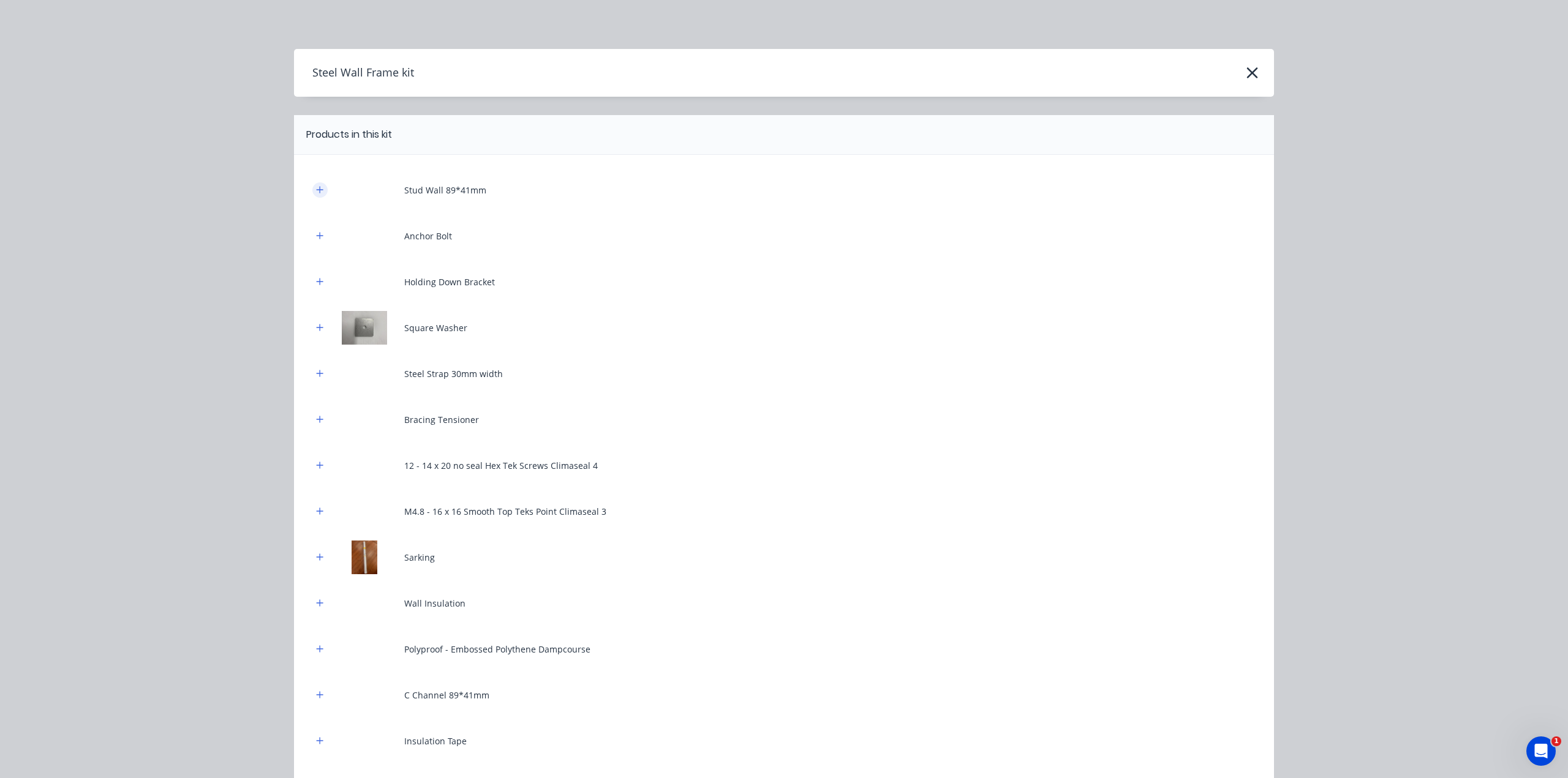
click at [316, 191] on icon "button" at bounding box center [320, 190] width 8 height 9
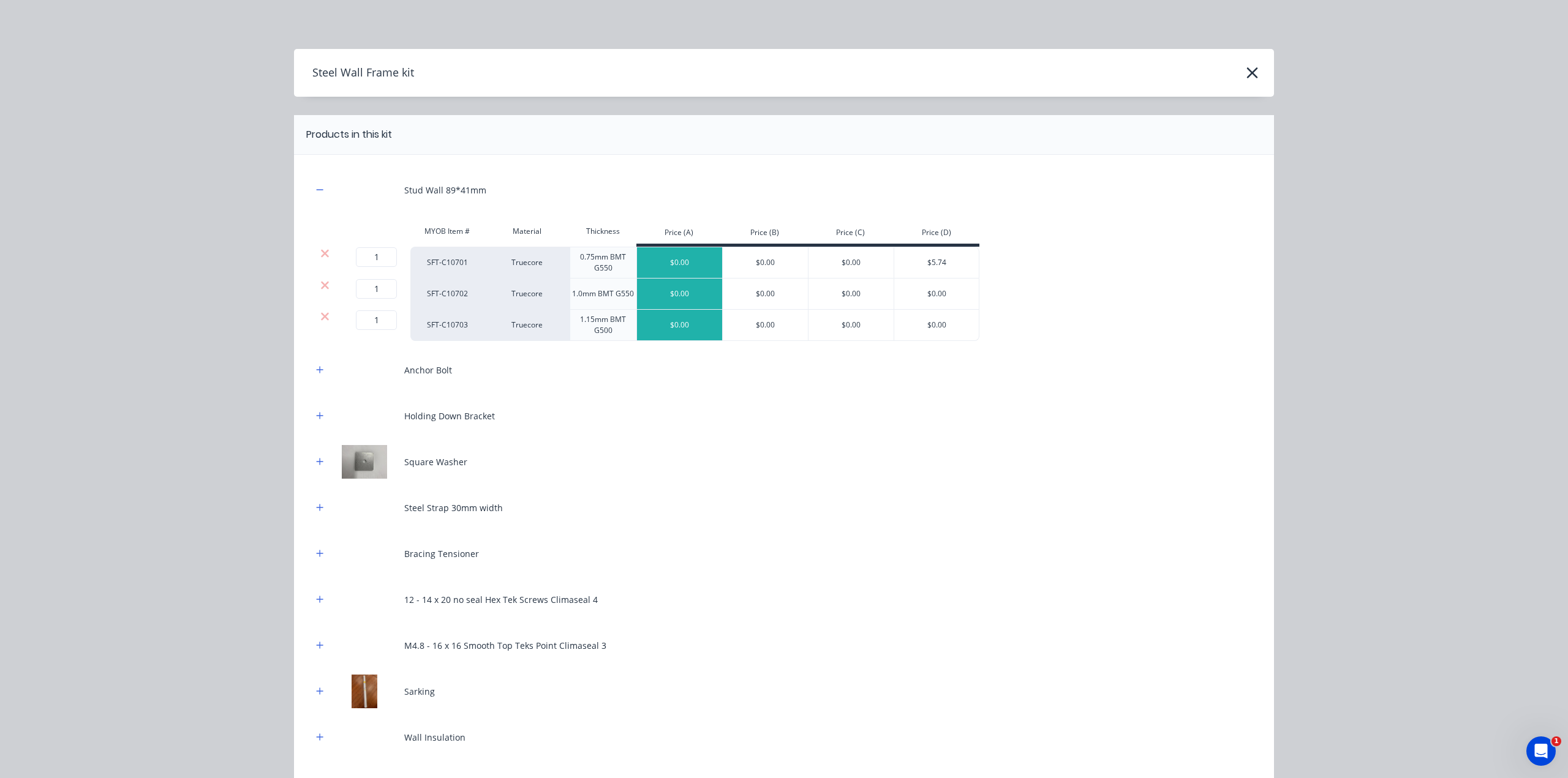
click at [313, 284] on div at bounding box center [324, 285] width 23 height 12
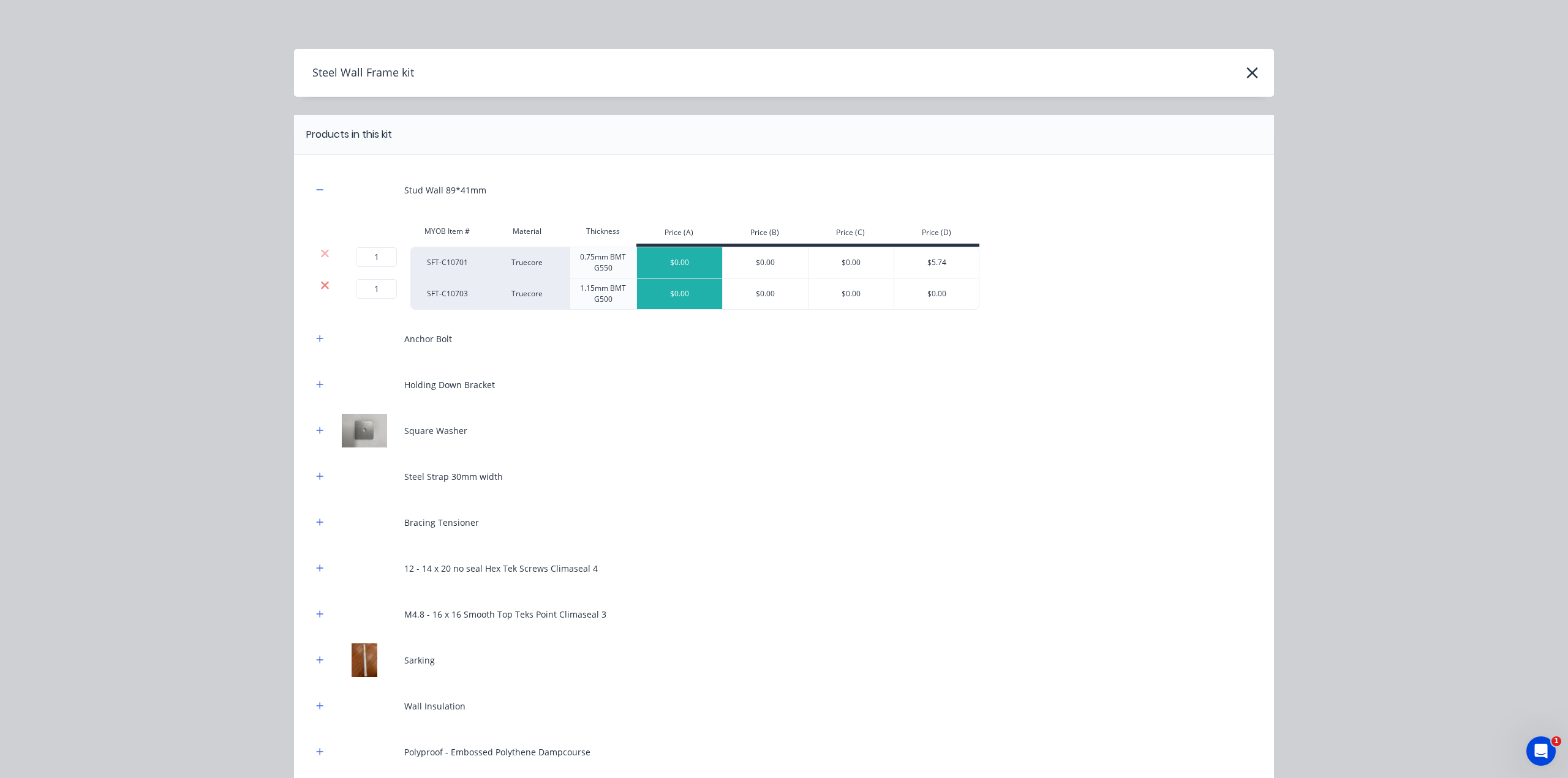
click at [320, 286] on icon at bounding box center [324, 284] width 8 height 8
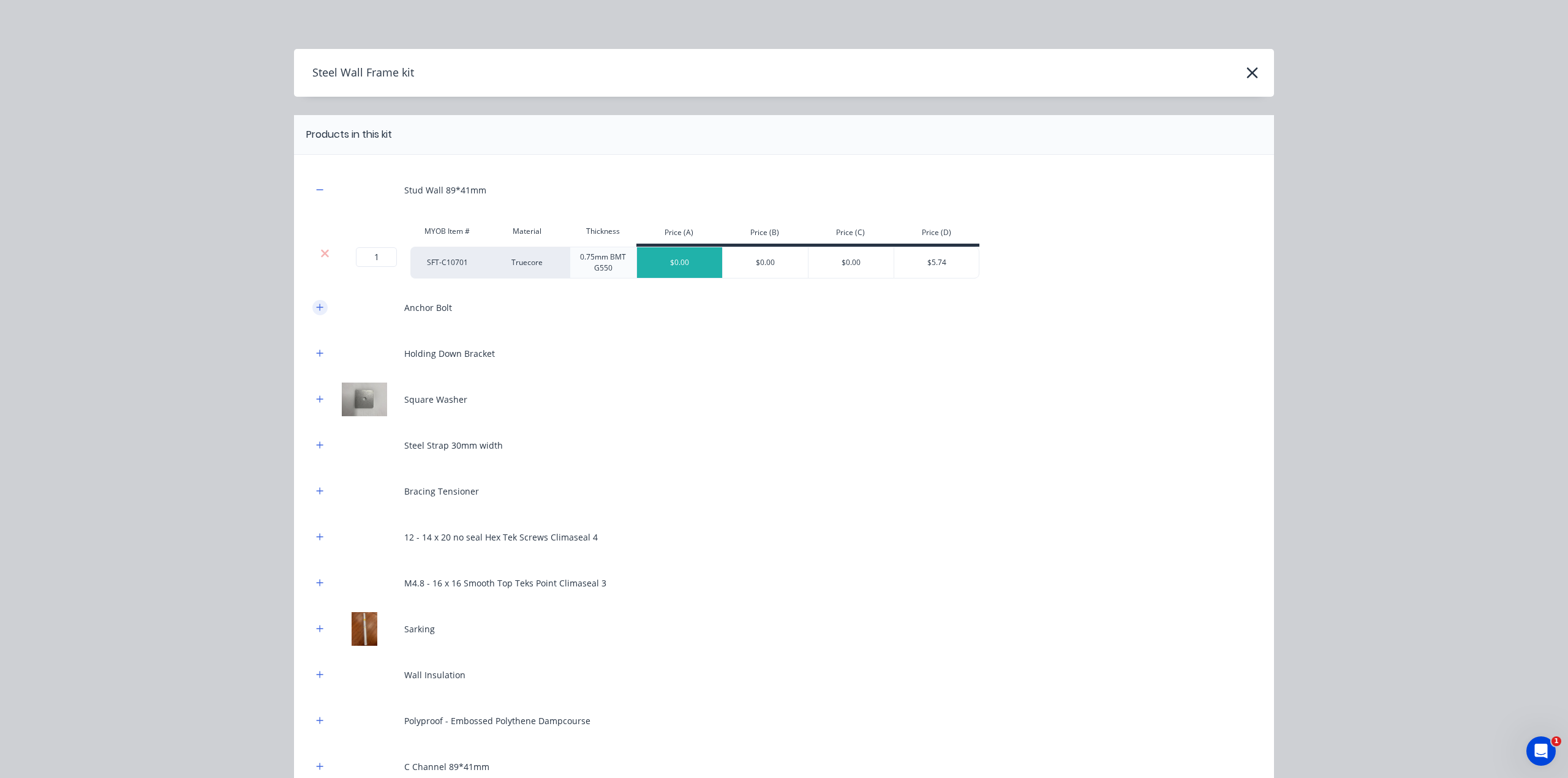
drag, startPoint x: 308, startPoint y: 305, endPoint x: 308, endPoint y: 335, distance: 30.0
click at [313, 306] on button "button" at bounding box center [320, 307] width 15 height 15
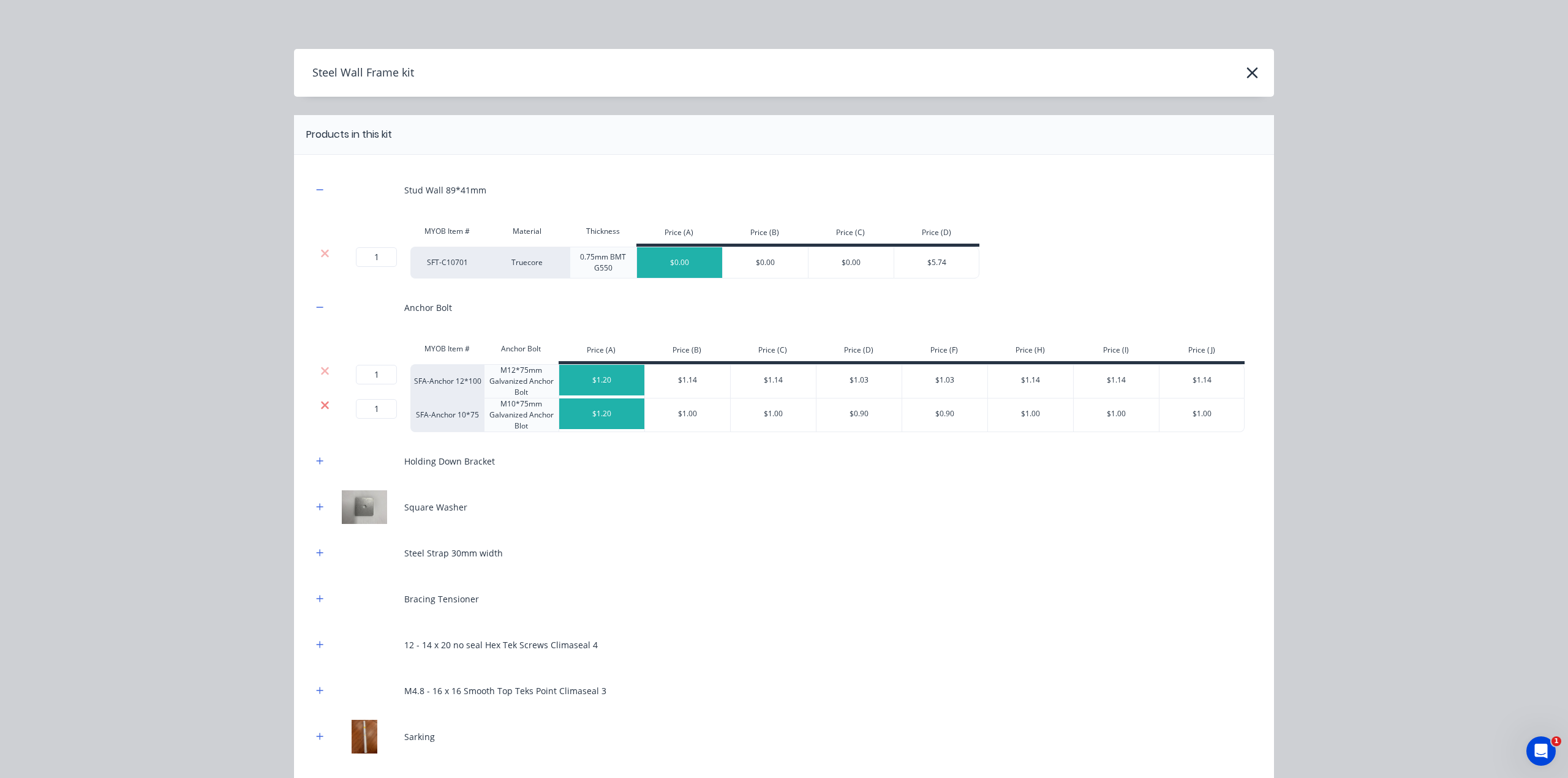
drag, startPoint x: 314, startPoint y: 403, endPoint x: 316, endPoint y: 447, distance: 44.0
click at [320, 403] on icon at bounding box center [325, 405] width 9 height 12
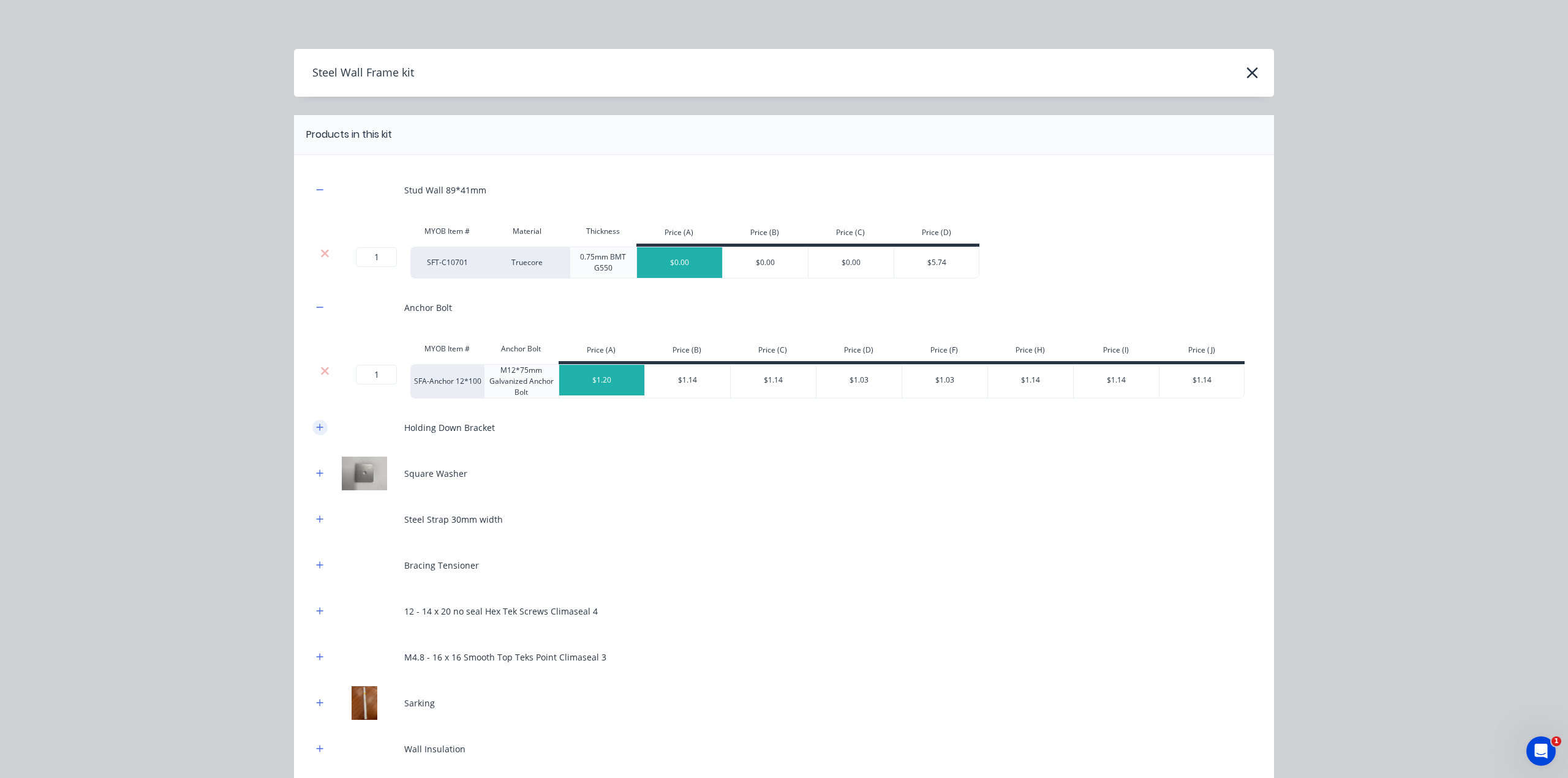
click at [318, 424] on icon "button" at bounding box center [320, 428] width 8 height 9
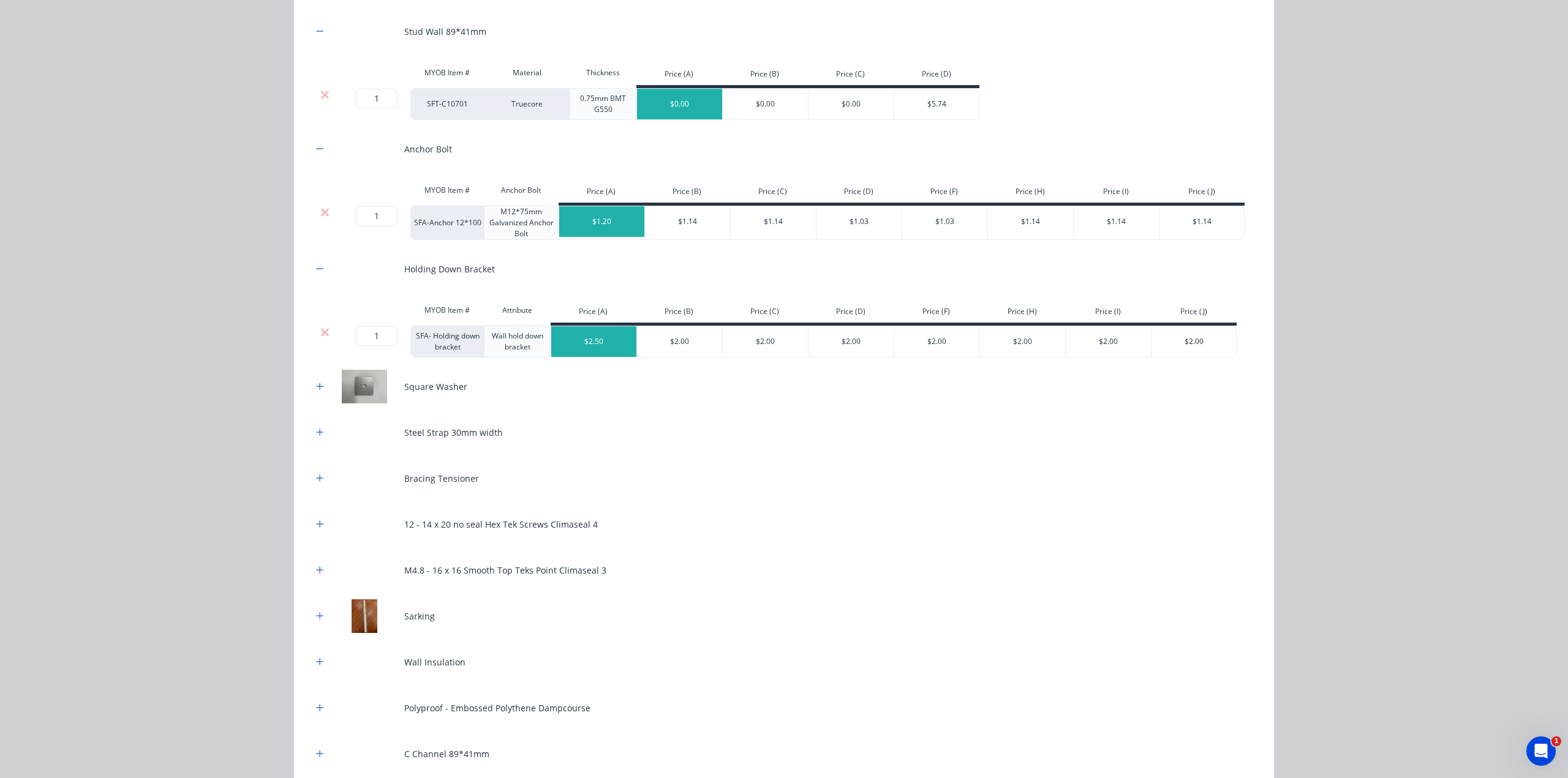
scroll to position [163, 0]
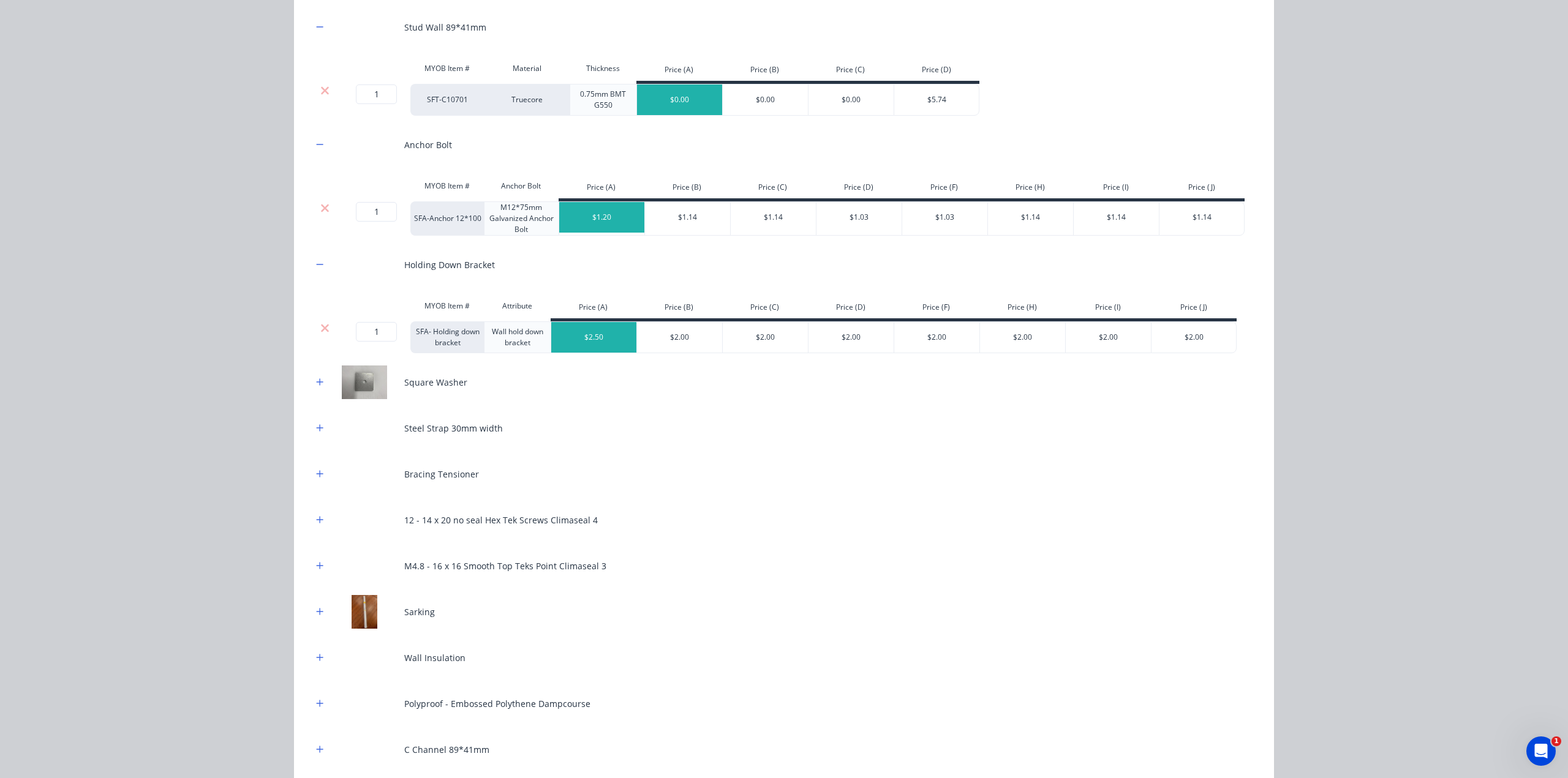
drag, startPoint x: 314, startPoint y: 369, endPoint x: 317, endPoint y: 393, distance: 24.2
click at [315, 370] on div "Square Washer" at bounding box center [784, 382] width 943 height 33
click at [323, 429] on div "Steel Strap 30mm width" at bounding box center [784, 428] width 943 height 33
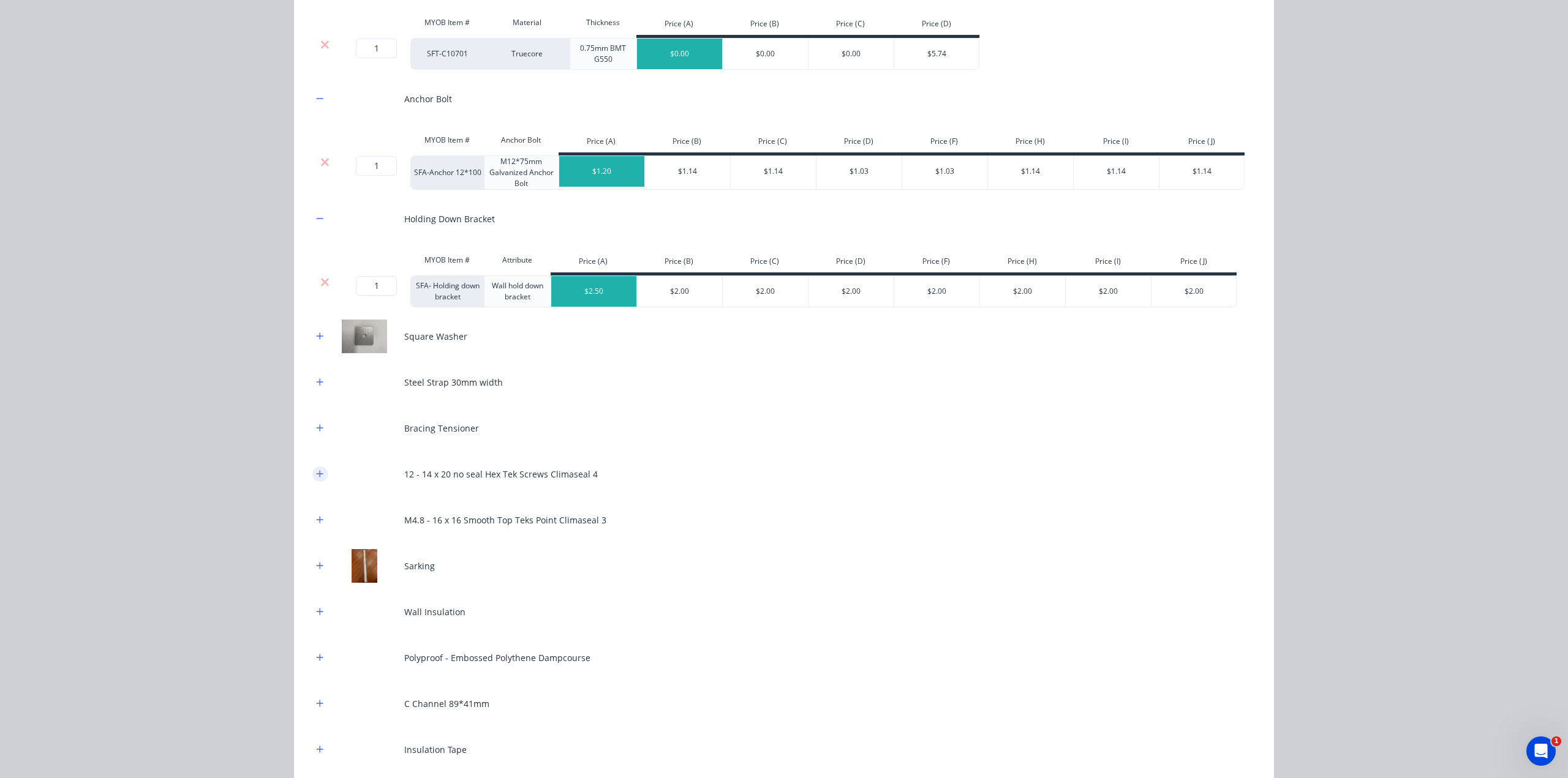
scroll to position [311, 0]
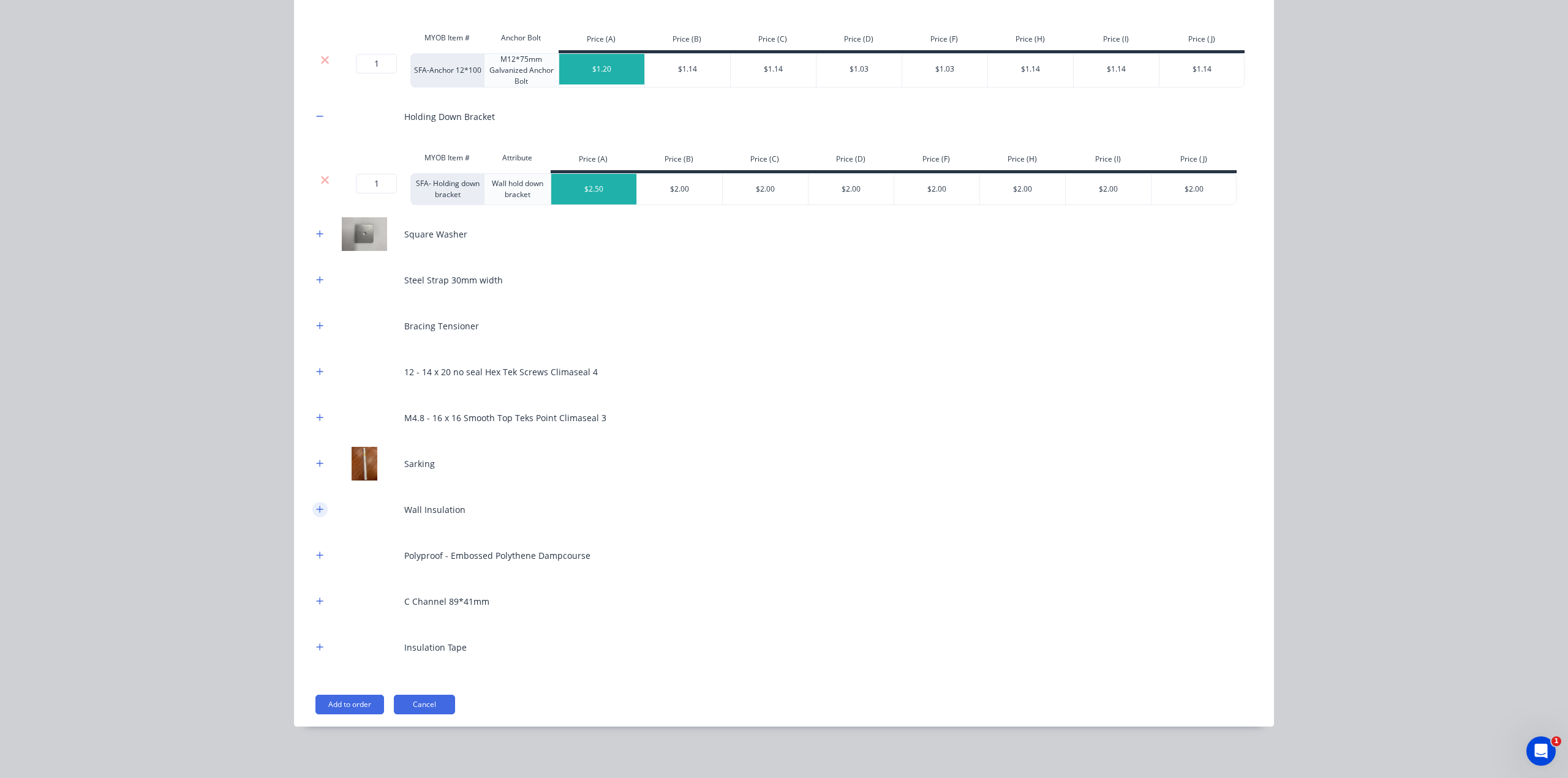
click at [316, 507] on icon "button" at bounding box center [320, 509] width 8 height 9
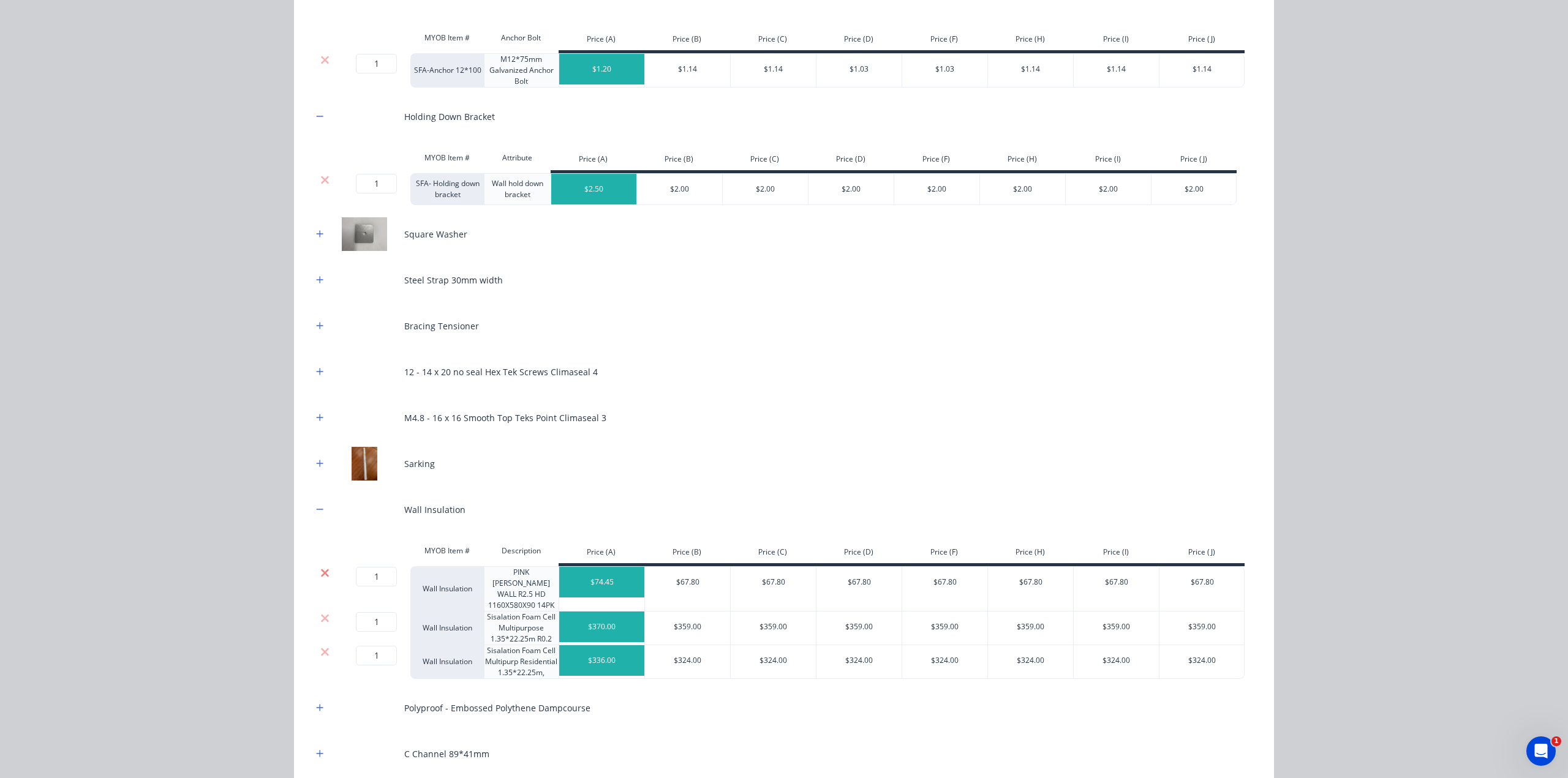
click at [320, 570] on icon at bounding box center [325, 573] width 9 height 12
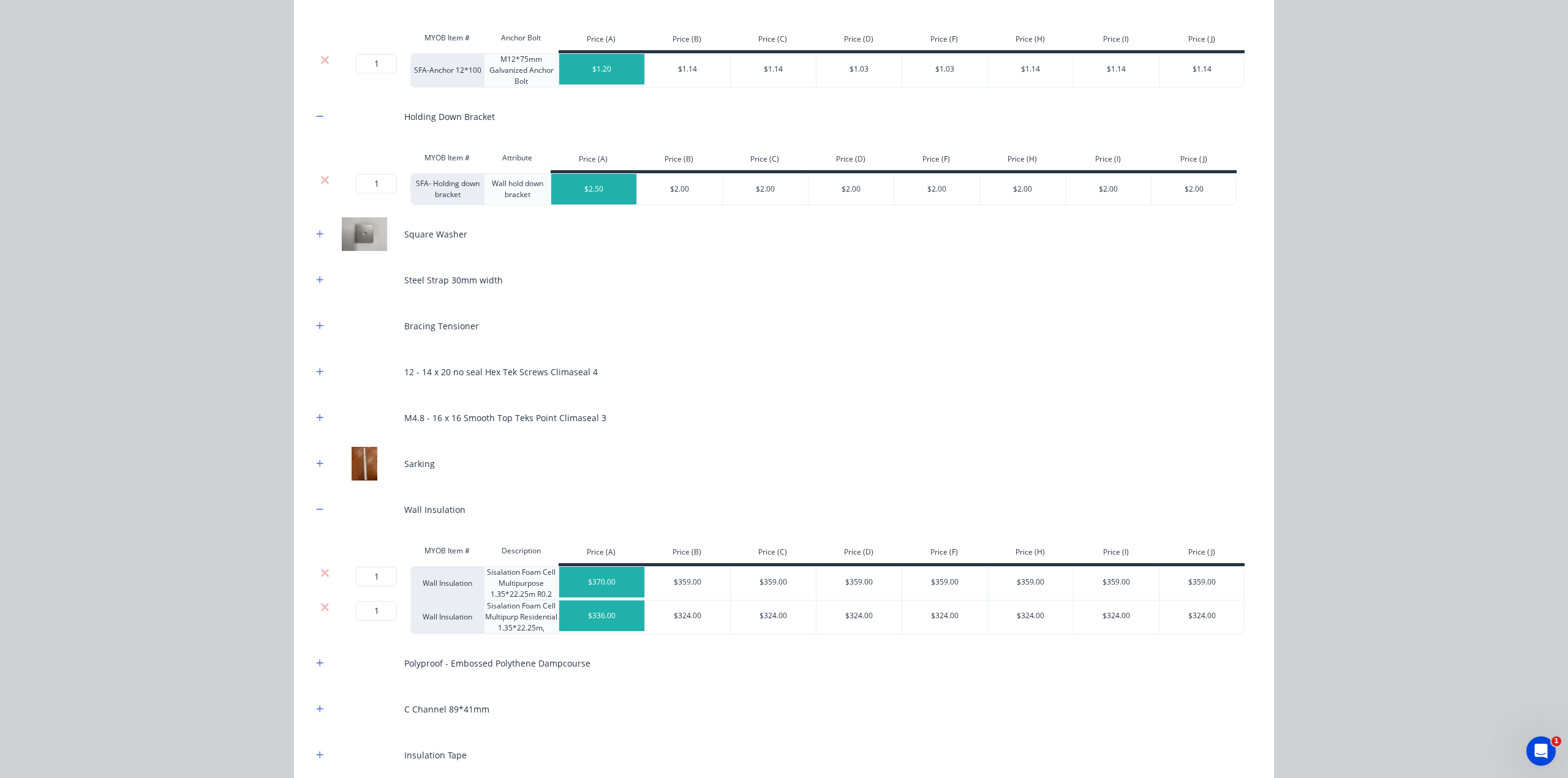
click at [320, 570] on icon at bounding box center [324, 572] width 8 height 8
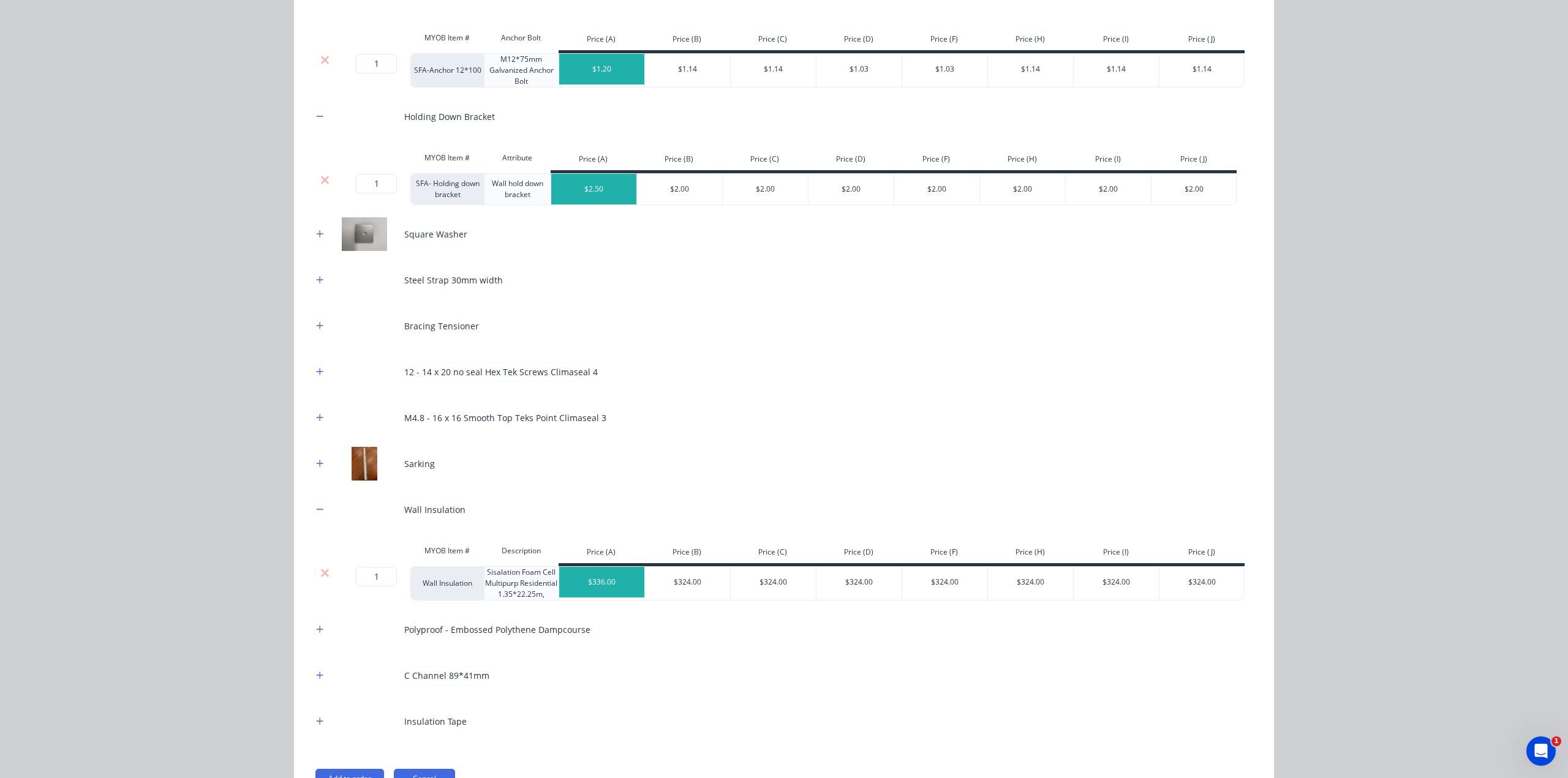
click at [320, 571] on icon at bounding box center [324, 572] width 8 height 8
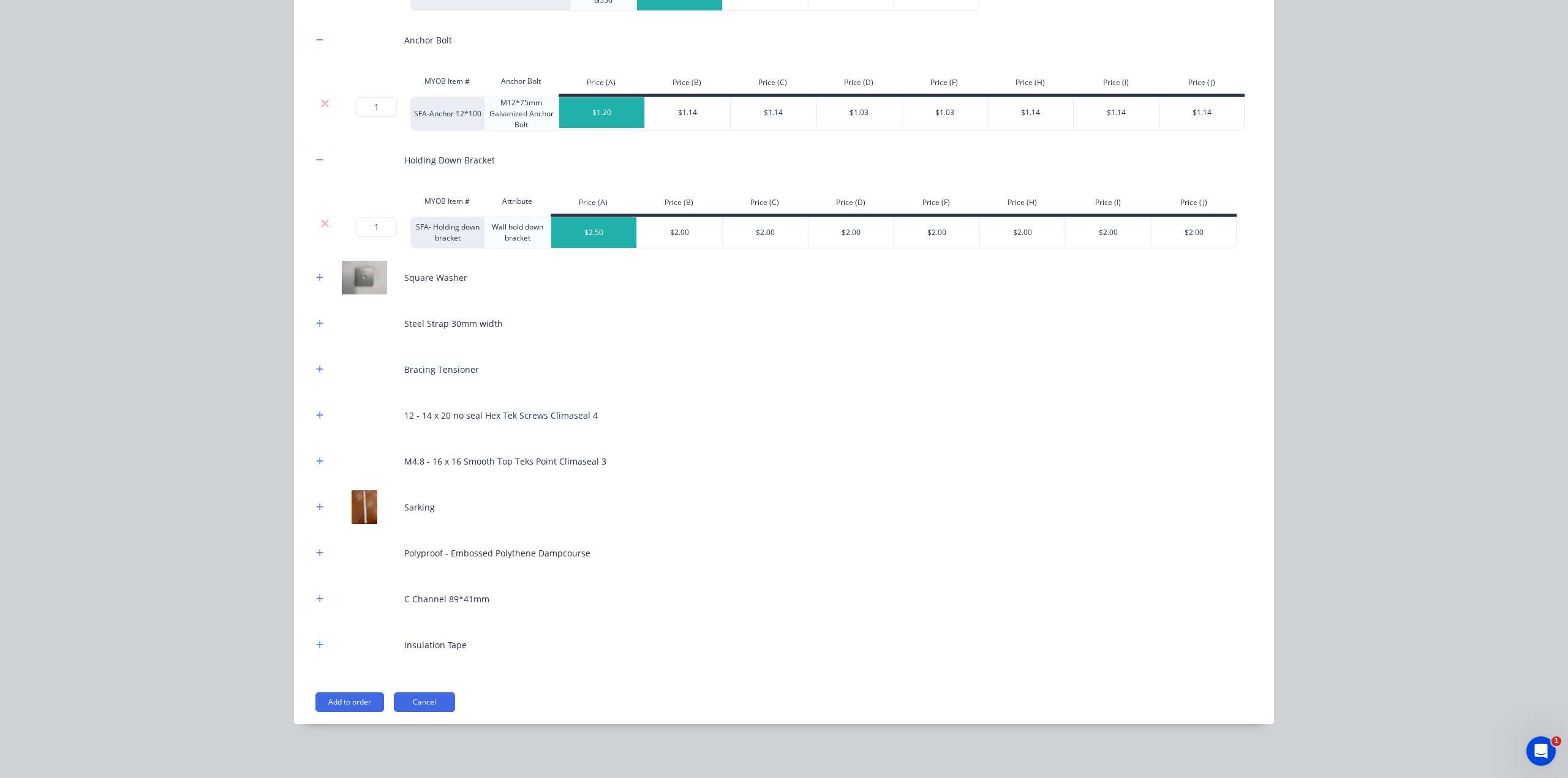
scroll to position [265, 0]
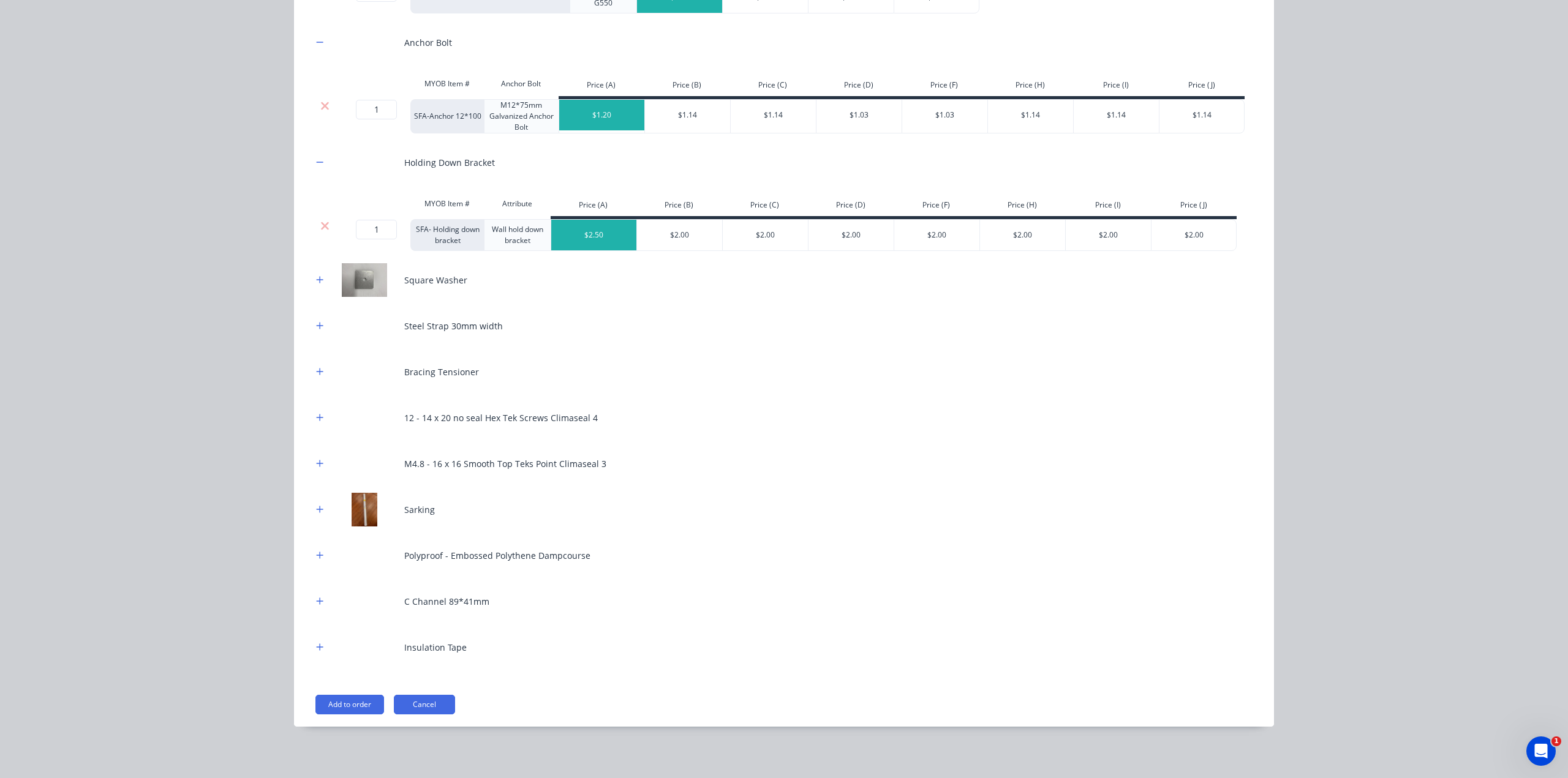
click at [316, 601] on icon "button" at bounding box center [320, 601] width 8 height 9
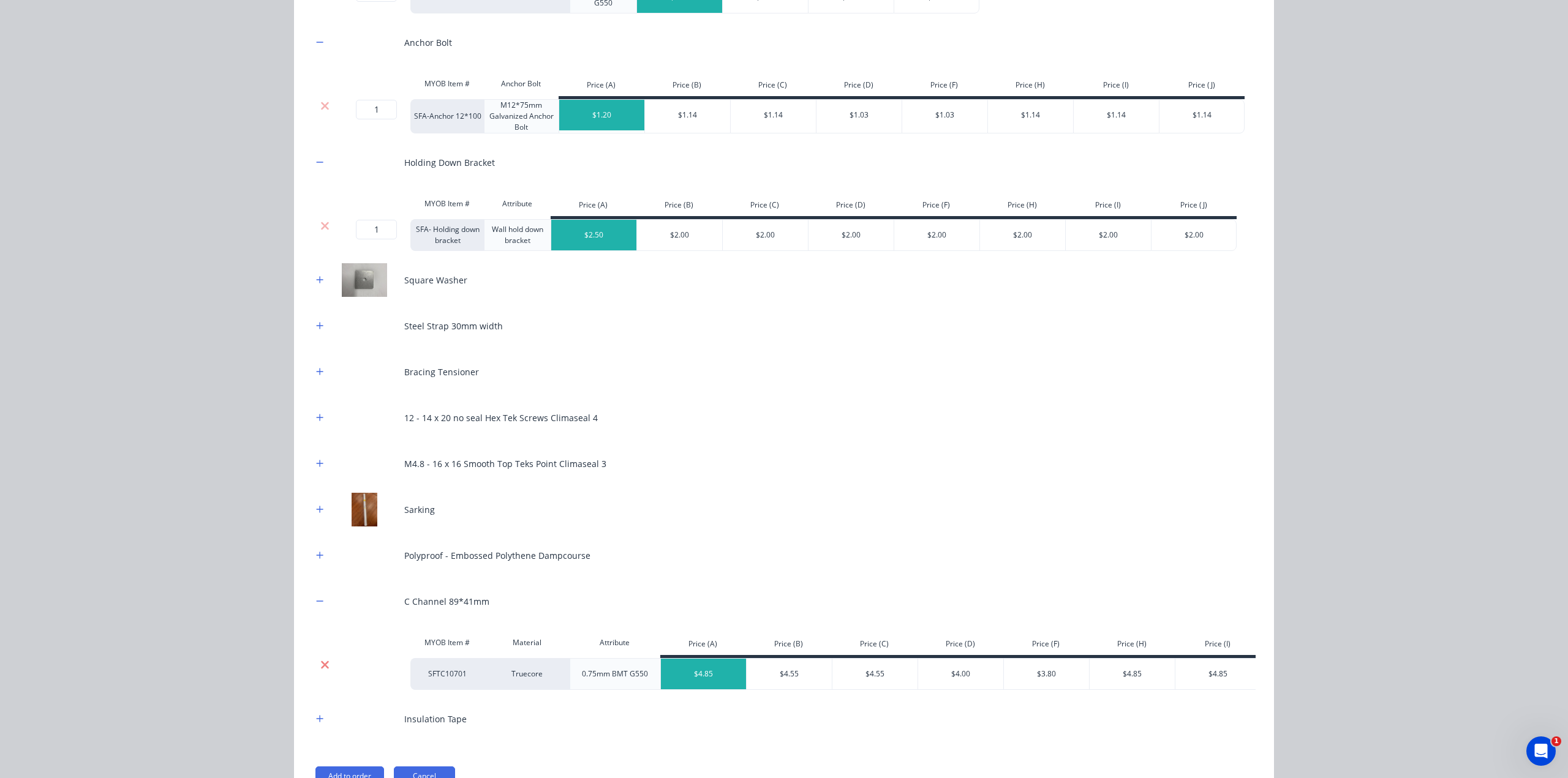
click at [323, 666] on icon at bounding box center [325, 665] width 9 height 12
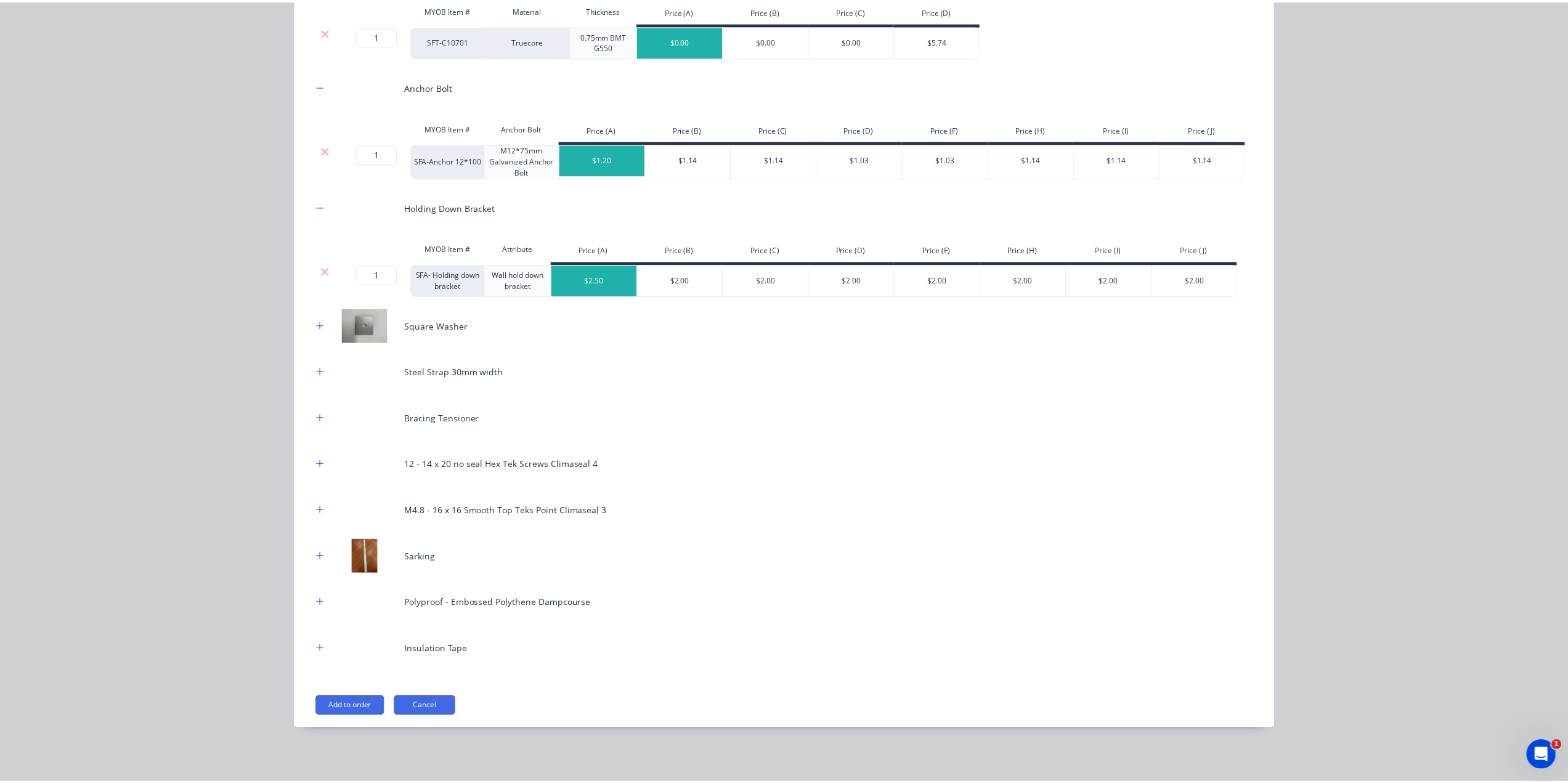
scroll to position [220, 0]
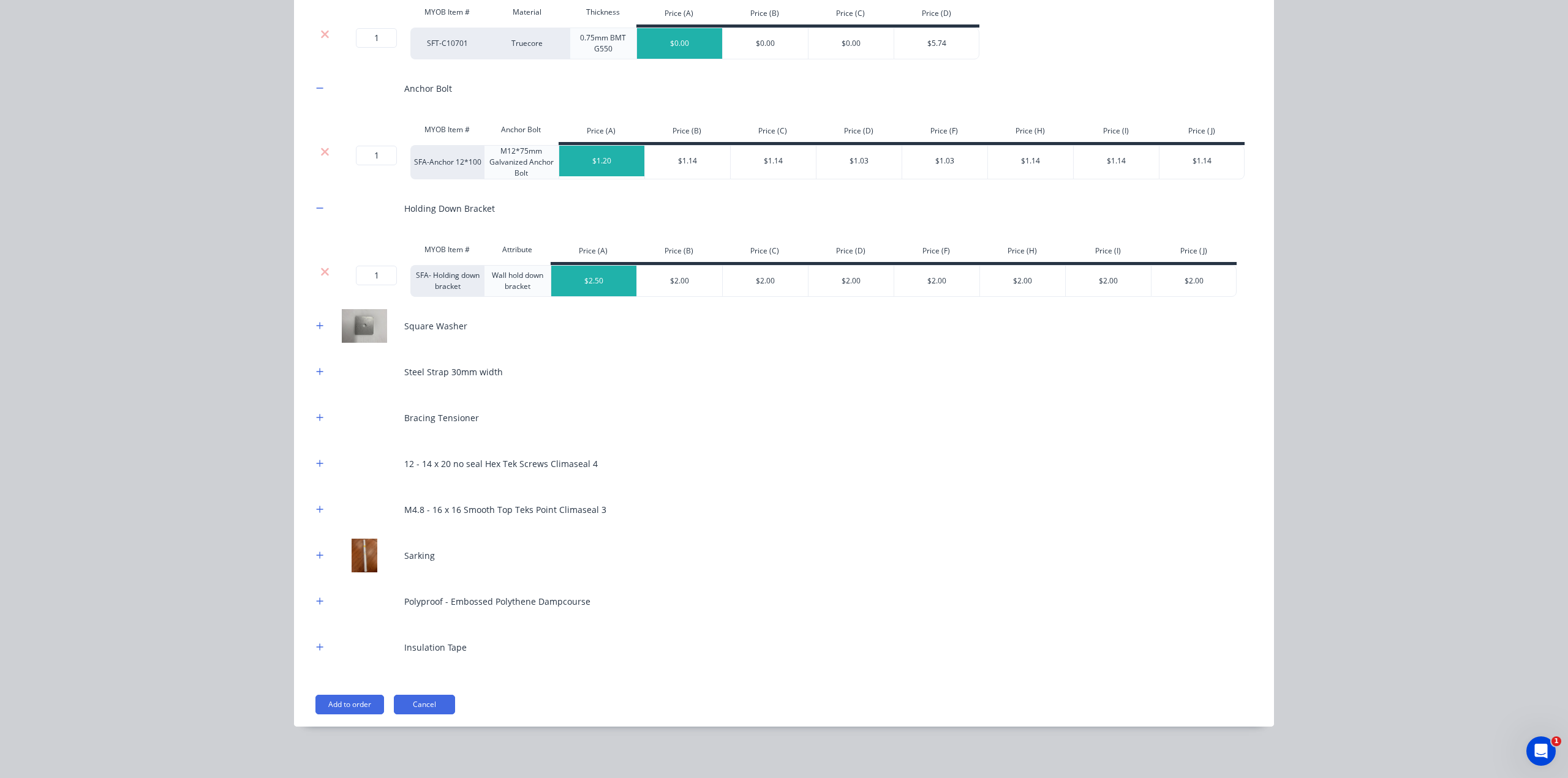
click at [355, 716] on div "Stud Wall 89*41mm MYOB Item # Material Thickness Price (A) Price (B) Price (C) …" at bounding box center [784, 331] width 979 height 791
click at [354, 710] on button "Add to order" at bounding box center [350, 704] width 69 height 20
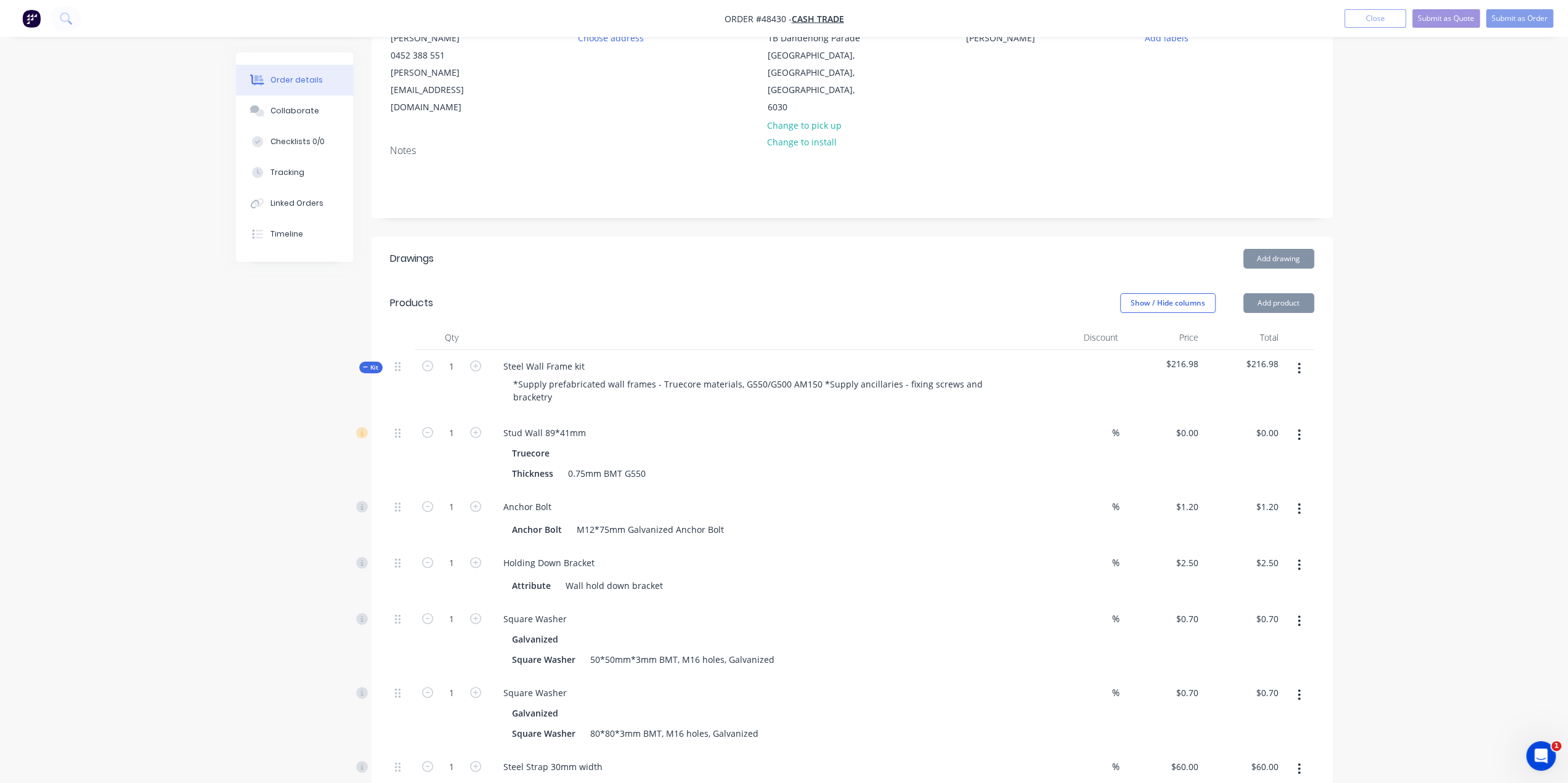
scroll to position [226, 0]
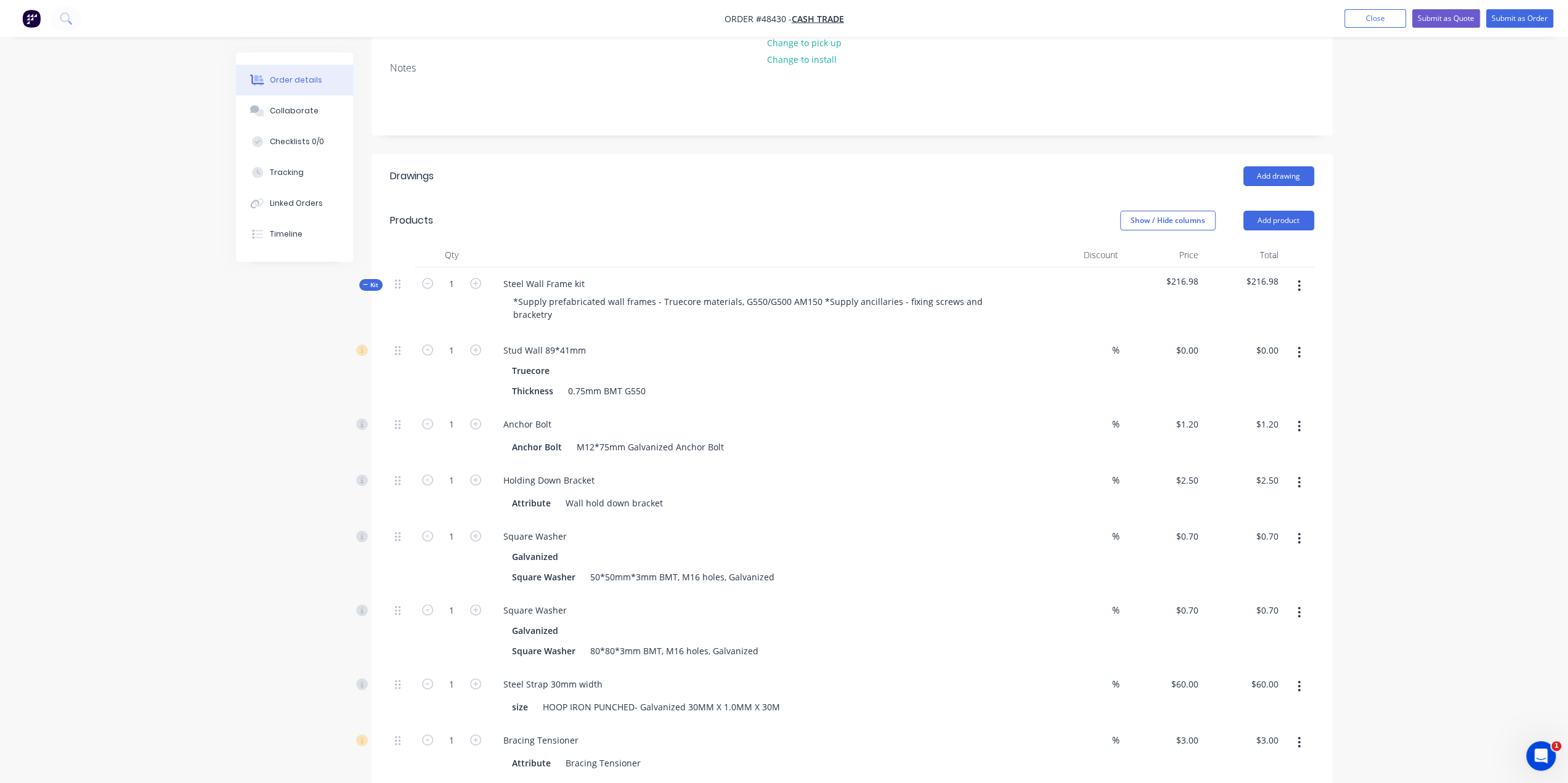
click at [1492, 645] on div "Order details Collaborate Checklists 0/0 Tracking Linked Orders Timeline Order …" at bounding box center [784, 612] width 1568 height 1676
